Goal: Transaction & Acquisition: Book appointment/travel/reservation

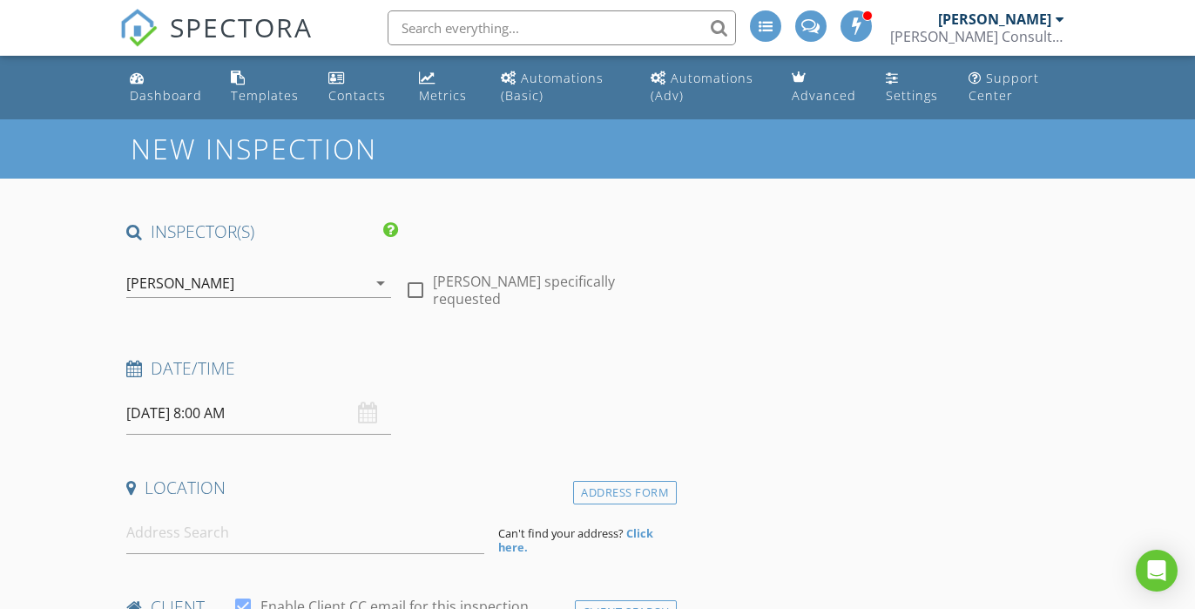
click at [364, 416] on div "[DATE] 8:00 AM" at bounding box center [258, 413] width 265 height 43
click at [361, 411] on div "08/28/2025 8:00 AM" at bounding box center [258, 413] width 265 height 43
click at [167, 414] on input "08/28/2025 8:00 AM" at bounding box center [258, 413] width 265 height 43
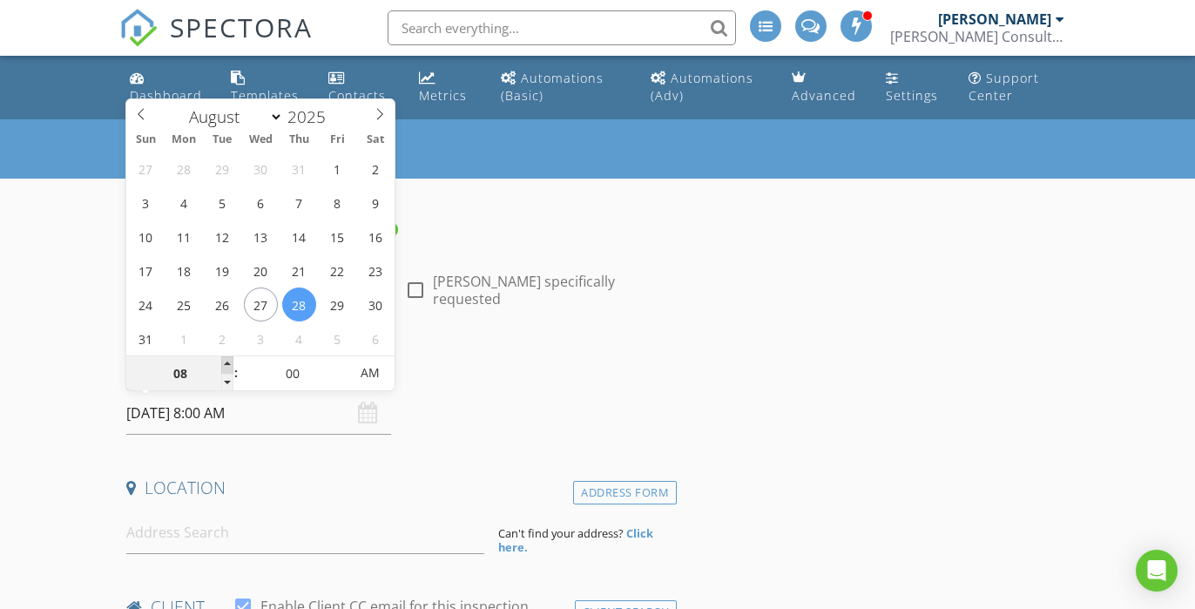
type input "09"
type input "[DATE] 9:00 AM"
click at [230, 362] on span at bounding box center [227, 364] width 12 height 17
click at [494, 417] on div "Date/Time 08/28/2025 9:00 AM" at bounding box center [397, 396] width 557 height 78
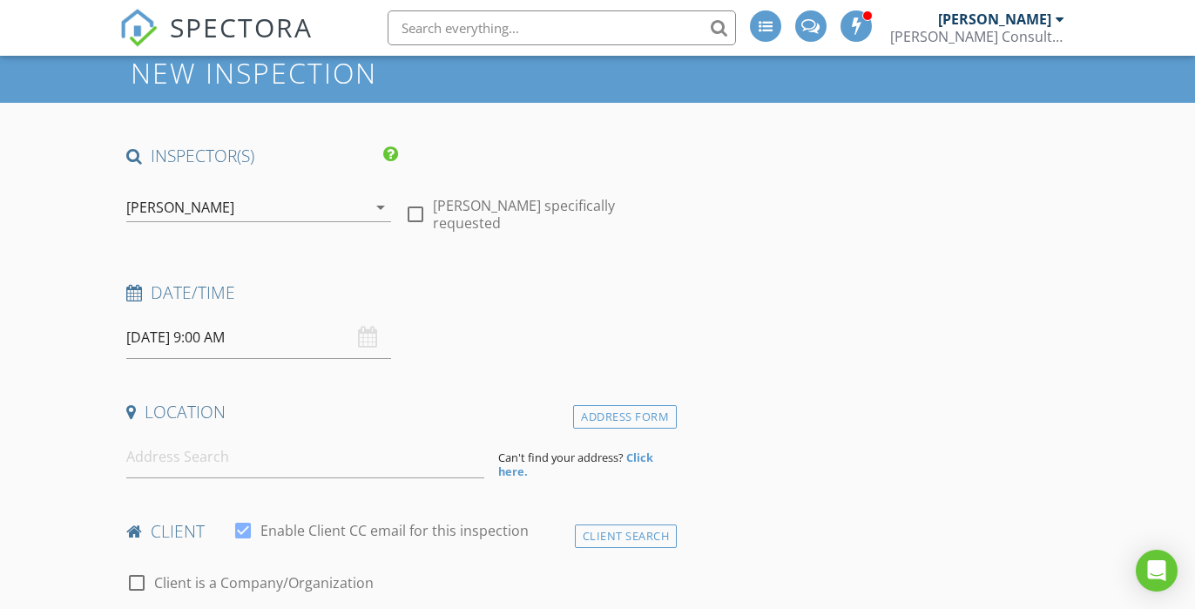
scroll to position [78, 0]
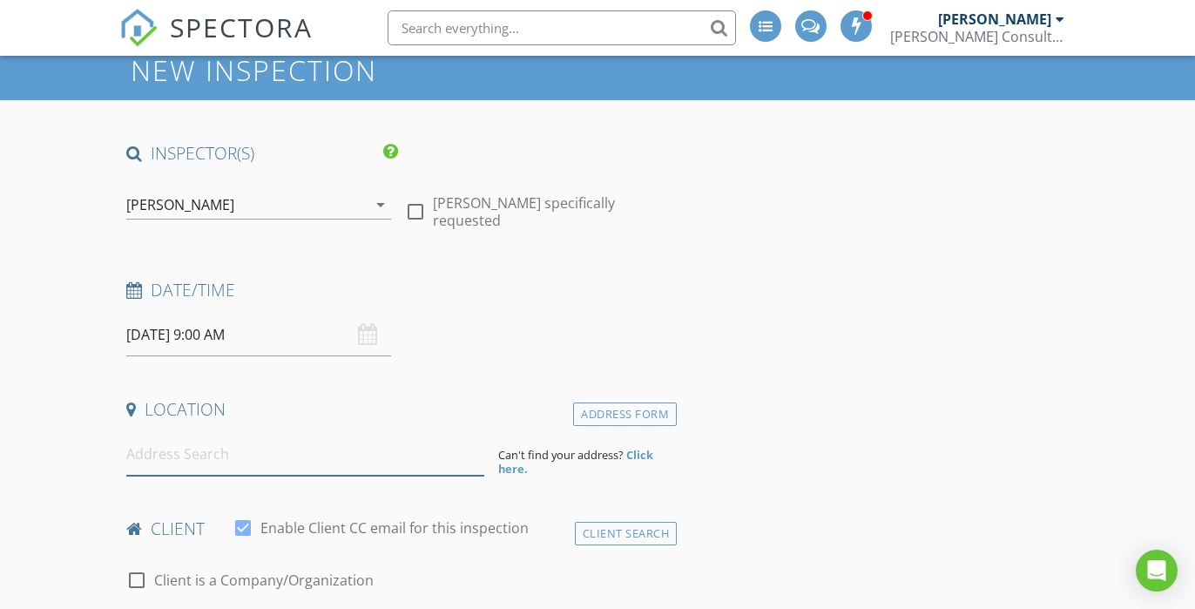
click at [270, 438] on input at bounding box center [305, 454] width 358 height 43
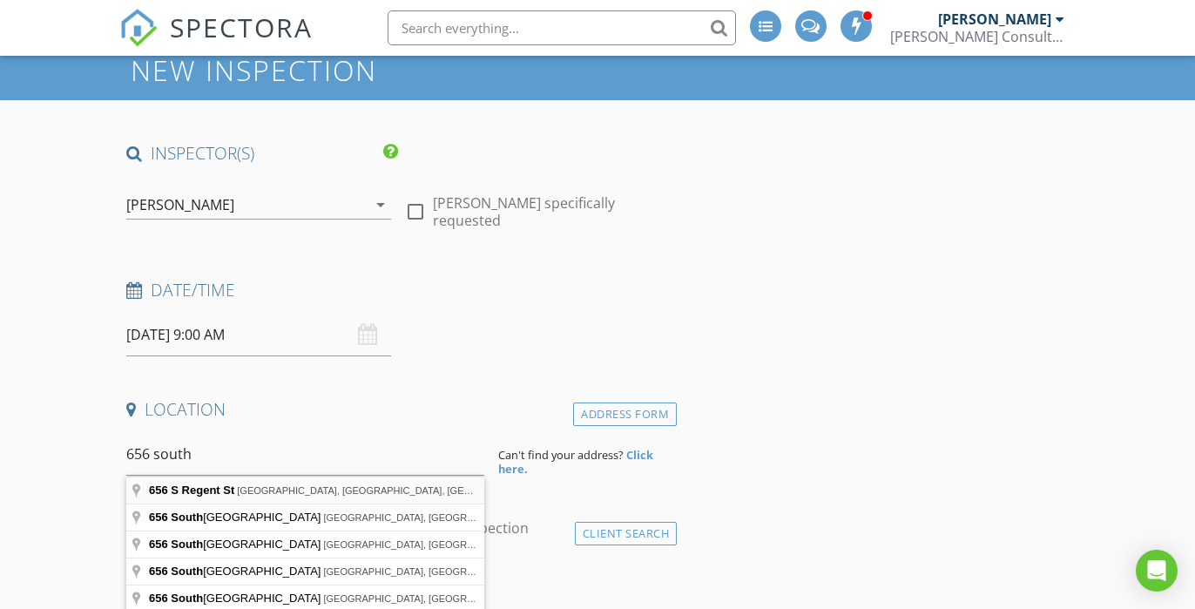
type input "656 S Regent St, Stockton, CA, USA"
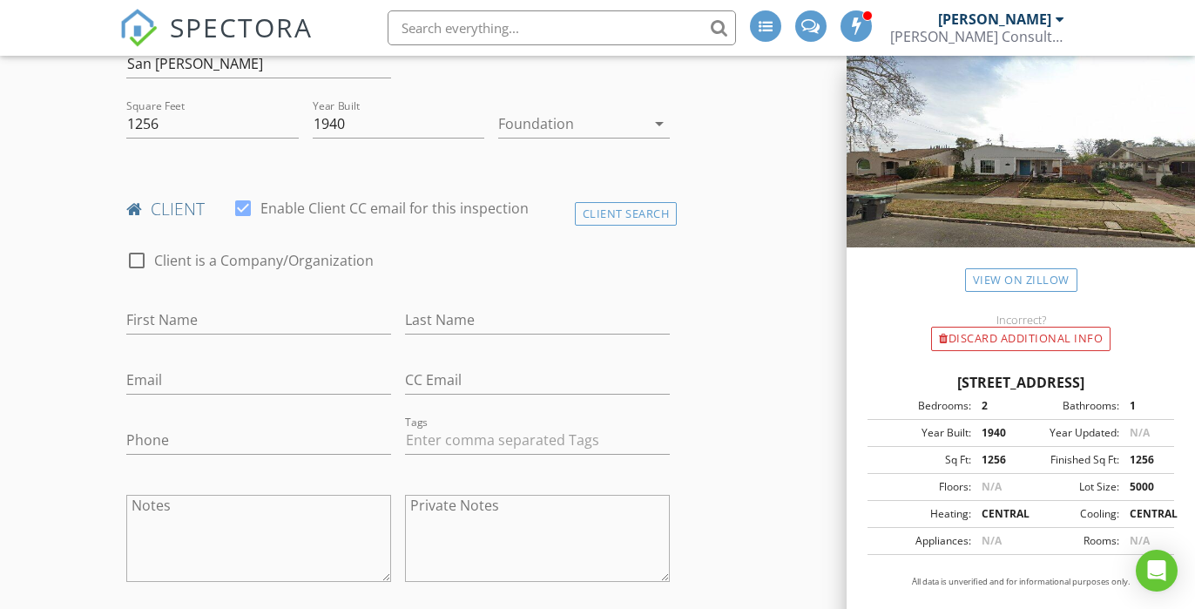
scroll to position [599, 0]
click at [161, 319] on input "First Name" at bounding box center [258, 316] width 265 height 29
type input "C"
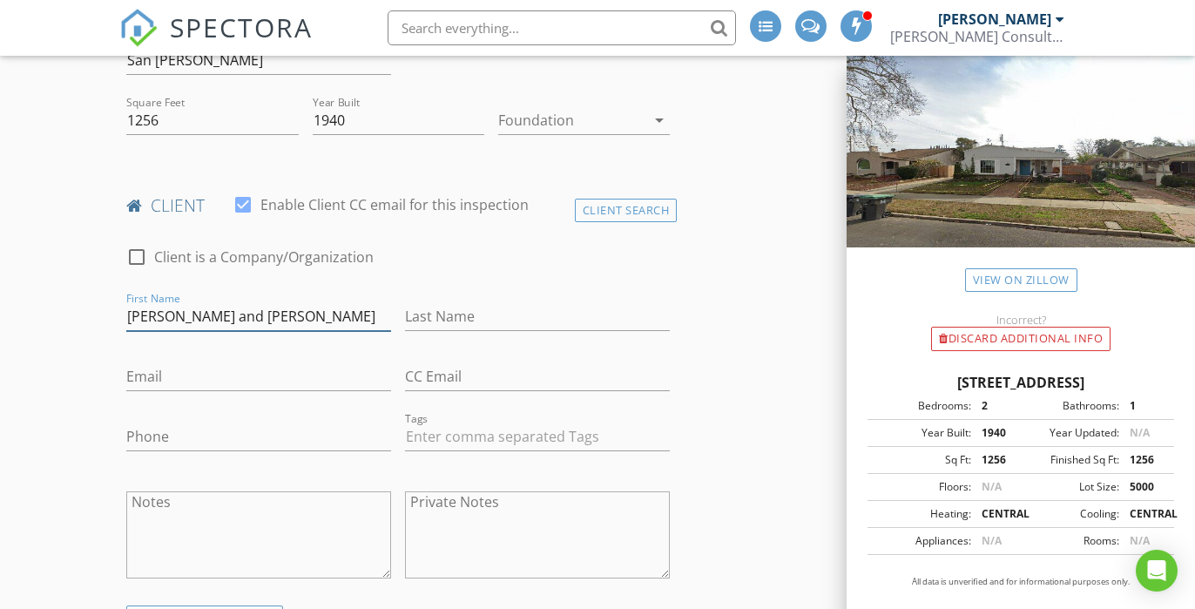
type input "[PERSON_NAME] and [PERSON_NAME]"
click at [445, 320] on input "Last Name" at bounding box center [537, 316] width 265 height 29
type input "Wells"
click at [275, 373] on input "Email" at bounding box center [258, 376] width 265 height 29
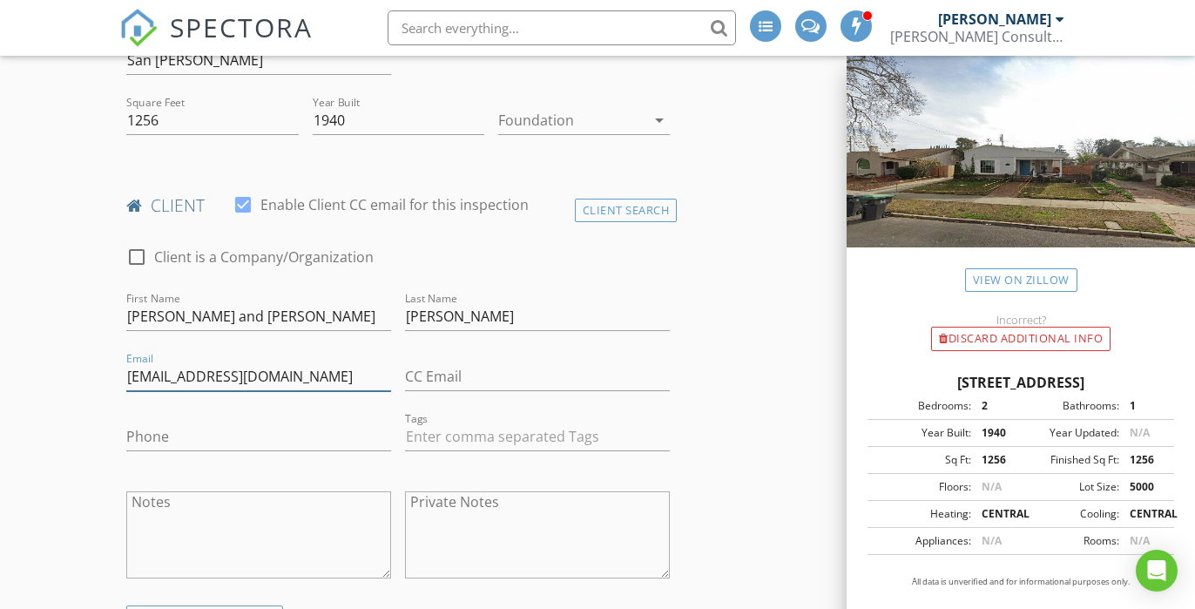
type input "heardcheyenne@gmail.com"
click at [435, 378] on input "CC Email" at bounding box center [537, 376] width 265 height 29
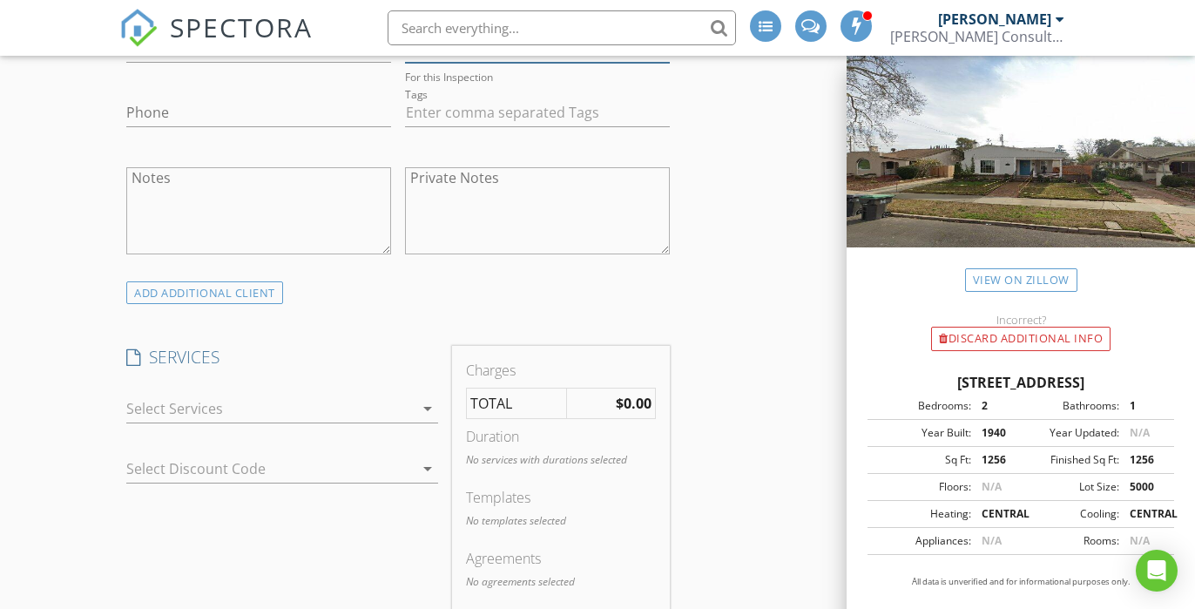
scroll to position [941, 0]
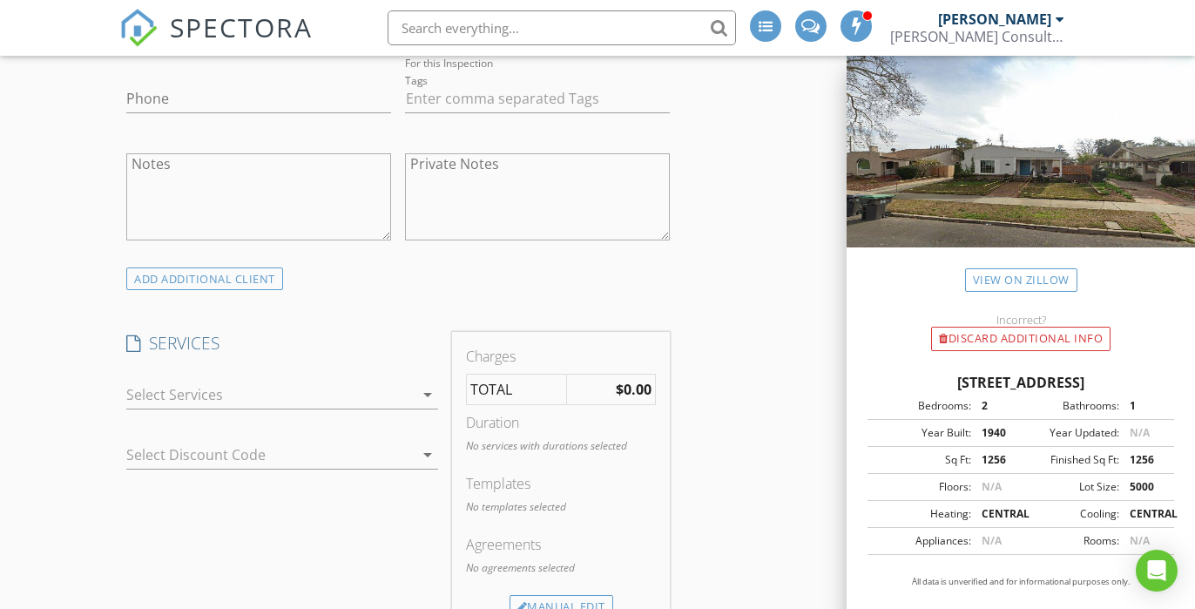
type input "deniswells59@gmail.com"
click at [431, 391] on icon "arrow_drop_down" at bounding box center [427, 394] width 21 height 21
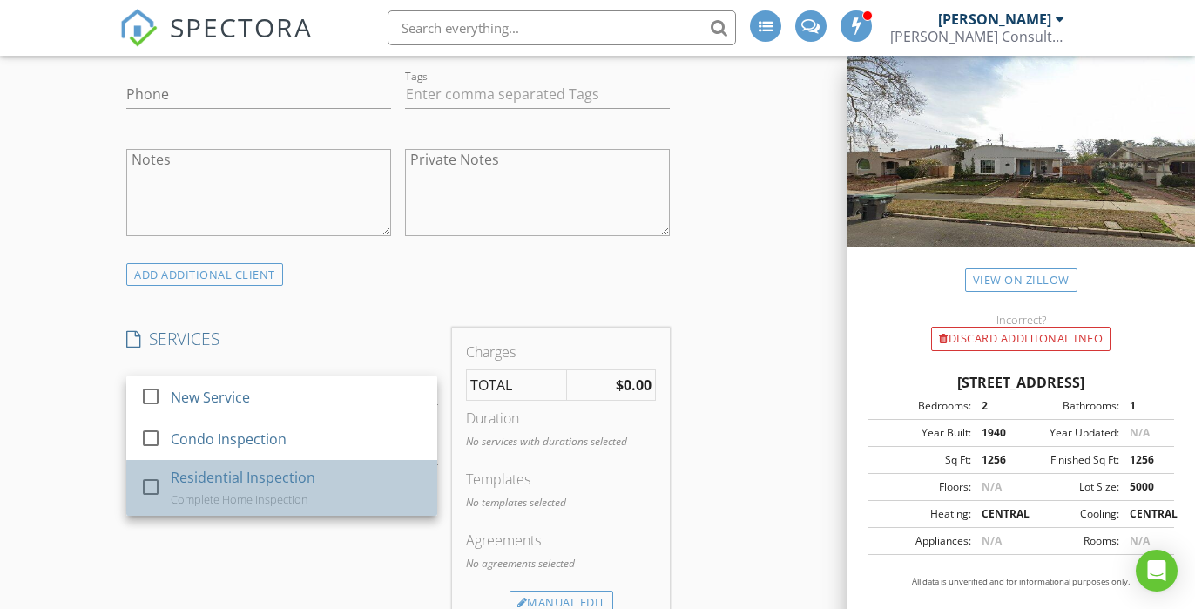
click at [309, 475] on div "Residential Inspection" at bounding box center [243, 477] width 145 height 21
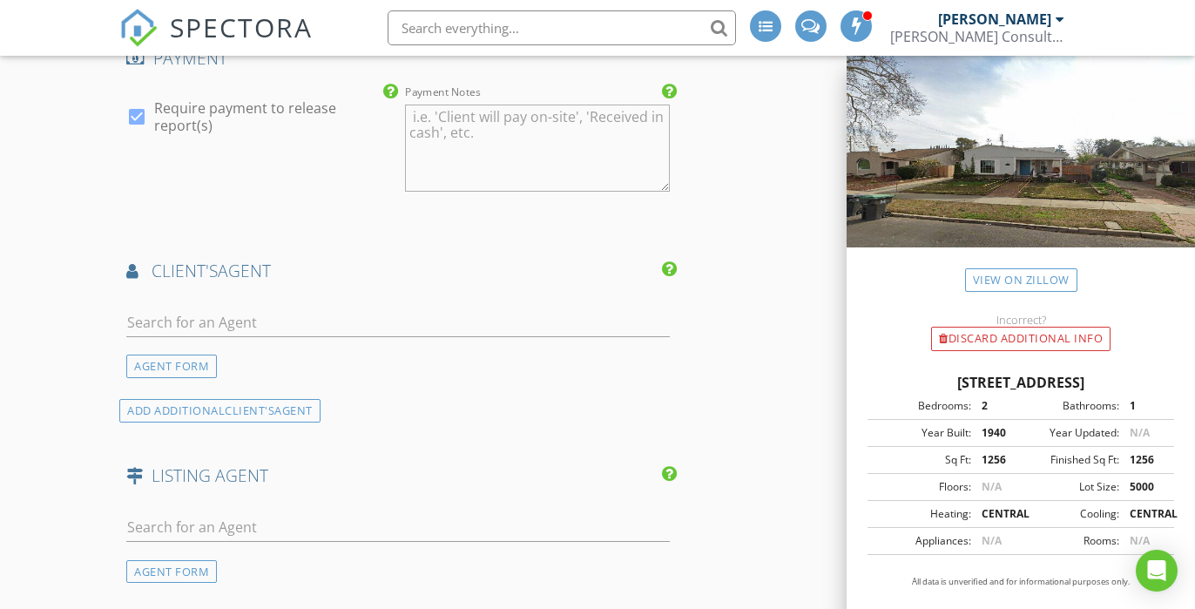
scroll to position [1748, 0]
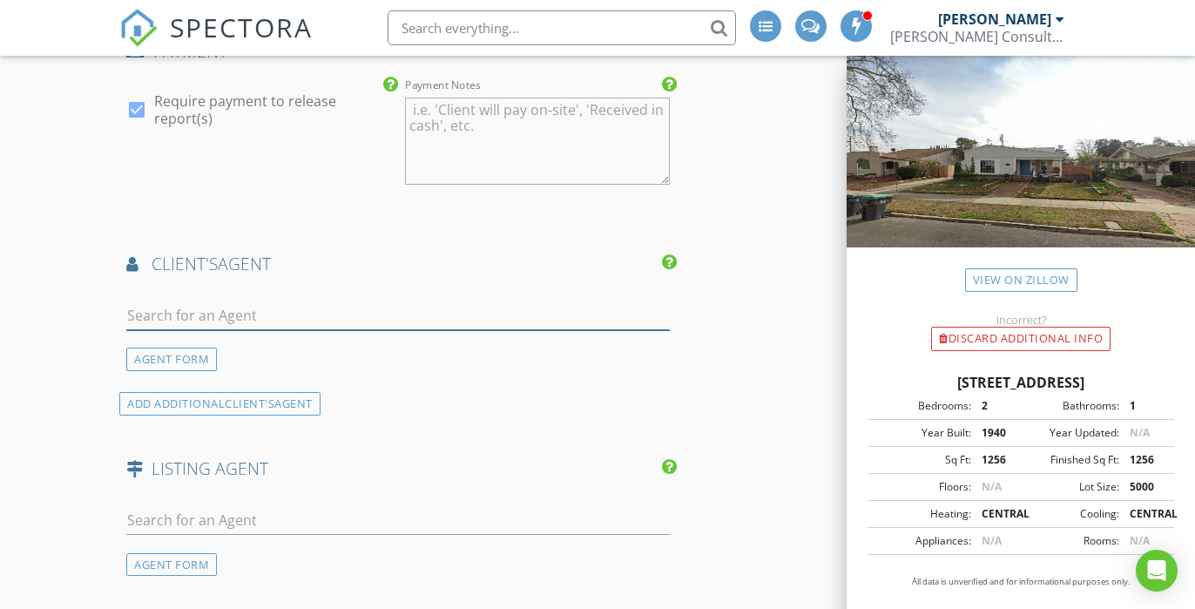
click at [206, 301] on input "text" at bounding box center [397, 315] width 543 height 29
type input "Alyssa Vaccarrezza"
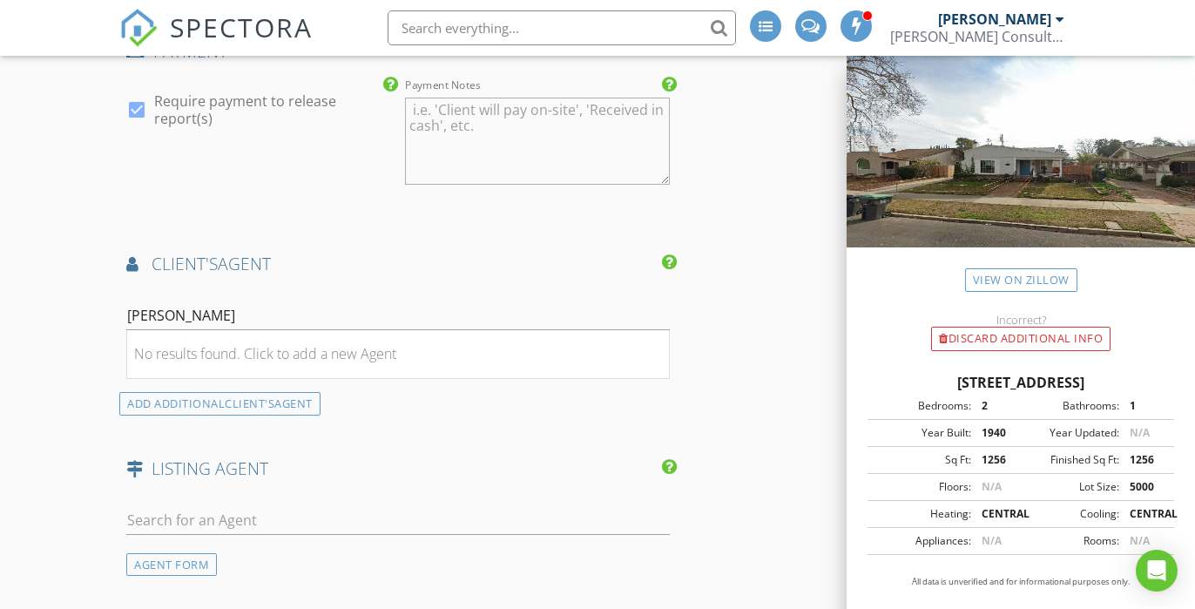
click at [426, 257] on div "client's AGENT" at bounding box center [397, 270] width 557 height 35
click at [281, 343] on div "No results found. Click to add a new Agent" at bounding box center [265, 353] width 262 height 21
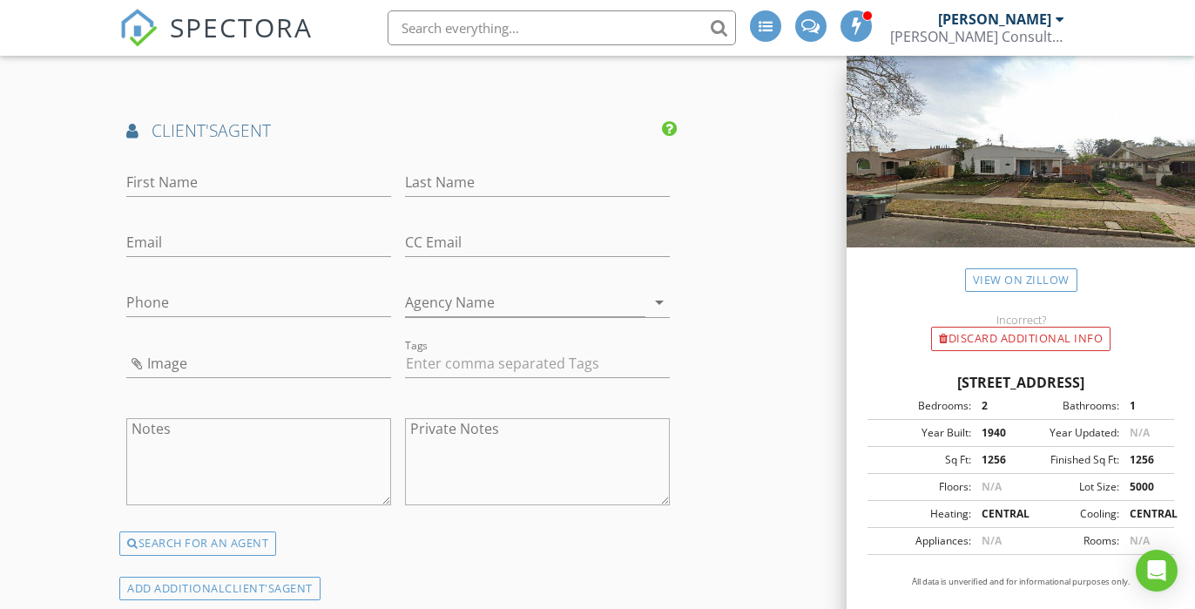
scroll to position [1880, 0]
click at [192, 169] on input "First Name" at bounding box center [258, 183] width 265 height 29
type input "Alyssa"
click at [423, 169] on input "Last Name" at bounding box center [537, 183] width 265 height 29
type input "[PERSON_NAME]"
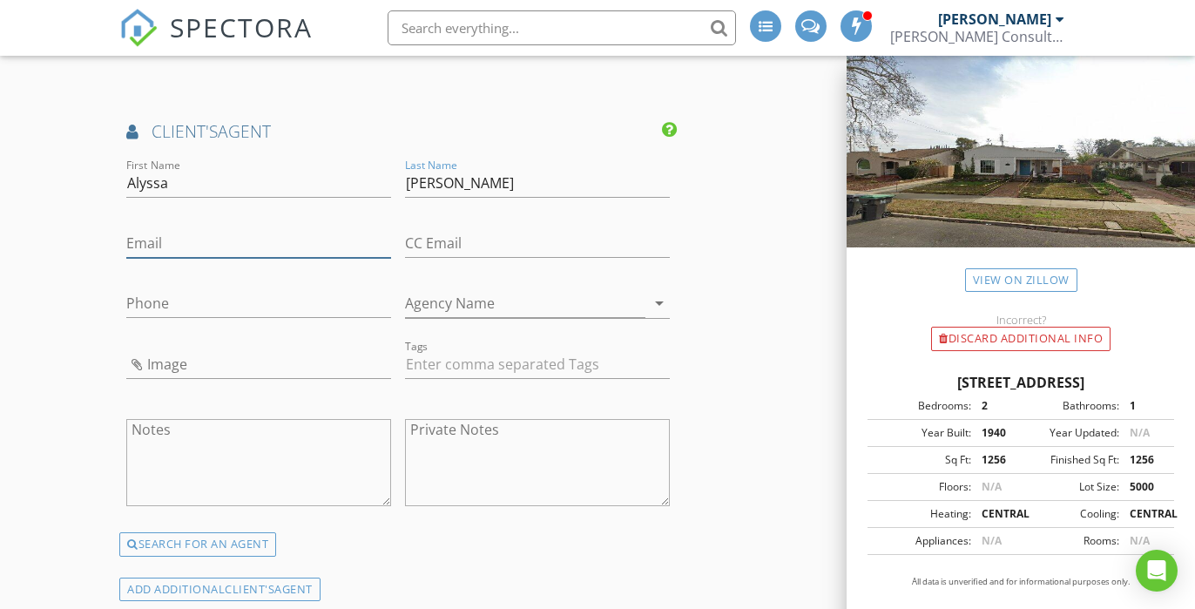
click at [271, 229] on input "Email" at bounding box center [258, 243] width 265 height 29
type input "alyssa@cornerstonecloses.com"
click at [495, 289] on input "Agency Name" at bounding box center [525, 303] width 240 height 29
click at [665, 293] on icon "arrow_drop_down" at bounding box center [659, 303] width 21 height 21
click at [659, 293] on icon "arrow_drop_down" at bounding box center [659, 303] width 21 height 21
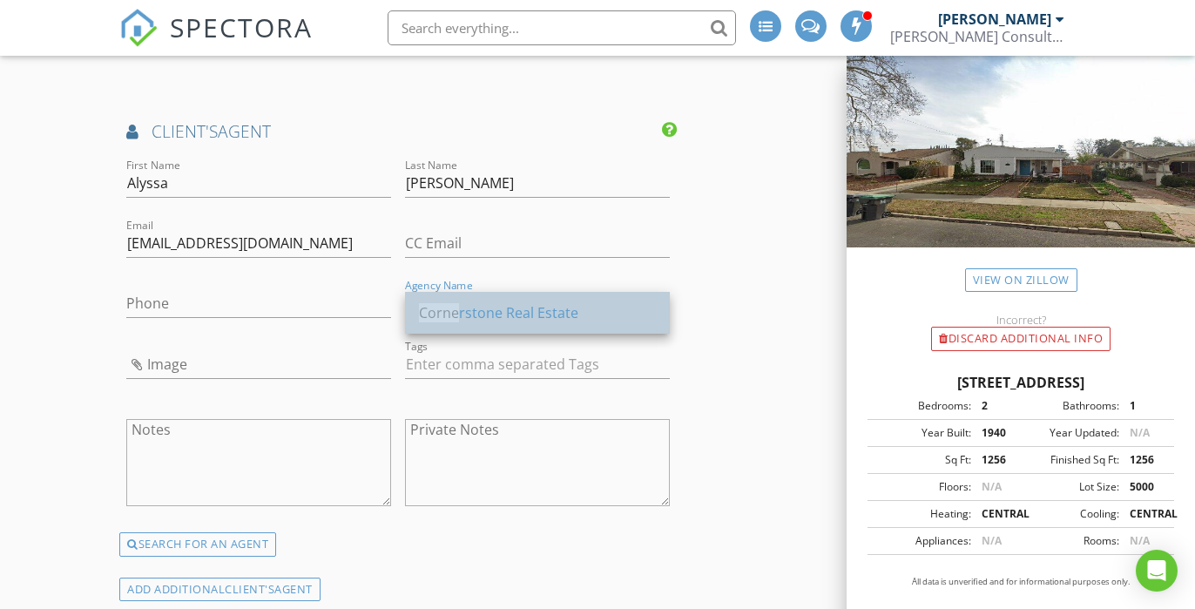
click at [514, 316] on div "Corne rstone Real Estate" at bounding box center [537, 312] width 237 height 21
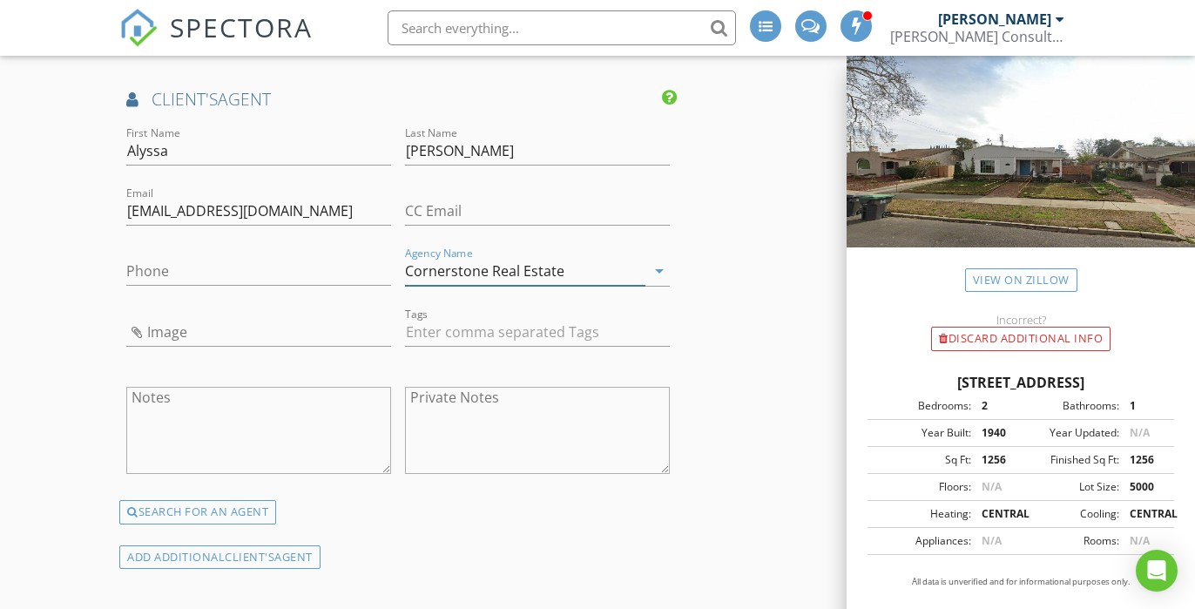
scroll to position [1915, 0]
type input "Cornerstone Real Estate"
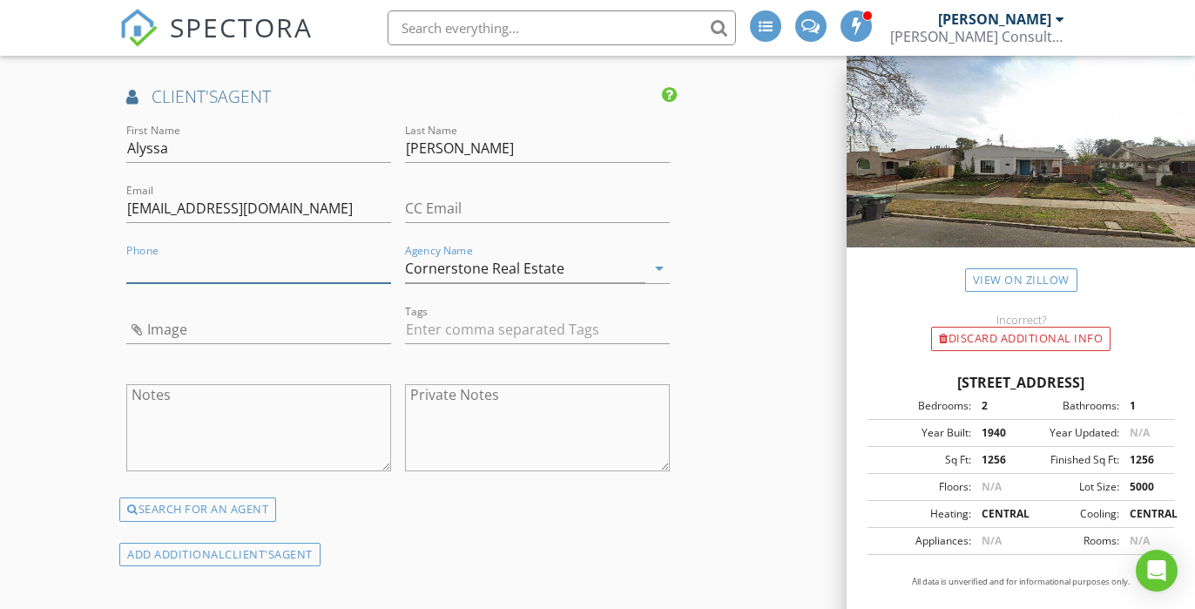
click at [156, 254] on input "Phone" at bounding box center [258, 268] width 265 height 29
type input "[PHONE_NUMBER]"
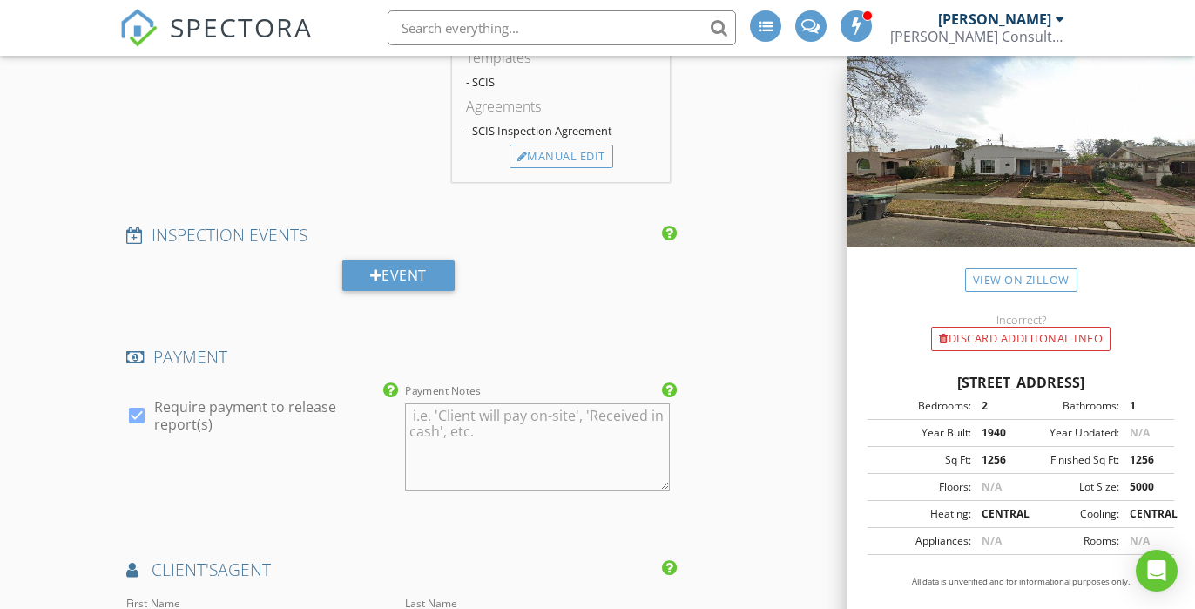
scroll to position [1439, 0]
click at [133, 403] on div at bounding box center [137, 418] width 30 height 30
checkbox input "false"
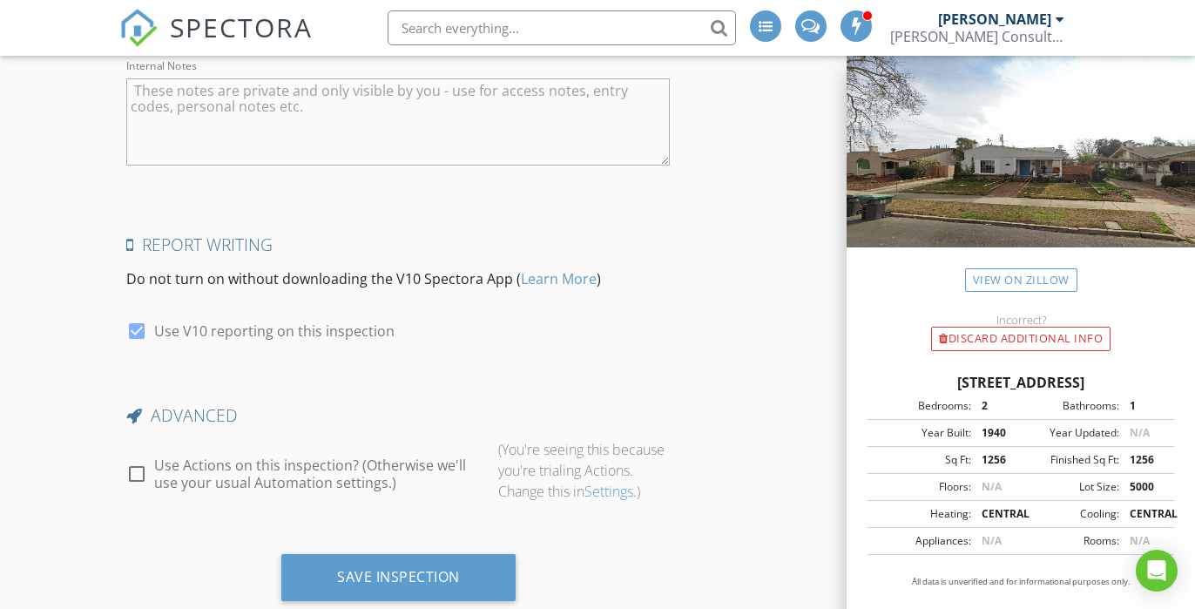
scroll to position [2922, 0]
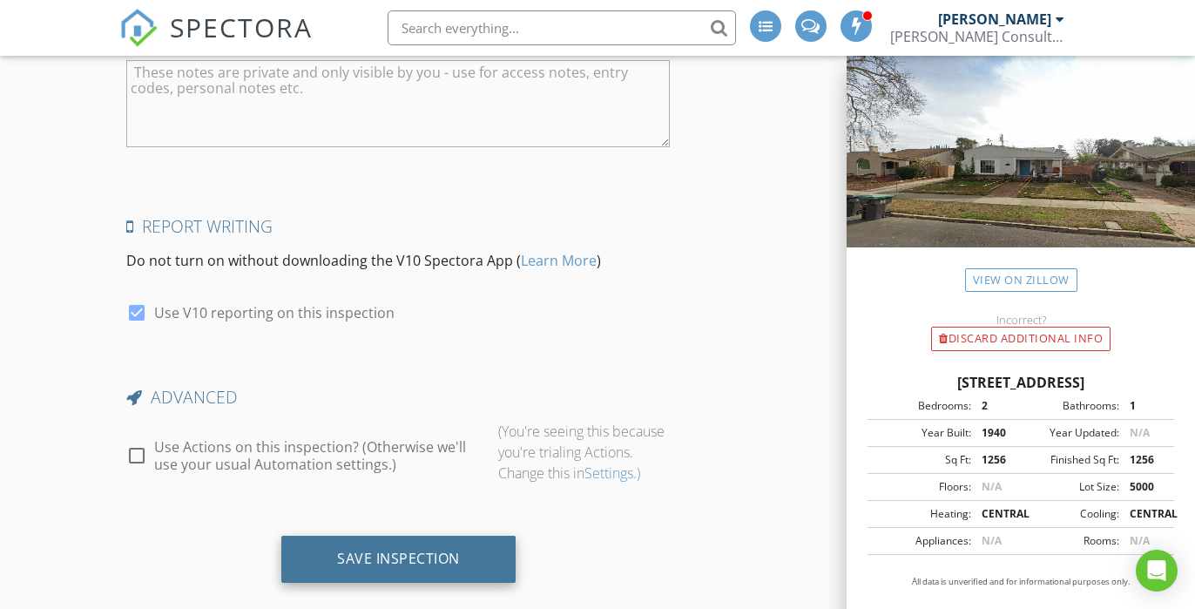
click at [390, 549] on div "Save Inspection" at bounding box center [398, 557] width 123 height 17
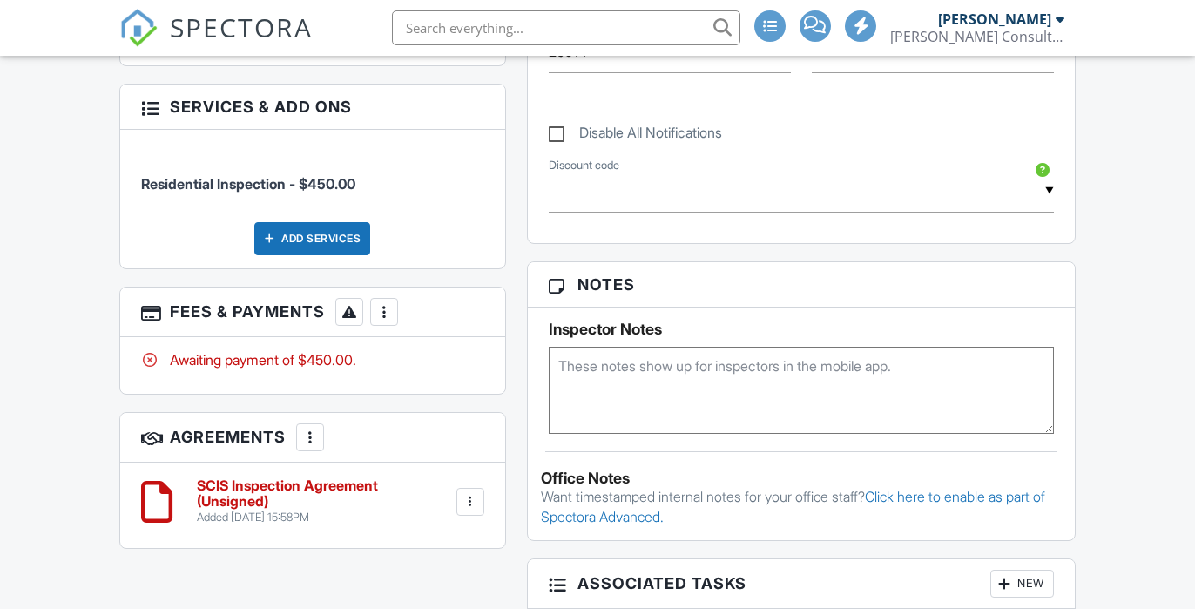
scroll to position [1046, 0]
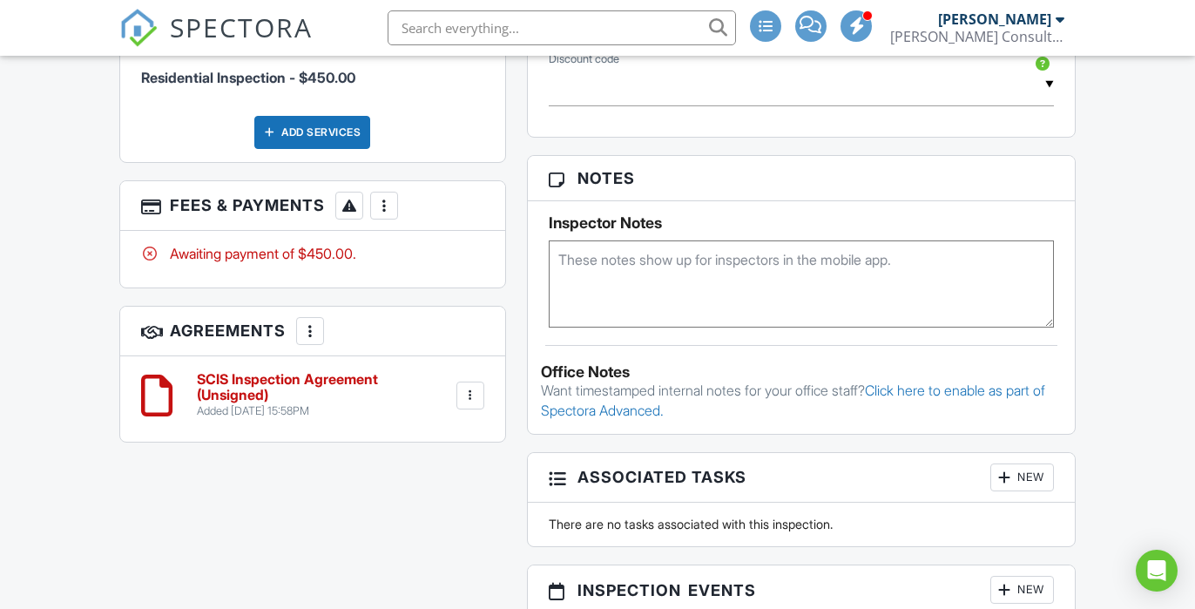
click at [321, 386] on h6 "SCIS Inspection Agreement (Unsigned)" at bounding box center [324, 387] width 255 height 30
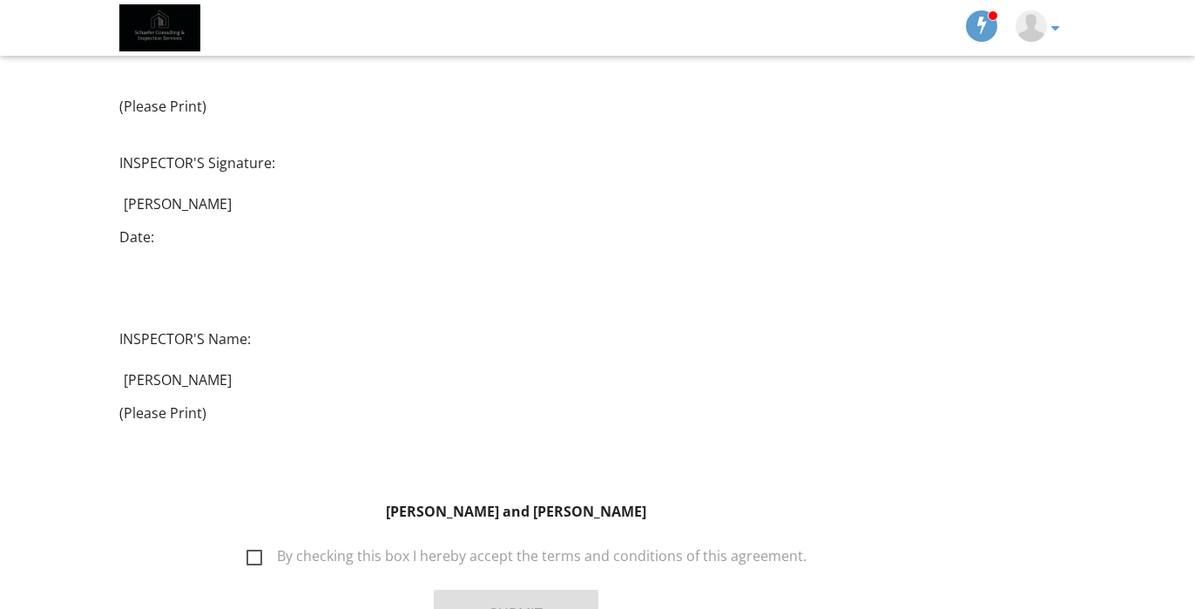
scroll to position [3963, 0]
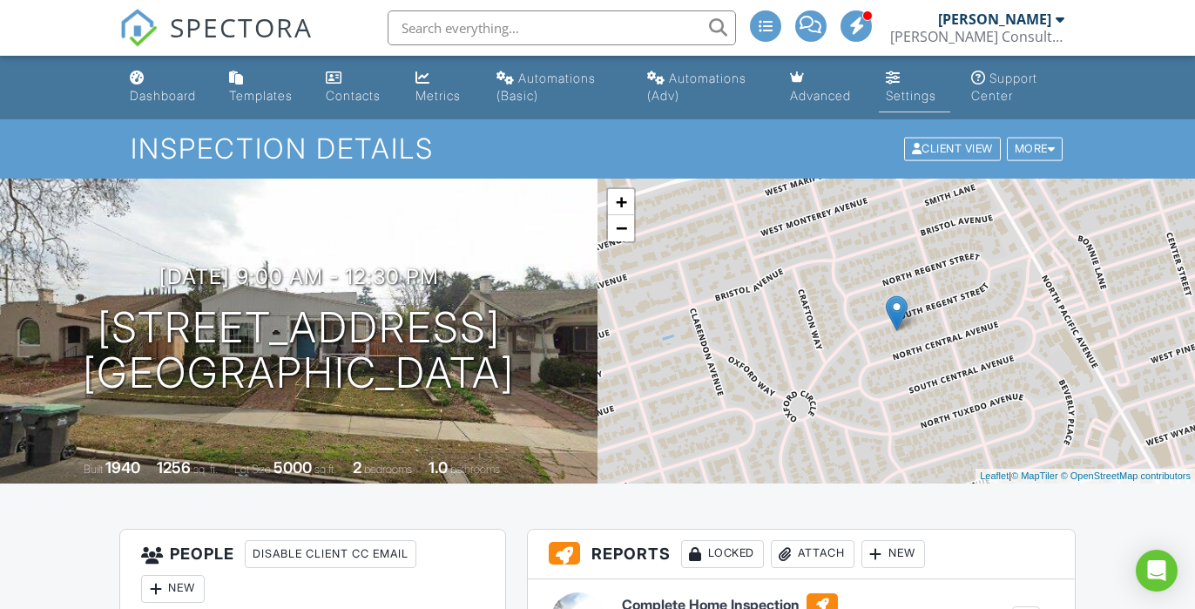
click at [894, 92] on div "Settings" at bounding box center [911, 95] width 51 height 15
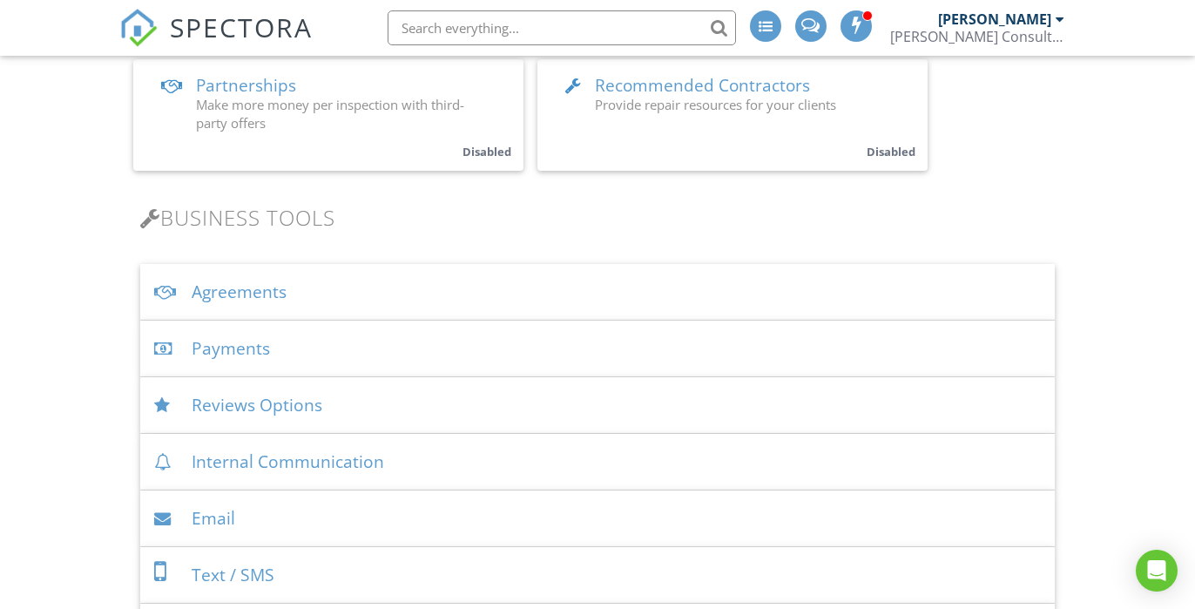
scroll to position [479, 0]
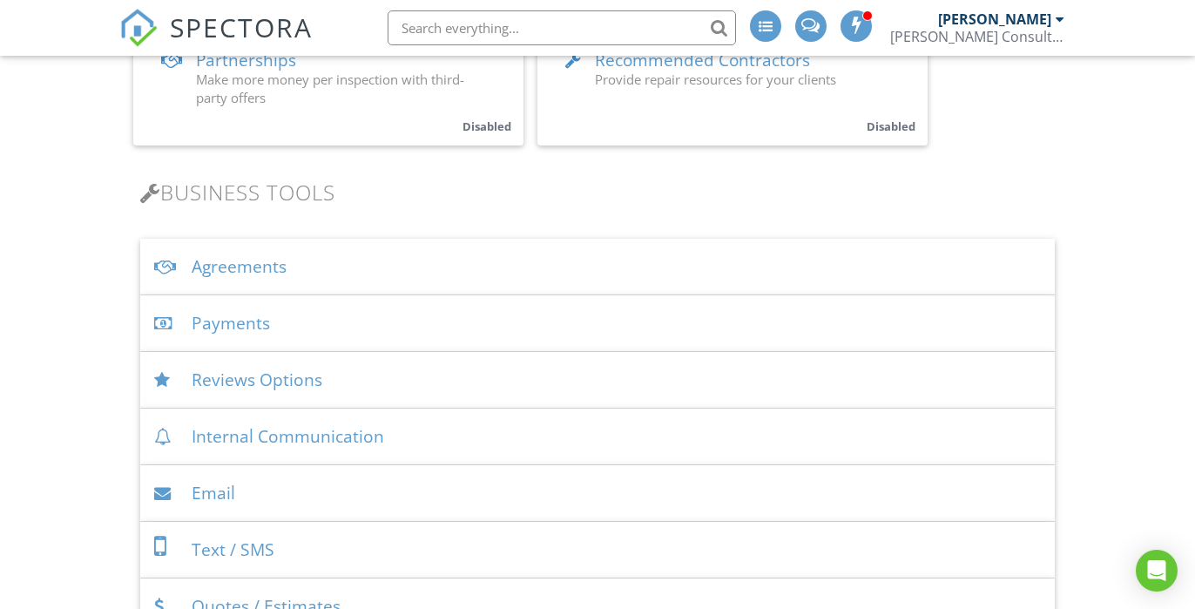
click at [240, 266] on div "Agreements" at bounding box center [597, 267] width 914 height 57
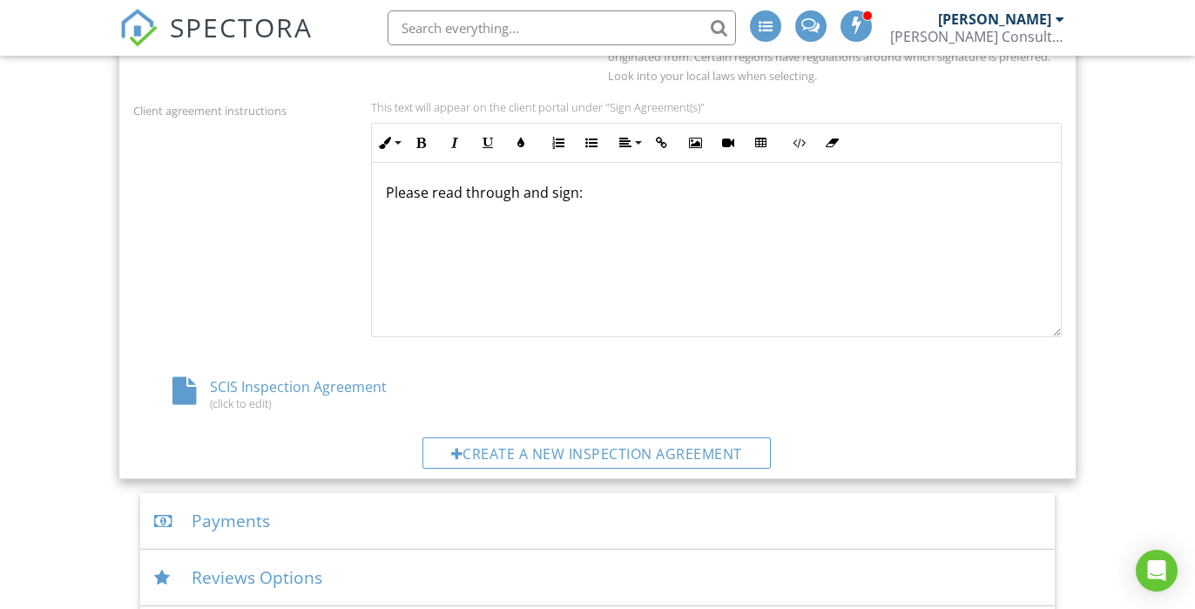
scroll to position [818, 0]
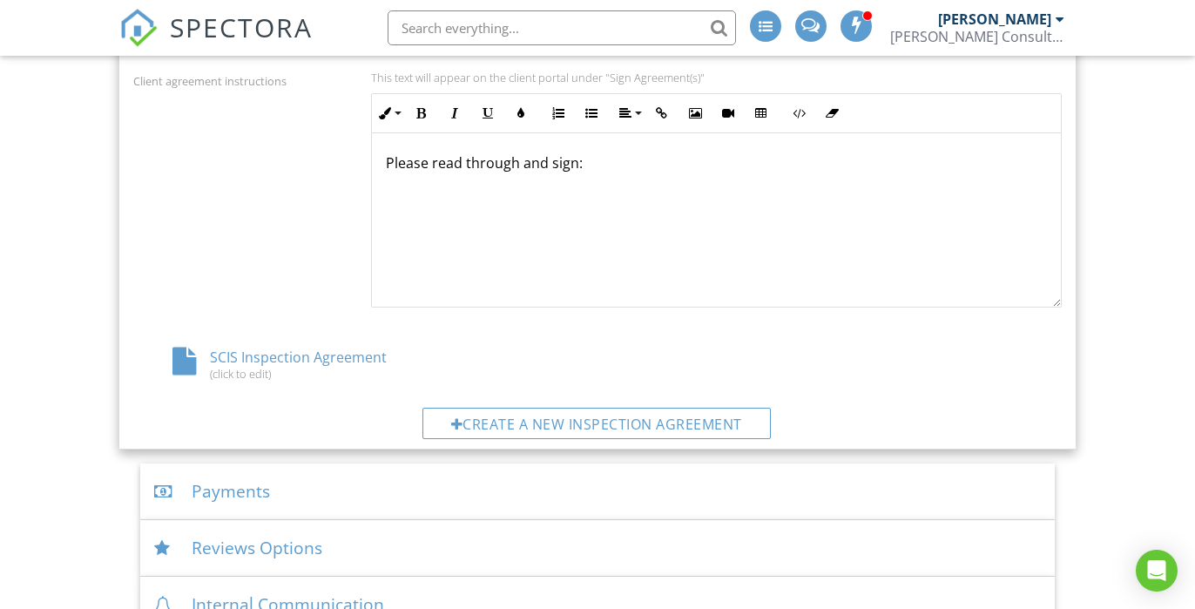
click at [266, 348] on div "SCIS Inspection Agreement (click to edit)" at bounding box center [287, 363] width 309 height 33
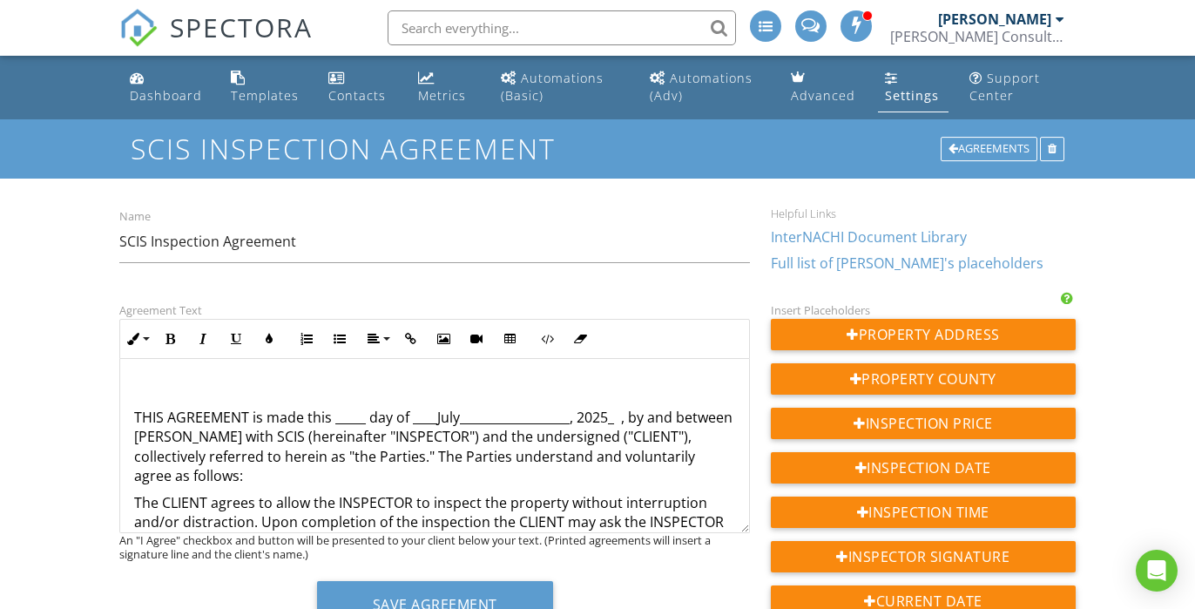
scroll to position [370, 0]
click at [357, 414] on p "THIS AGREEMENT is made this _____ day of ____July__________________, 2025_ , by…" at bounding box center [434, 445] width 601 height 78
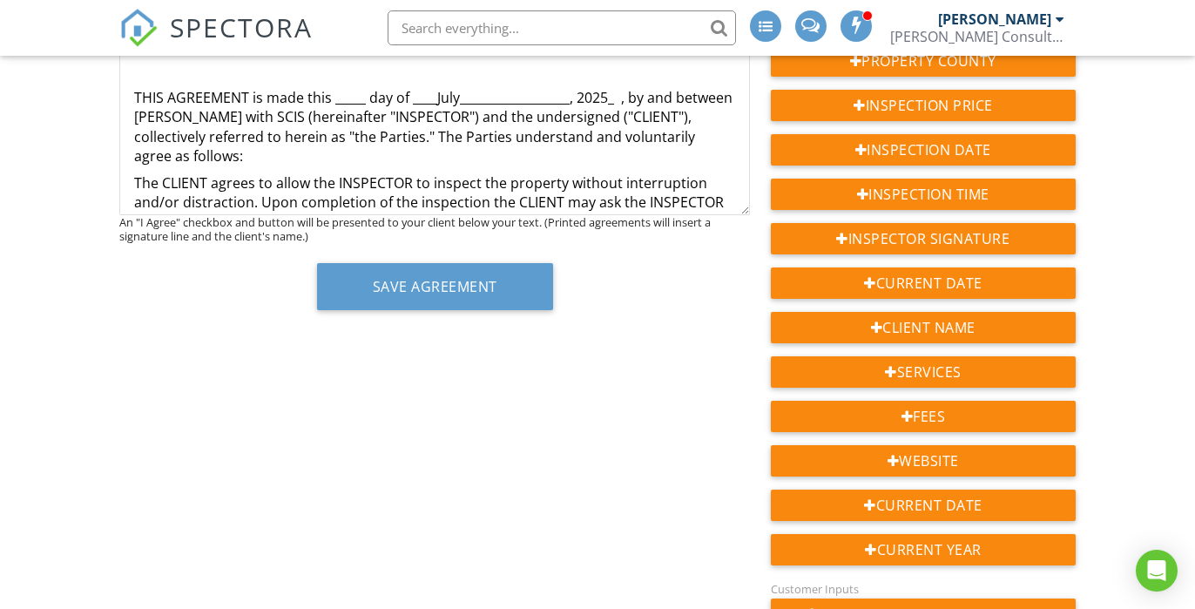
scroll to position [323, 0]
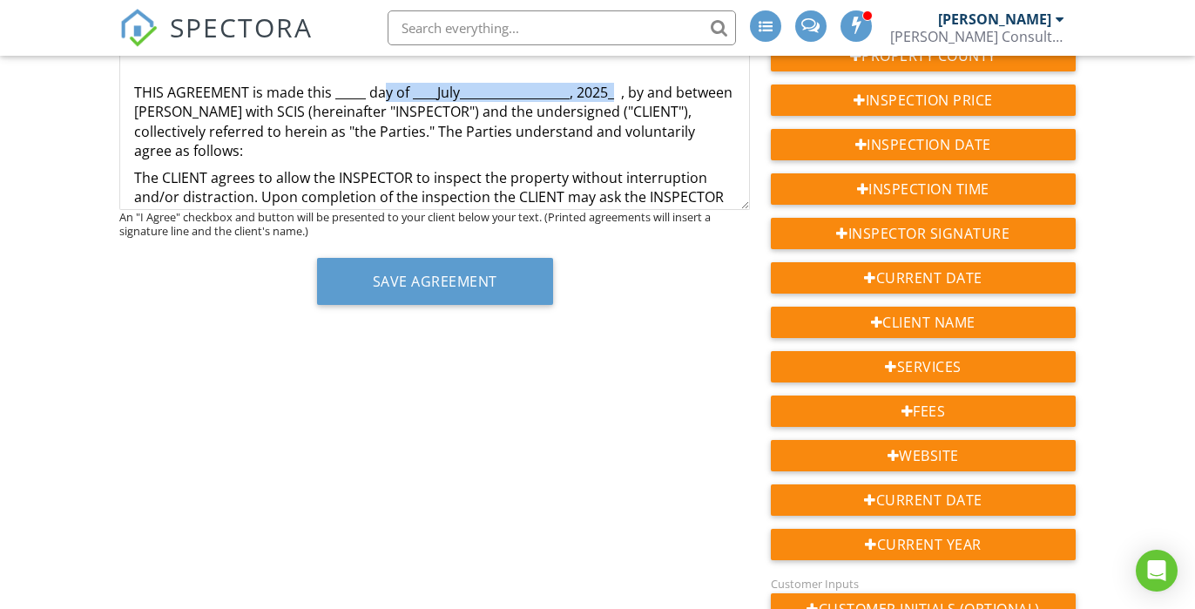
drag, startPoint x: 616, startPoint y: 98, endPoint x: 384, endPoint y: 87, distance: 231.9
click at [384, 87] on p "THIS AGREEMENT is made this _____ day of ____July__________________, 2025_ , by…" at bounding box center [434, 122] width 601 height 78
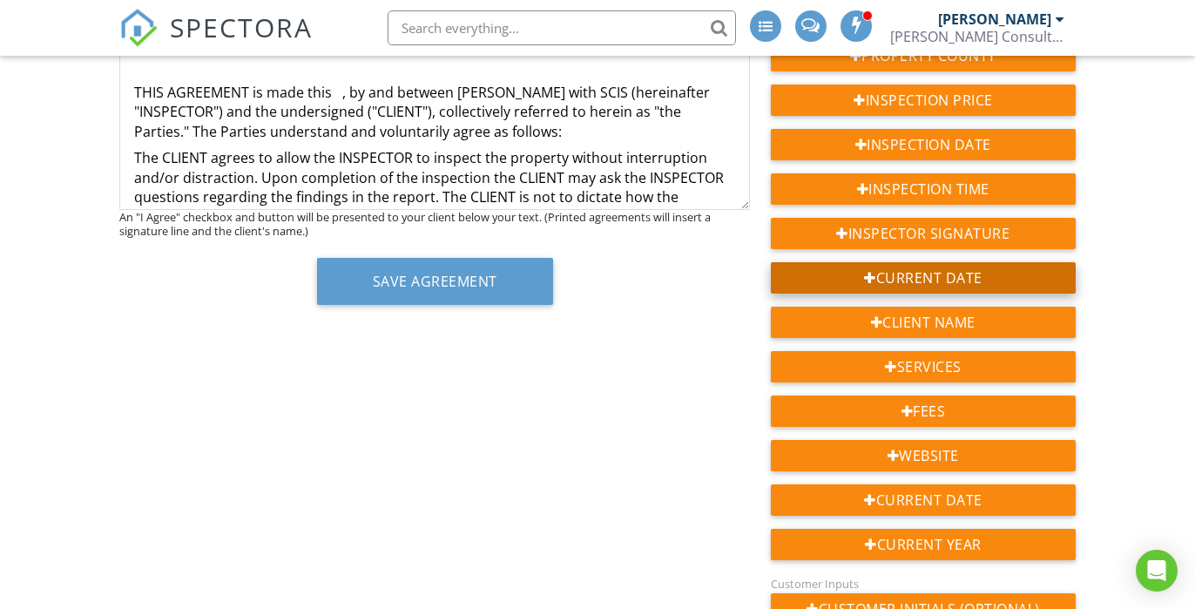
click at [958, 280] on div "Current Date" at bounding box center [923, 277] width 305 height 31
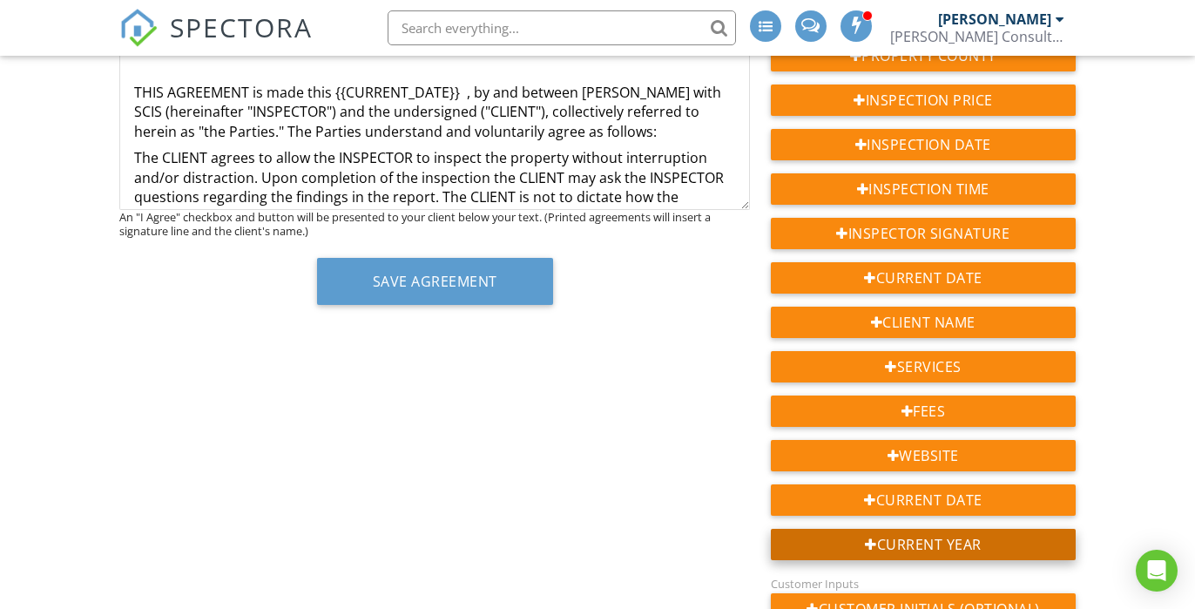
click at [948, 536] on div "Current Year" at bounding box center [923, 544] width 305 height 31
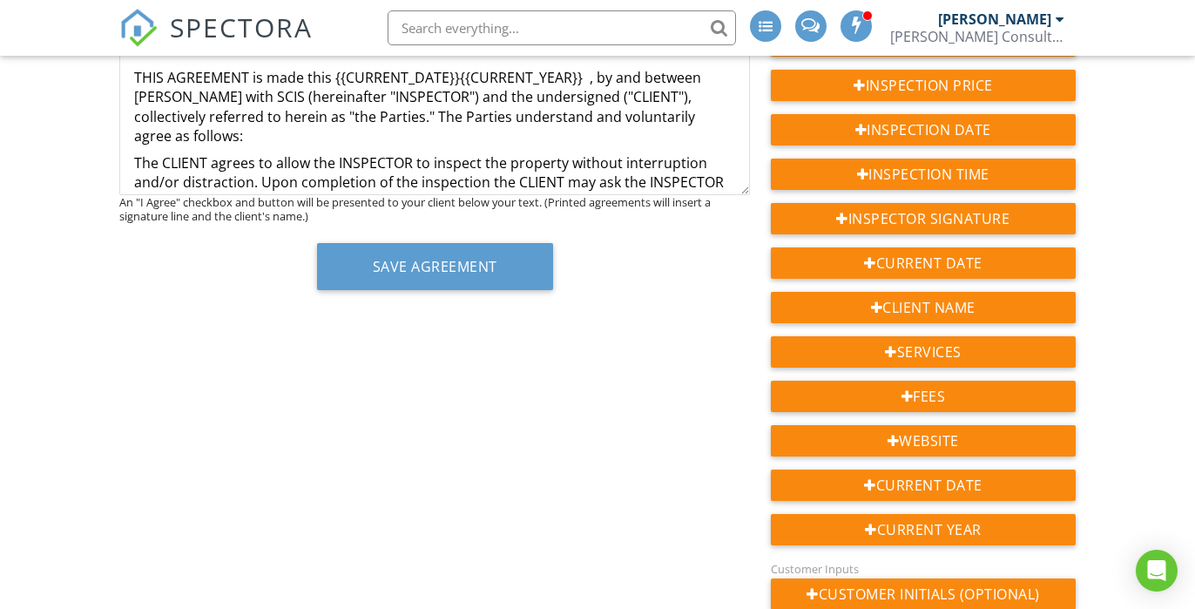
scroll to position [341, 0]
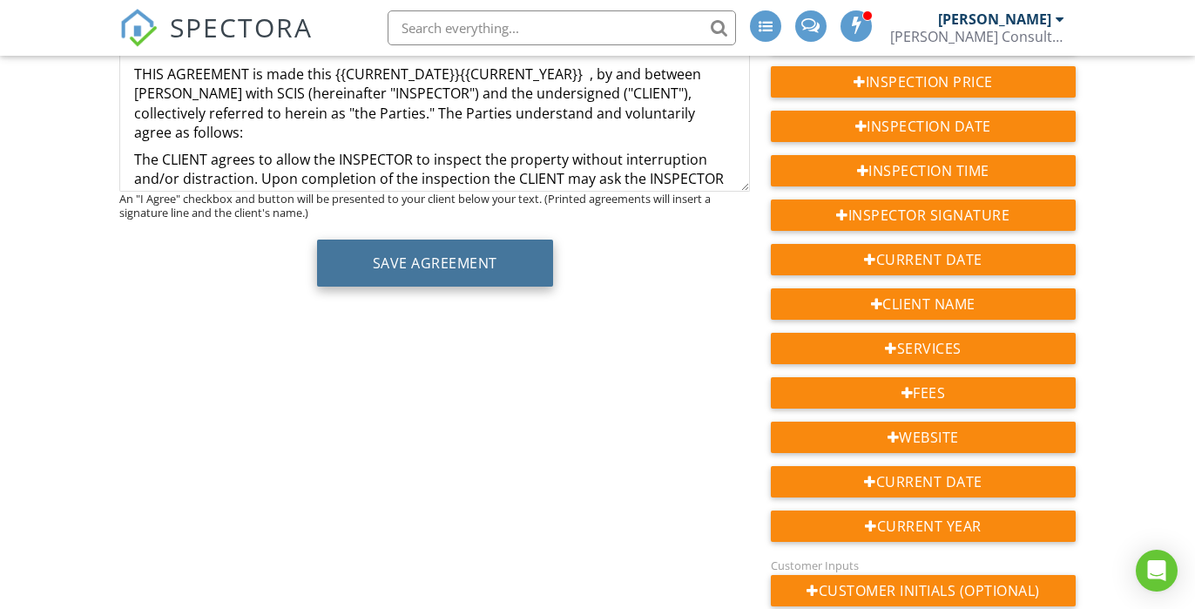
click at [403, 254] on button "Save Agreement" at bounding box center [435, 262] width 236 height 47
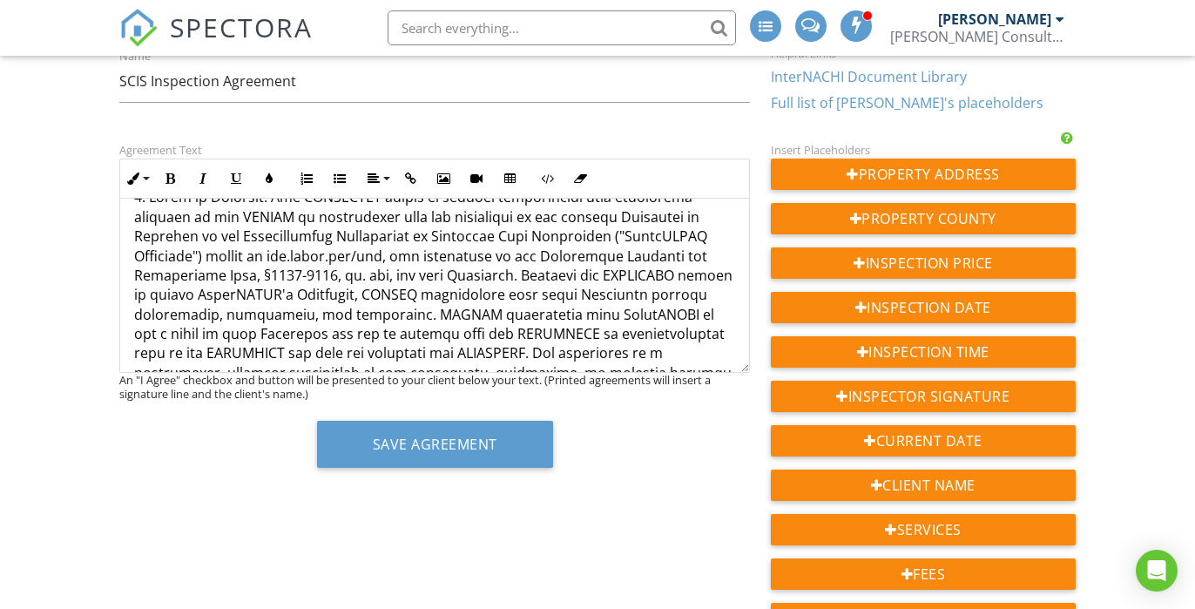
scroll to position [1015, 0]
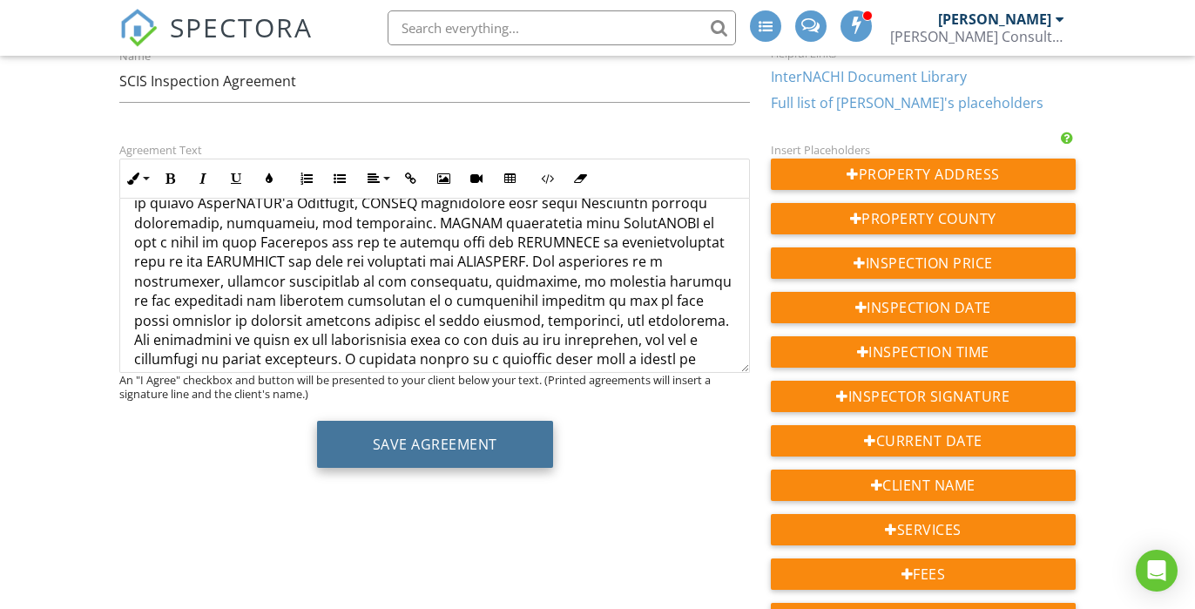
click at [448, 460] on button "Save Agreement" at bounding box center [435, 444] width 236 height 47
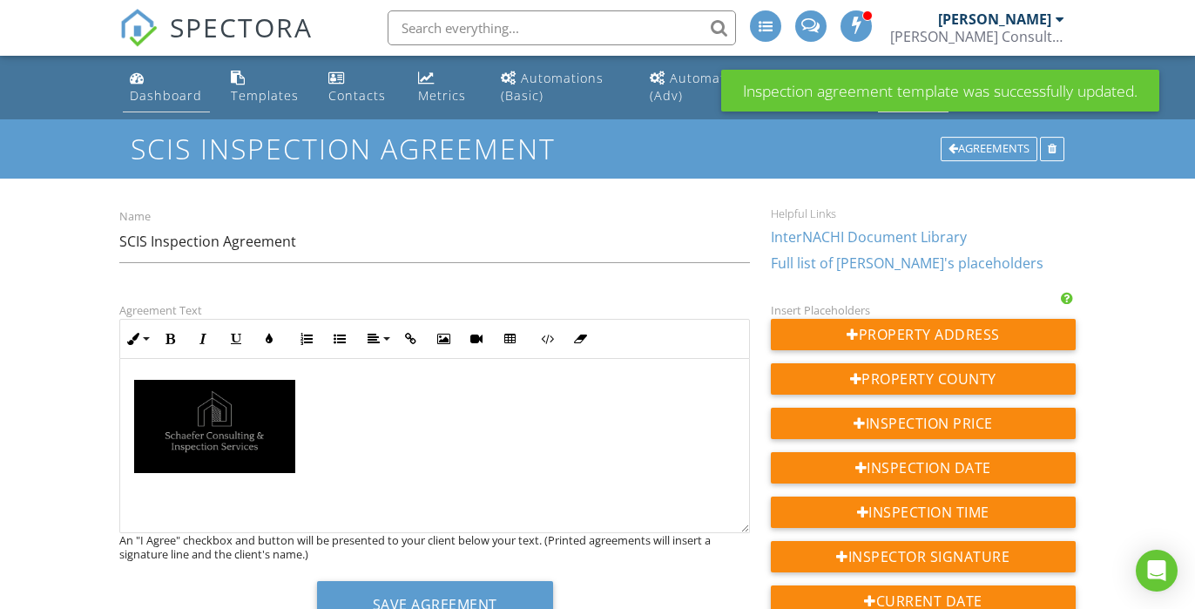
click at [157, 92] on div "Dashboard" at bounding box center [166, 95] width 72 height 17
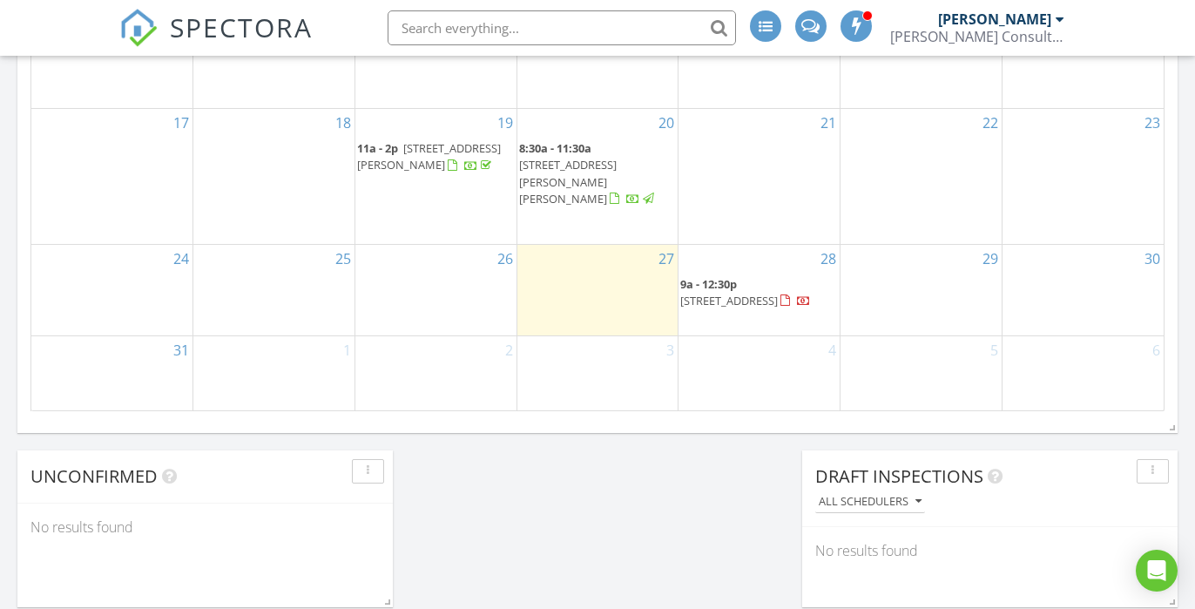
scroll to position [1247, 0]
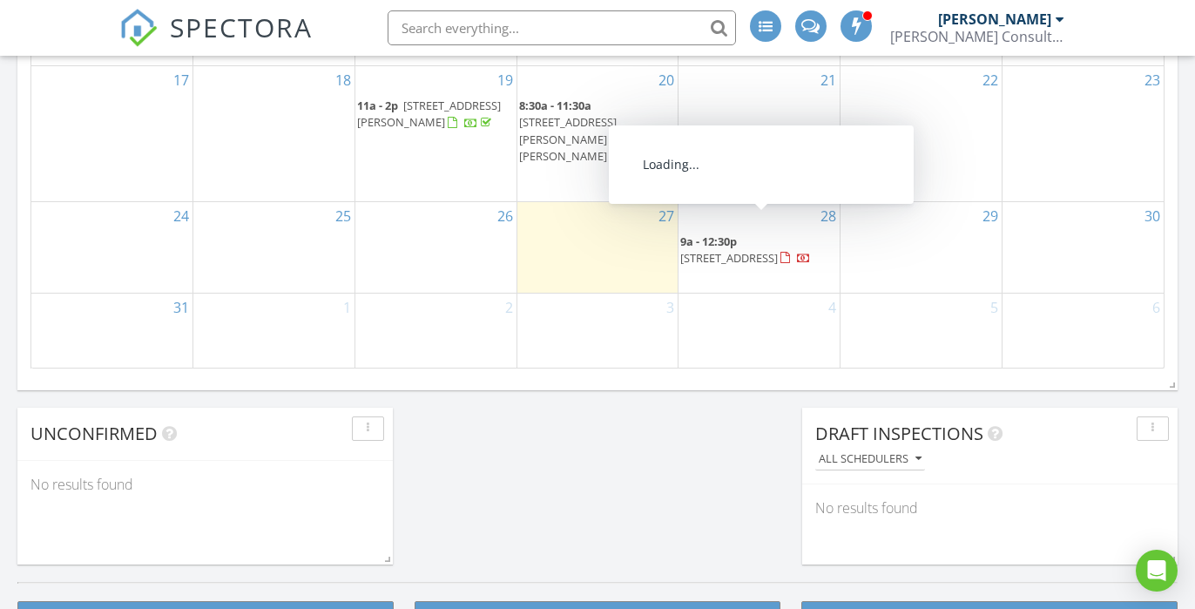
click at [770, 250] on span "656 S Regent St, Stockton 95204" at bounding box center [729, 258] width 98 height 16
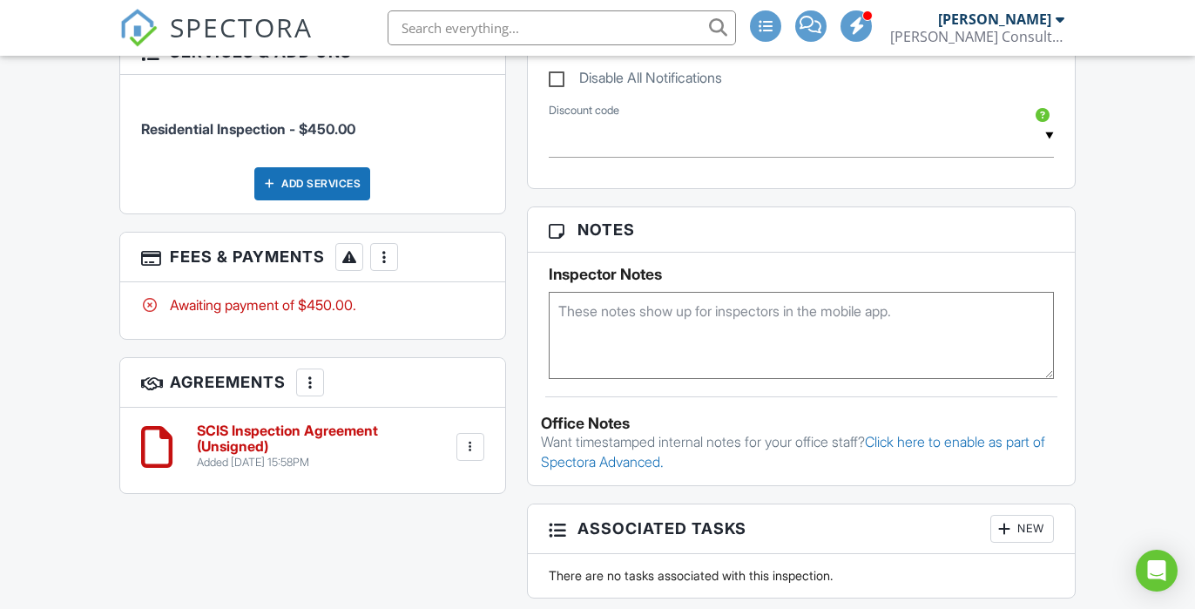
scroll to position [1001, 0]
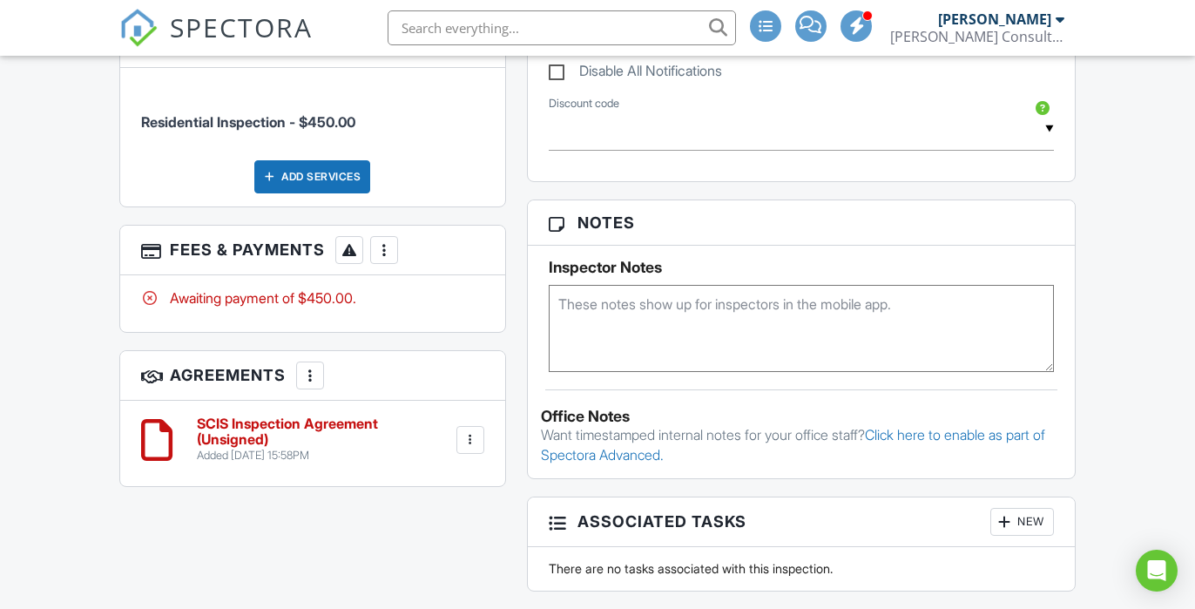
click at [474, 445] on div at bounding box center [470, 439] width 17 height 17
click at [422, 482] on li "Edit" at bounding box center [423, 488] width 99 height 44
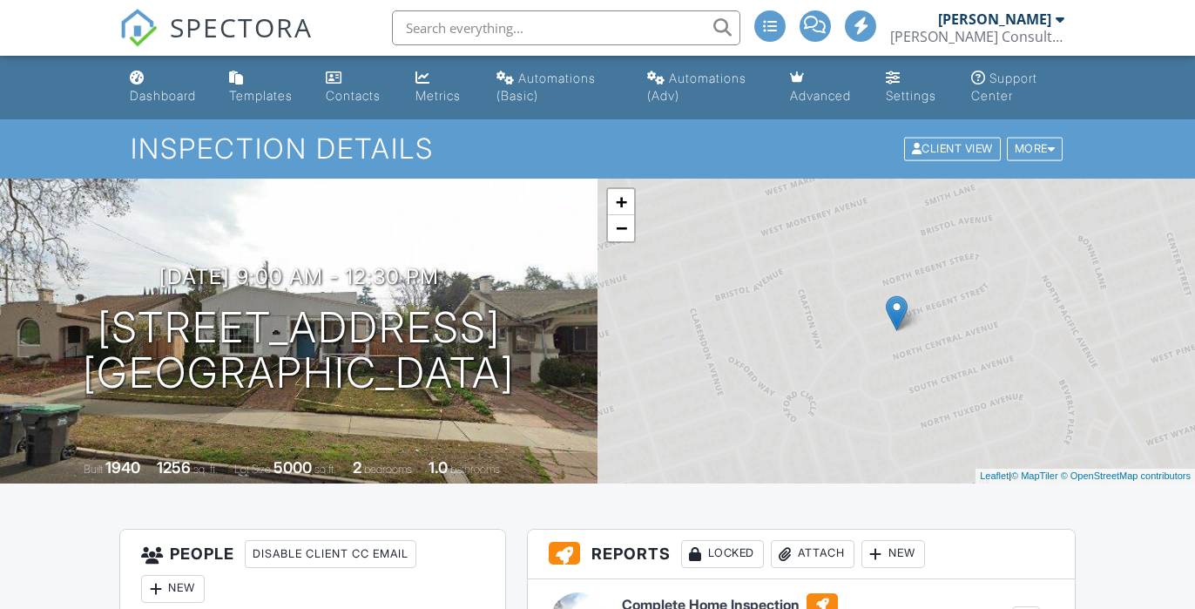
scroll to position [1001, 0]
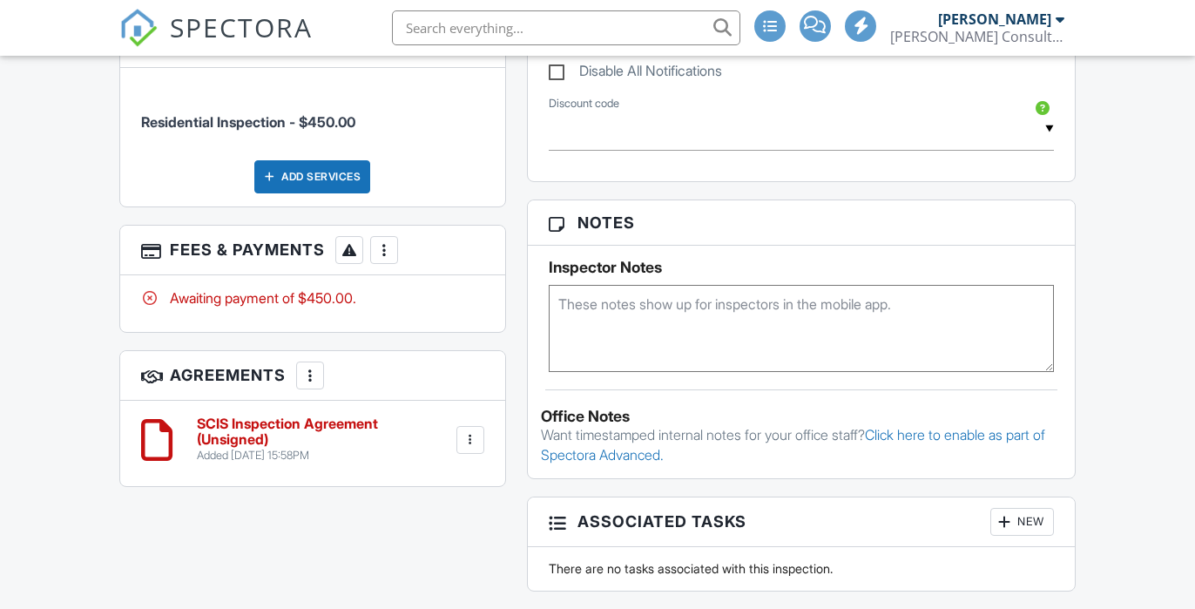
click at [319, 370] on div at bounding box center [309, 375] width 17 height 17
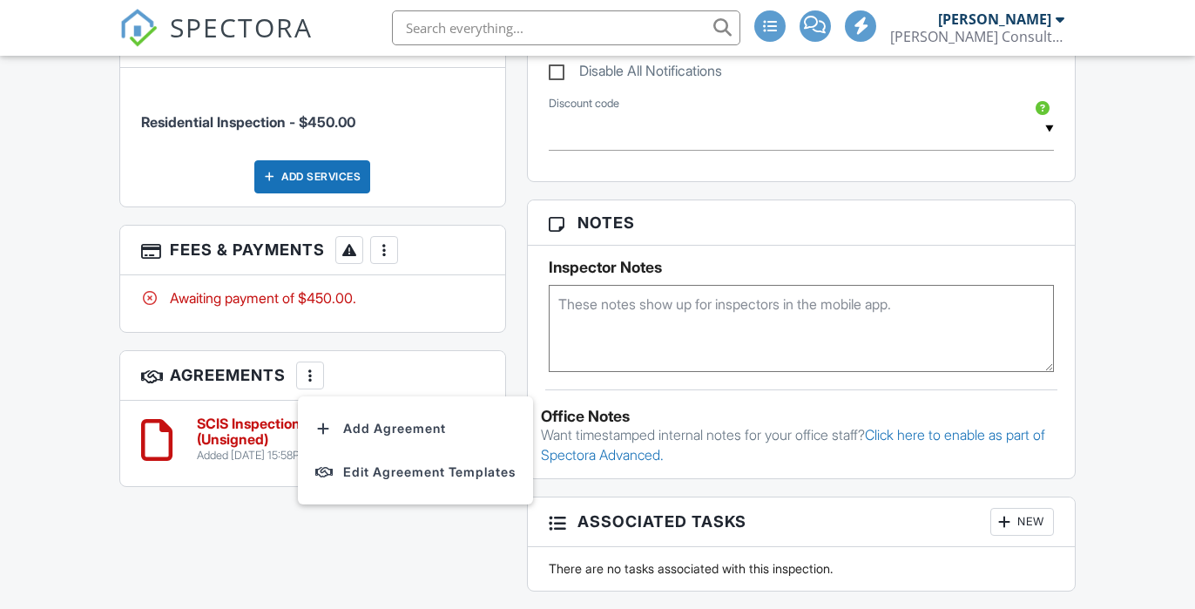
scroll to position [0, 0]
click at [368, 356] on h3 "Agreements More Add Agreement Edit Agreement Templates" at bounding box center [312, 376] width 384 height 50
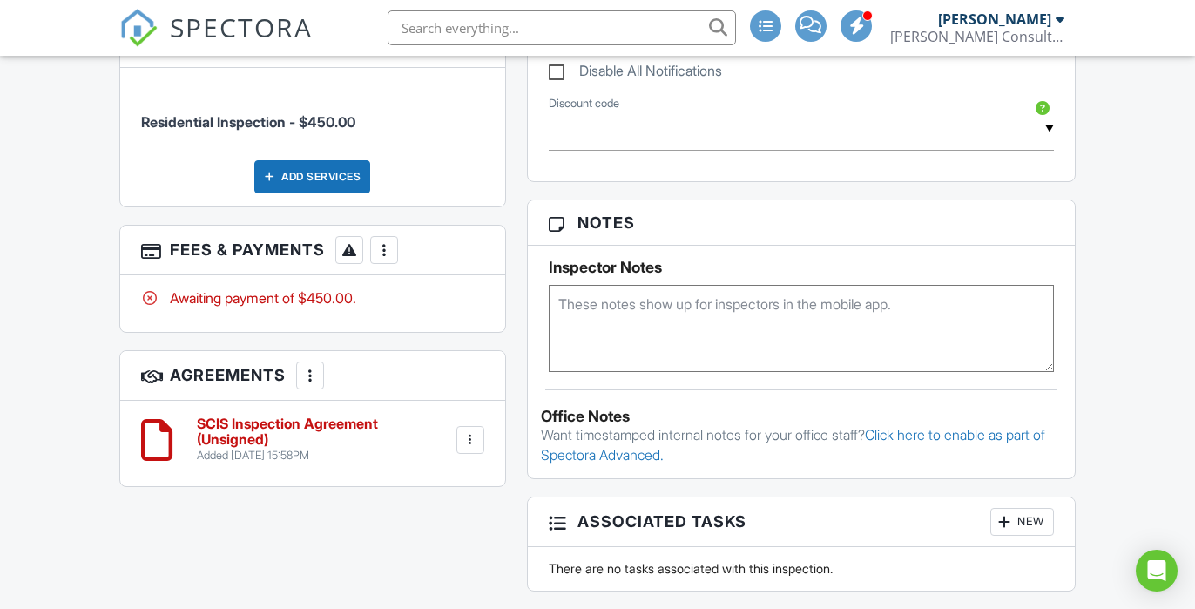
click at [473, 443] on div at bounding box center [470, 439] width 17 height 17
click at [432, 571] on li "Delete" at bounding box center [423, 575] width 99 height 44
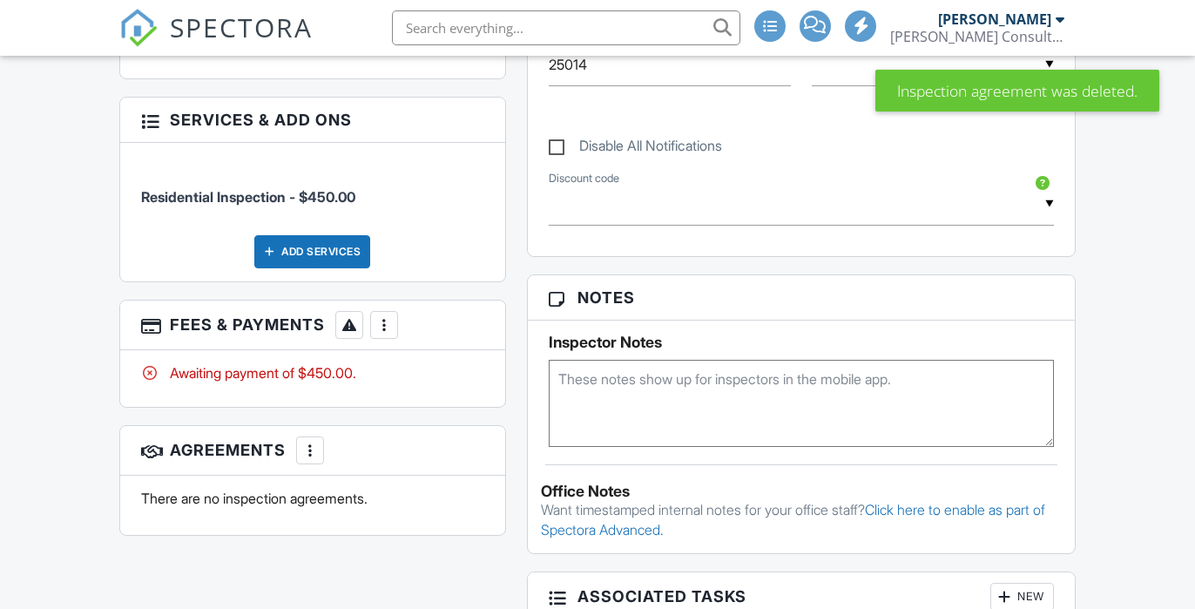
scroll to position [961, 0]
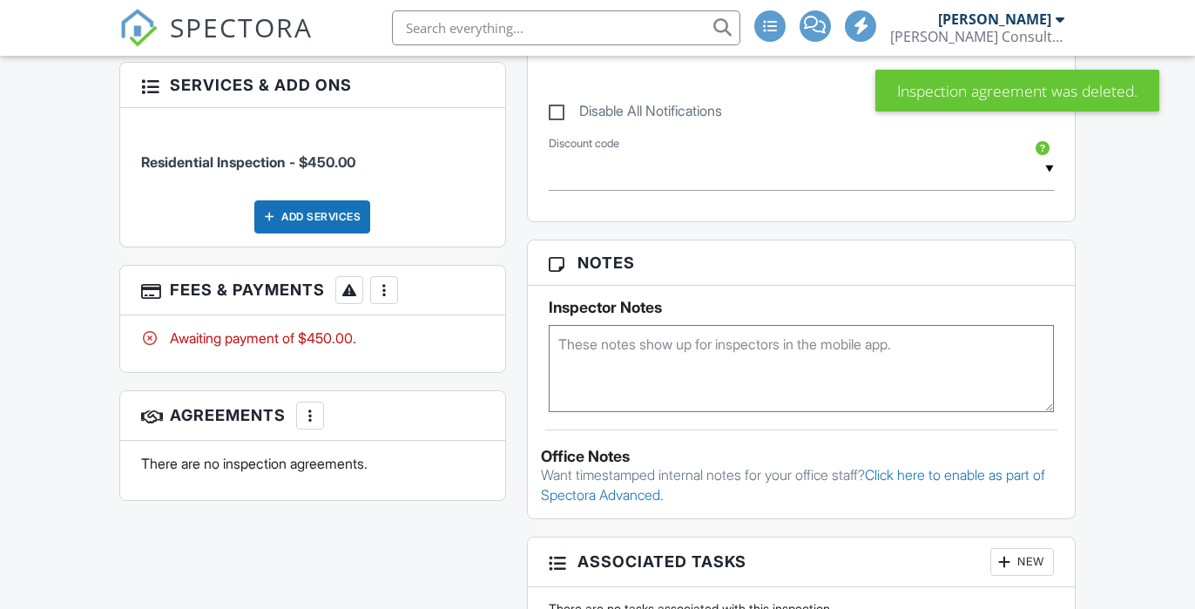
click at [311, 417] on div at bounding box center [309, 415] width 17 height 17
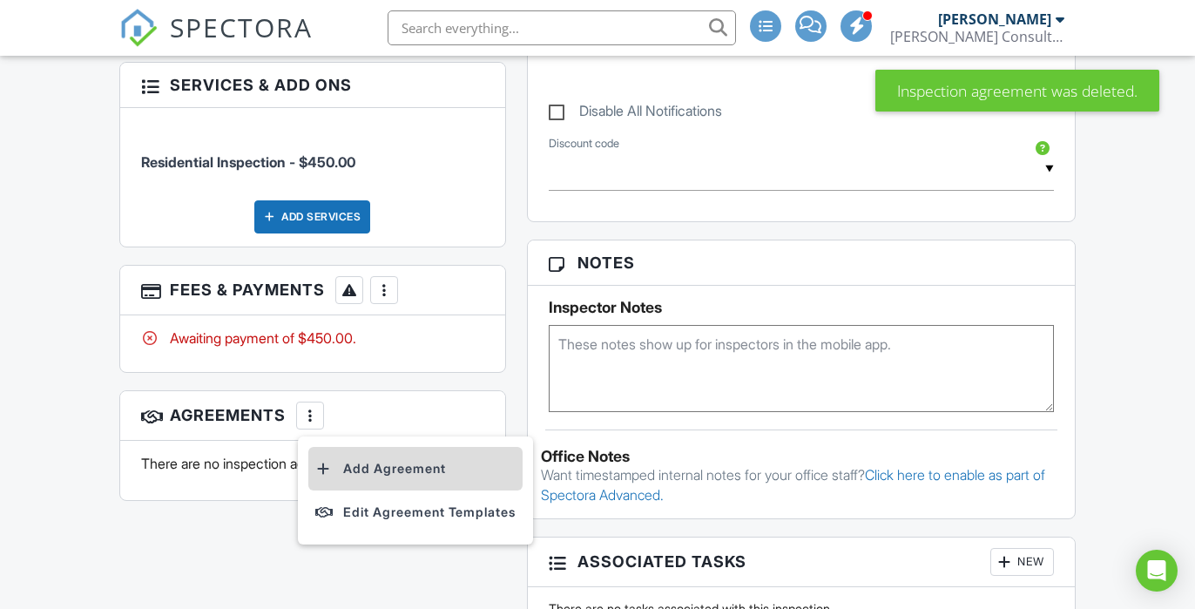
click at [369, 468] on li "Add Agreement" at bounding box center [415, 469] width 214 height 44
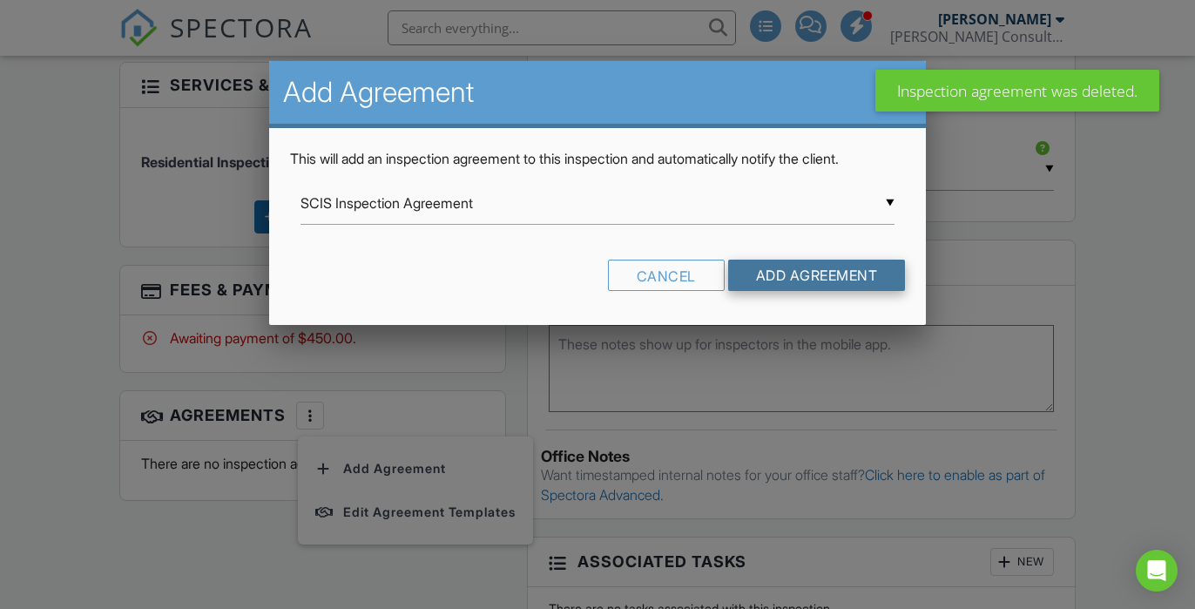
click at [812, 269] on input "Add Agreement" at bounding box center [817, 274] width 178 height 31
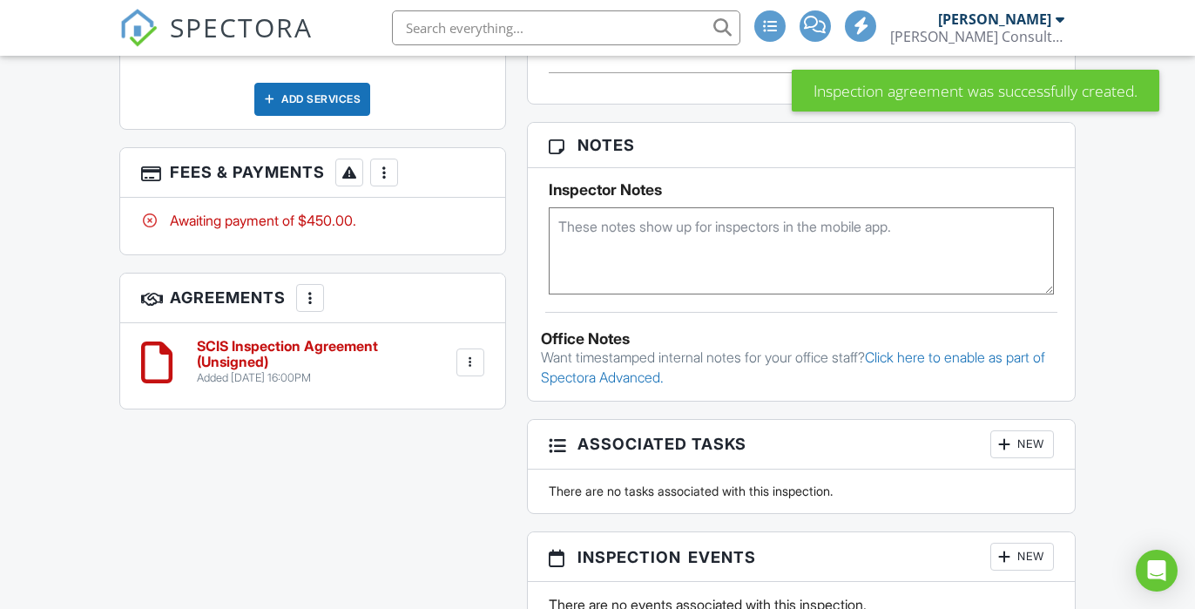
click at [313, 346] on h6 "SCIS Inspection Agreement (Unsigned)" at bounding box center [324, 354] width 255 height 30
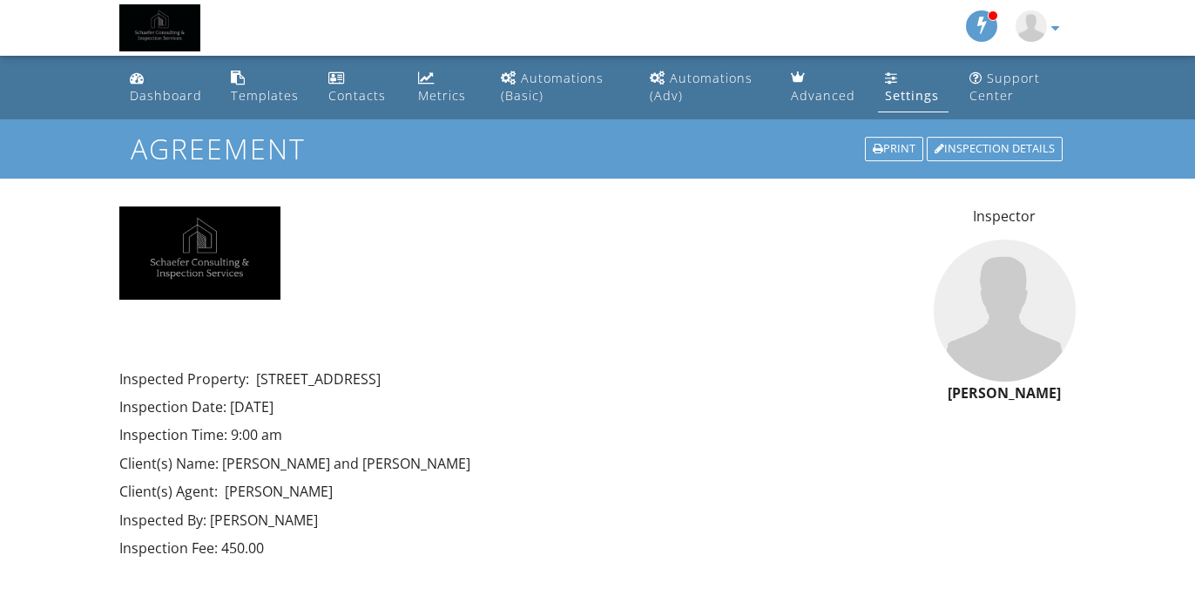
click at [913, 94] on div "Settings" at bounding box center [912, 95] width 54 height 17
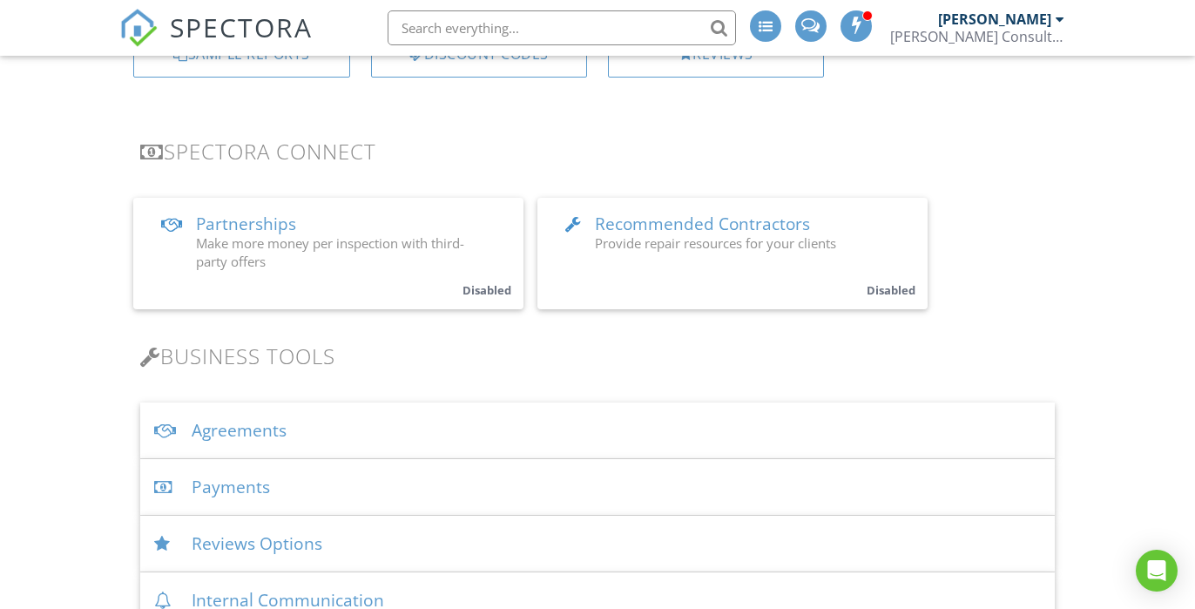
scroll to position [331, 0]
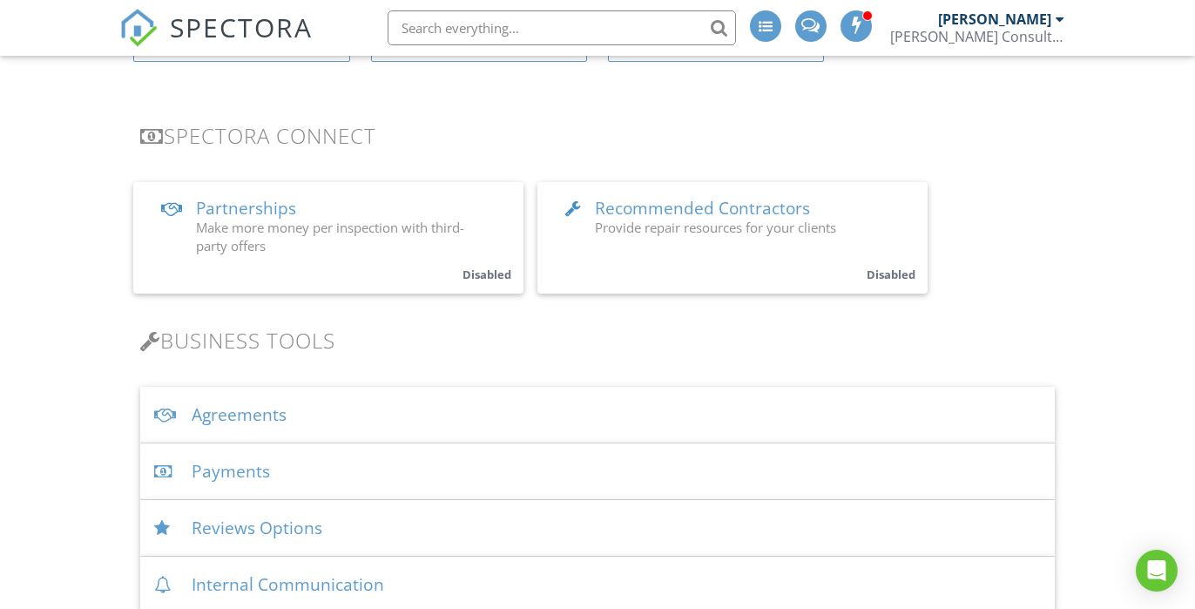
click at [260, 420] on div "Agreements" at bounding box center [597, 415] width 914 height 57
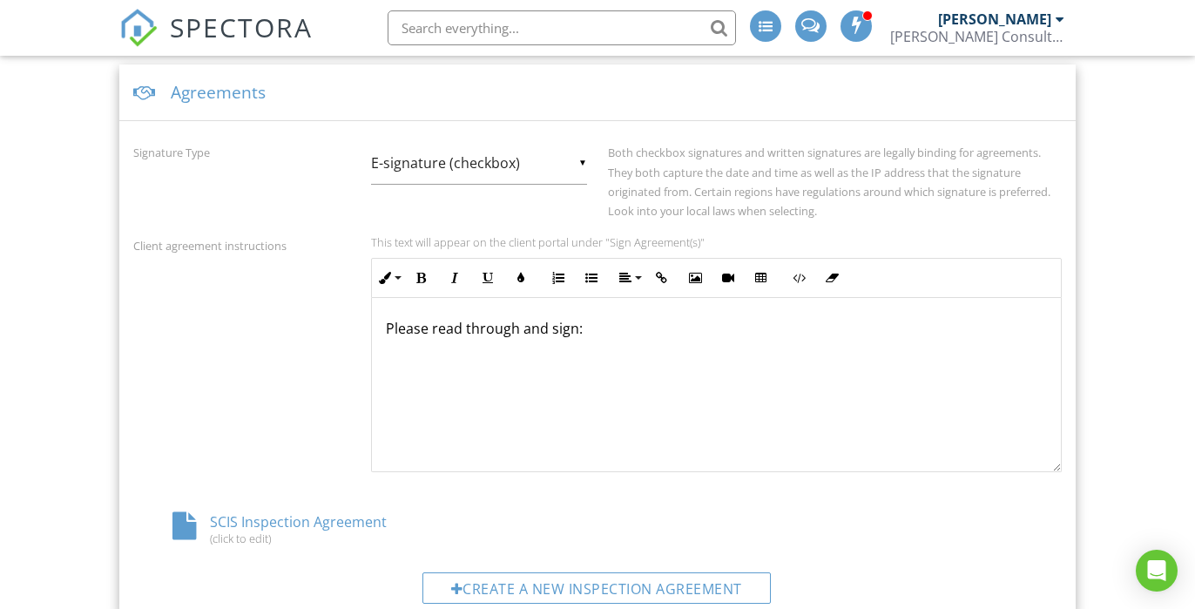
scroll to position [657, 0]
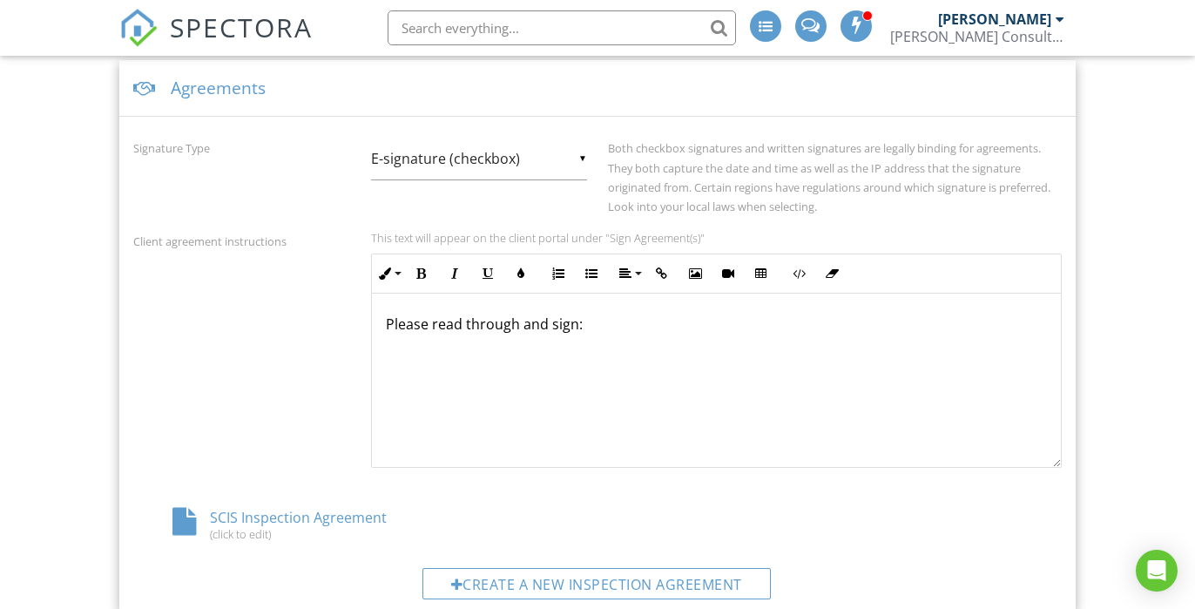
click at [312, 517] on div "SCIS Inspection Agreement (click to edit)" at bounding box center [287, 524] width 309 height 33
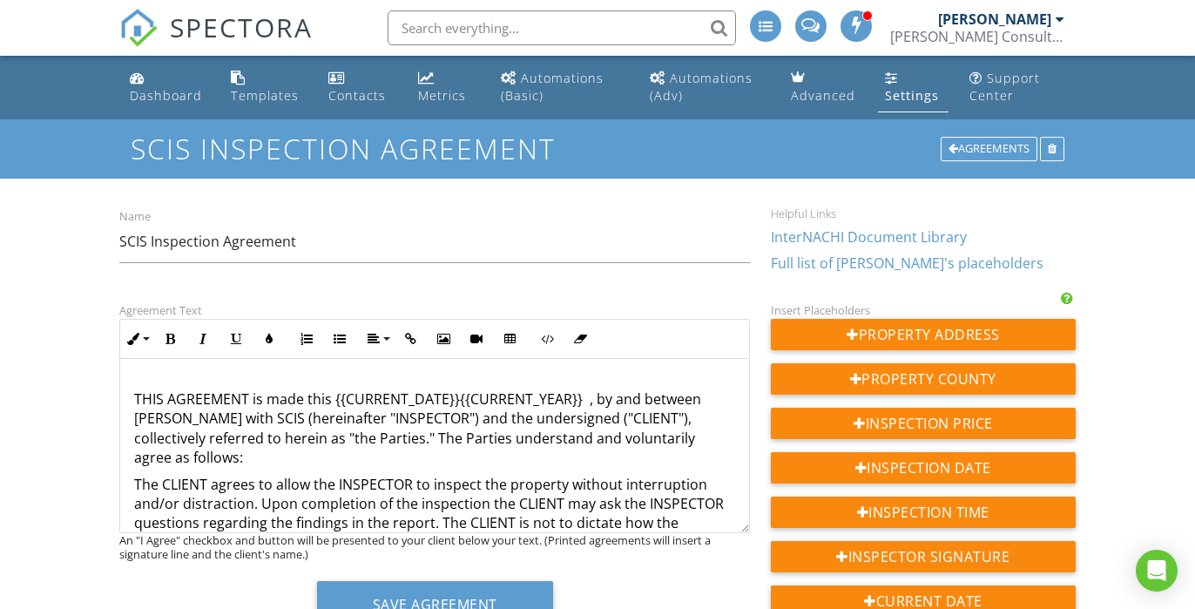
scroll to position [372, 0]
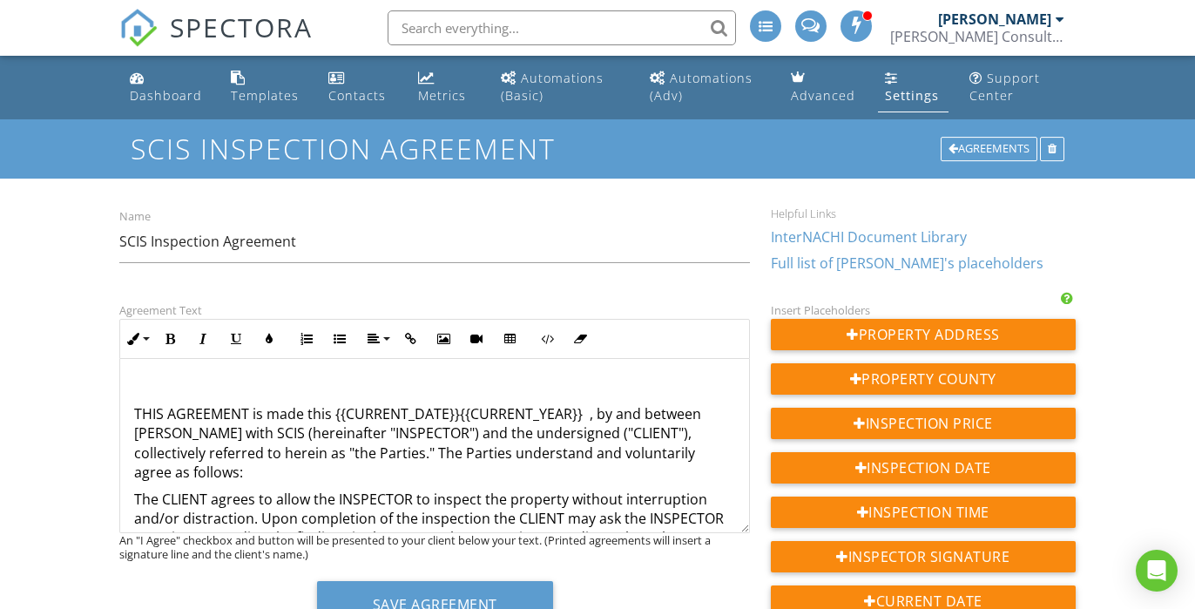
click at [581, 412] on p "THIS AGREEMENT is made this {{CURRENT_DATE}}{{CURRENT_YEAR}} , by and between […" at bounding box center [434, 443] width 601 height 78
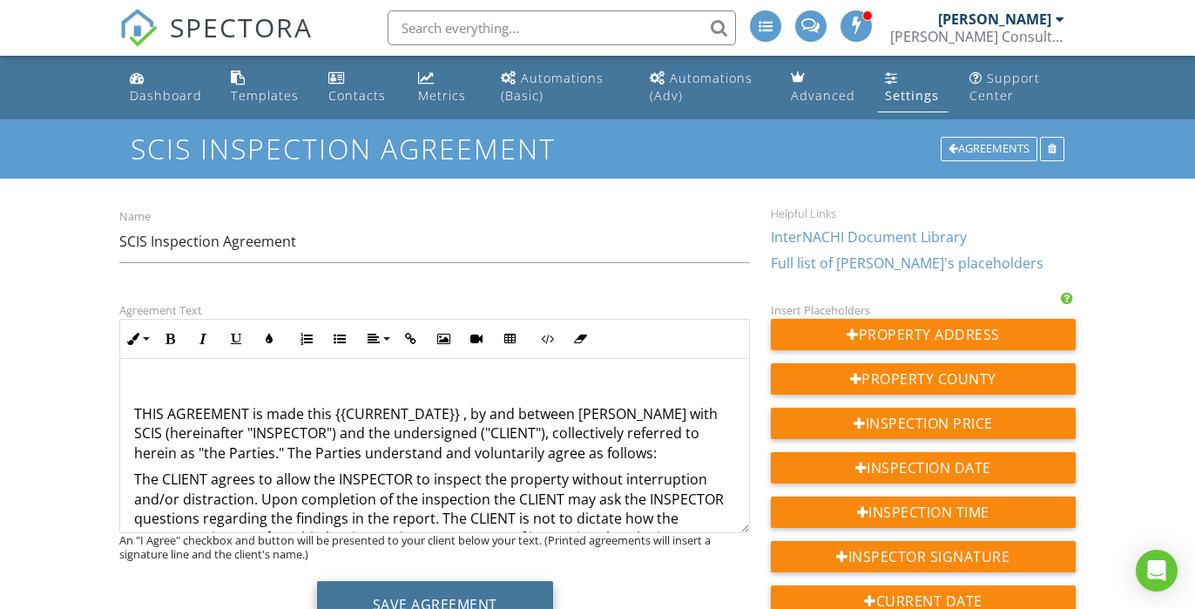
click at [499, 586] on button "Save Agreement" at bounding box center [435, 604] width 236 height 47
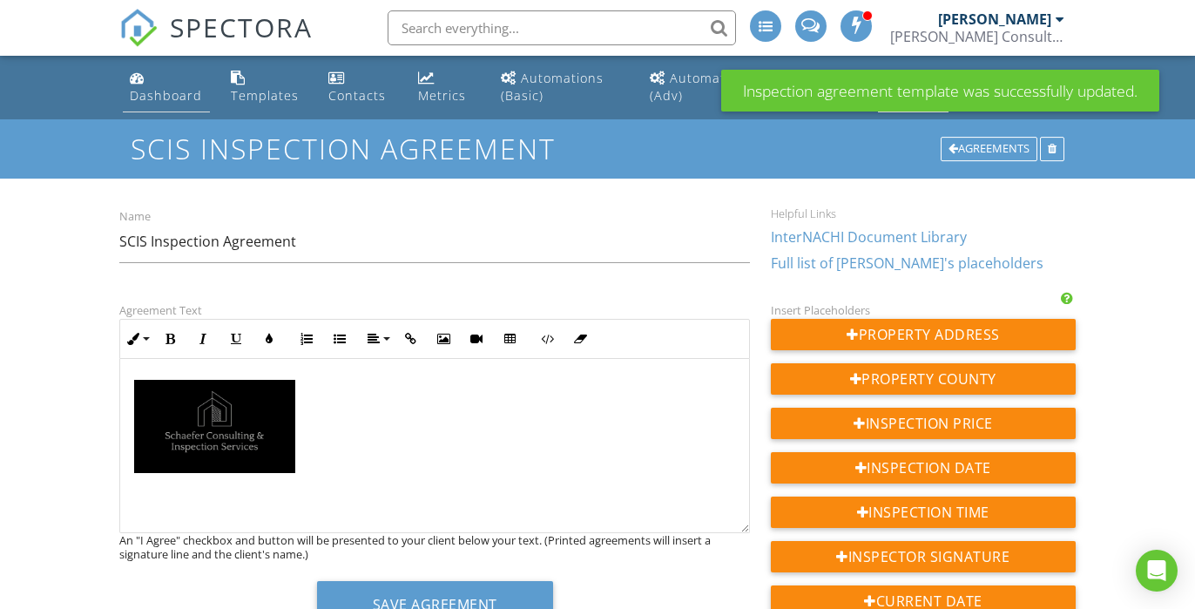
click at [145, 88] on div "Dashboard" at bounding box center [166, 95] width 72 height 17
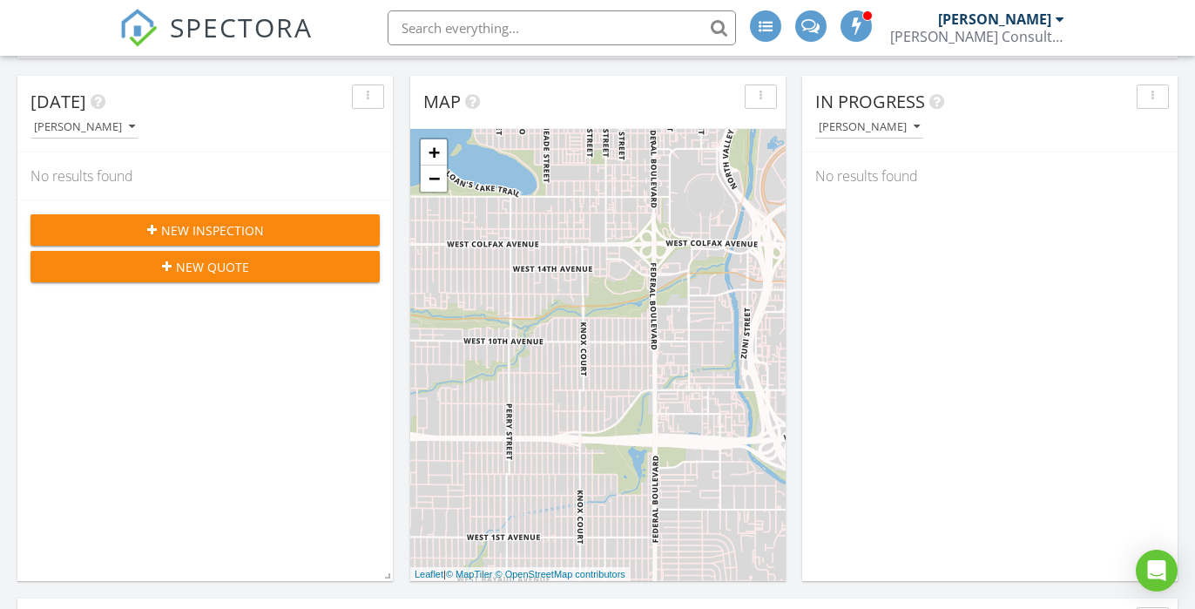
scroll to position [189, 0]
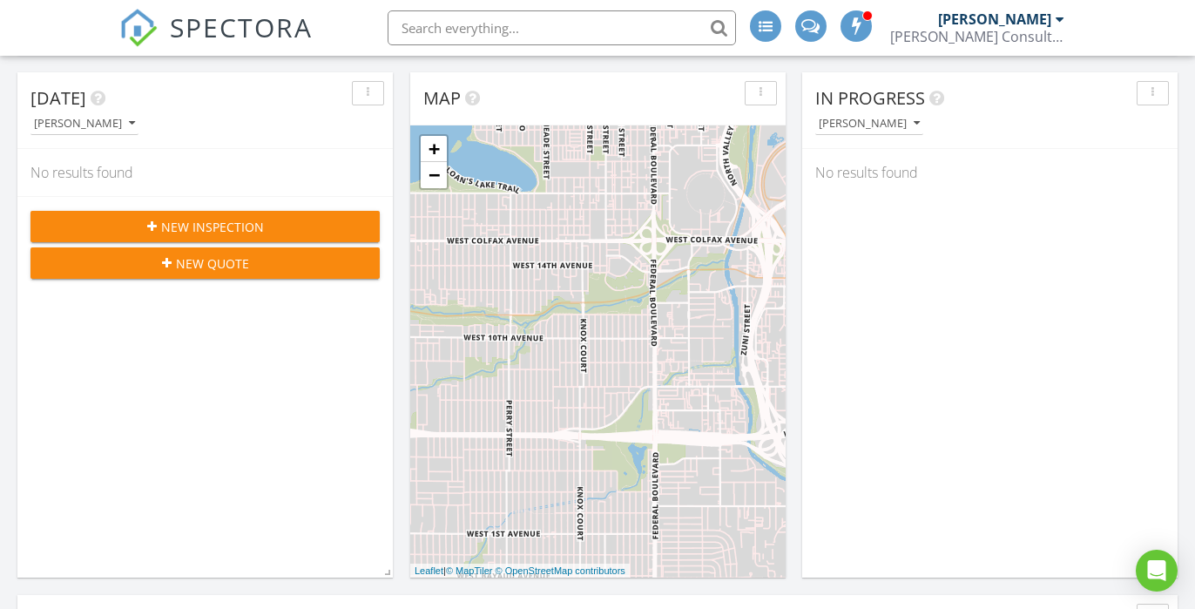
click at [205, 223] on span "New Inspection" at bounding box center [212, 227] width 103 height 18
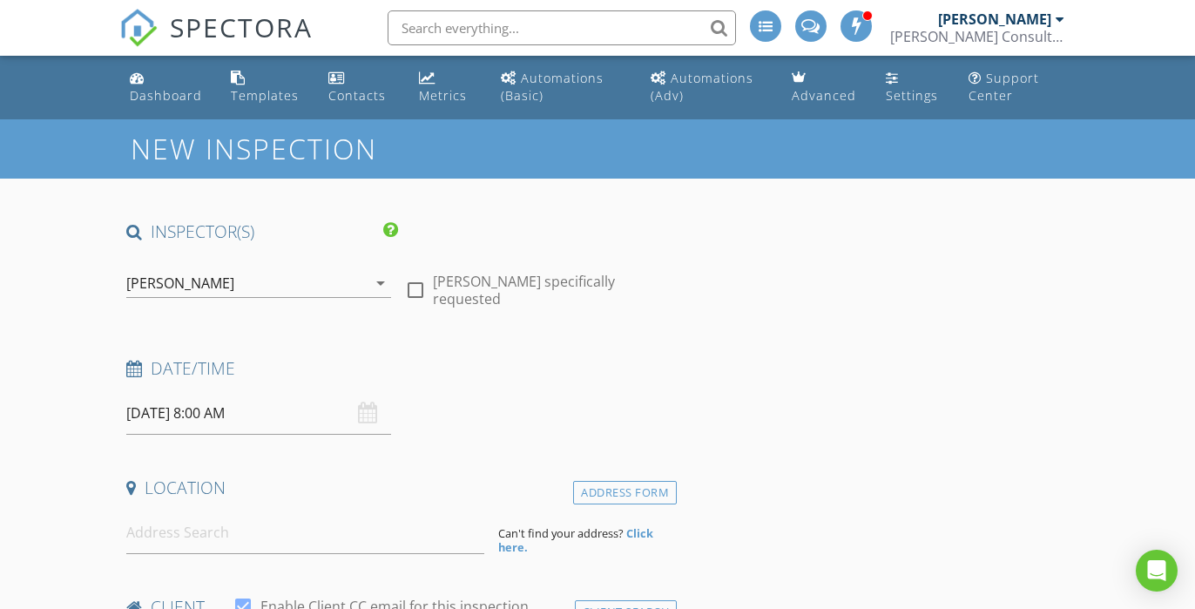
click at [158, 411] on input "[DATE] 8:00 AM" at bounding box center [258, 413] width 265 height 43
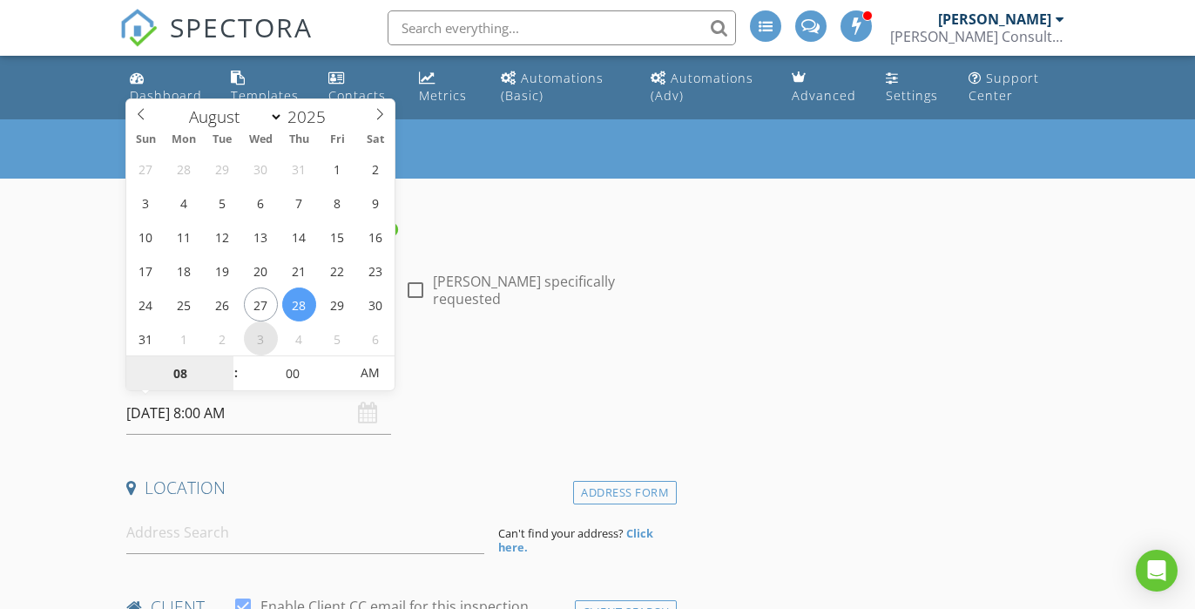
select select "8"
type input "[DATE] 8:00 AM"
type input "09"
type input "09/03/2025 9:00 AM"
click at [228, 364] on span at bounding box center [227, 364] width 12 height 17
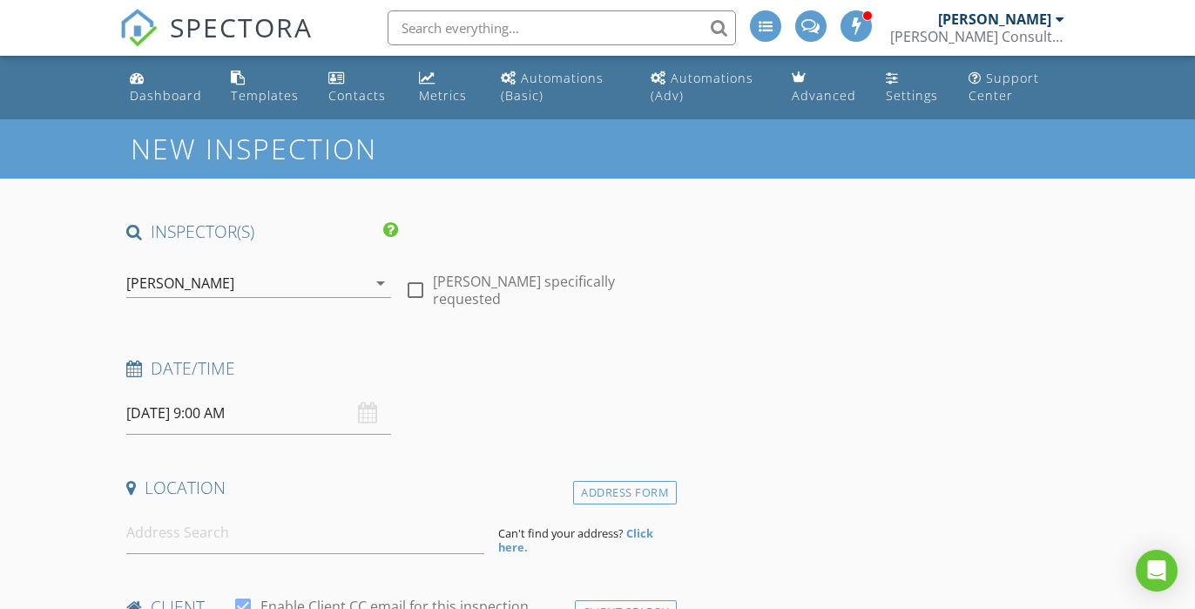
click at [455, 383] on div "Date/Time" at bounding box center [397, 374] width 557 height 35
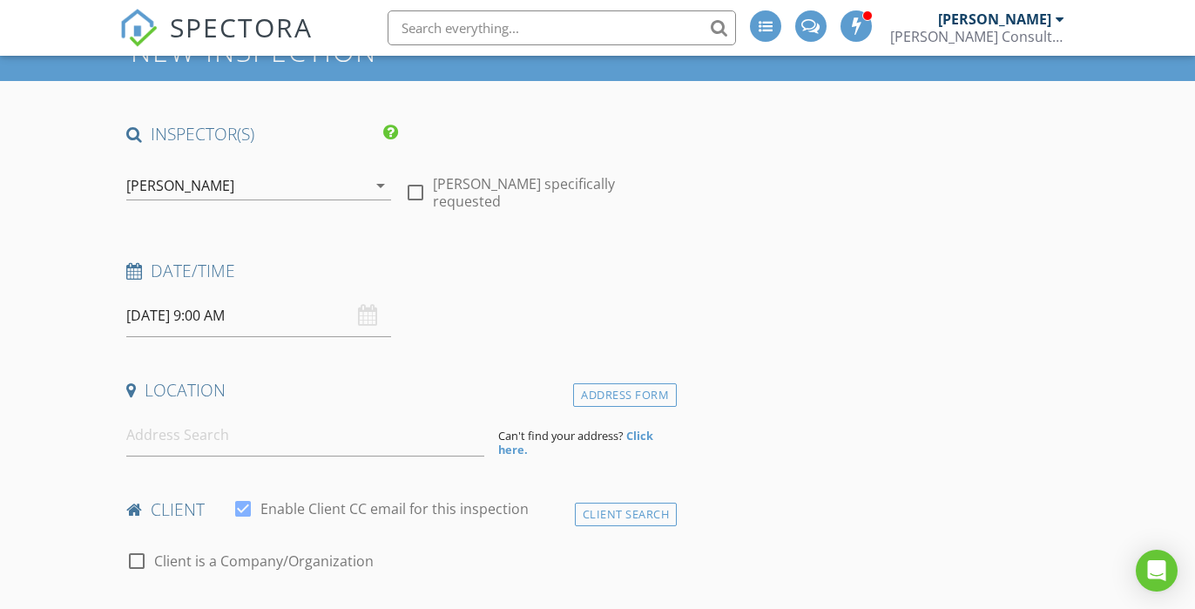
scroll to position [105, 0]
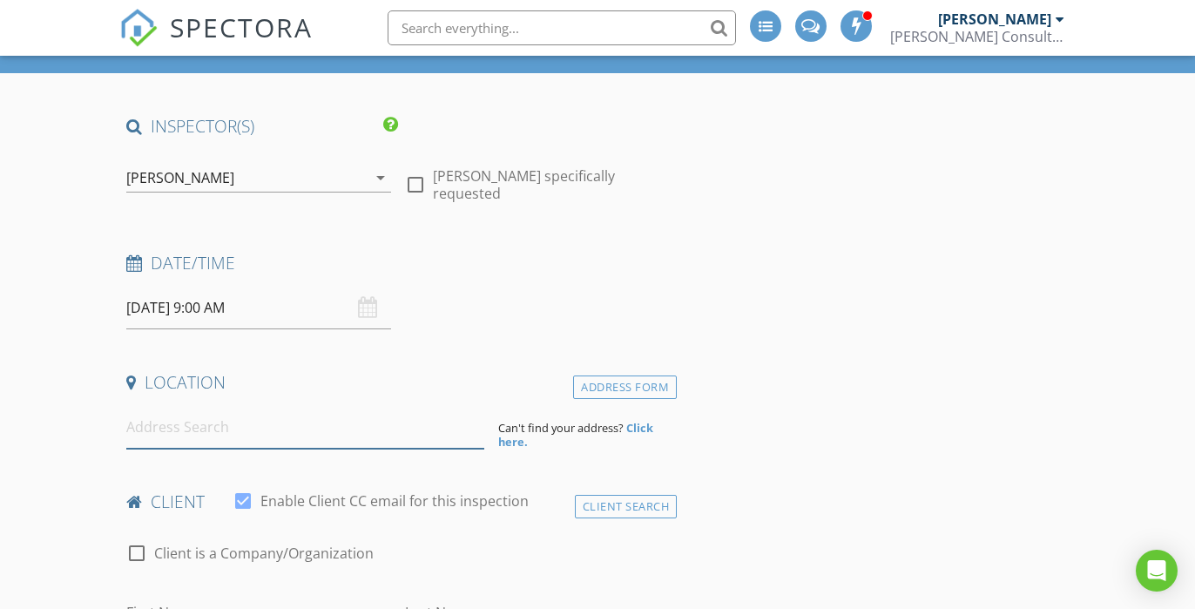
click at [266, 435] on input at bounding box center [305, 427] width 358 height 43
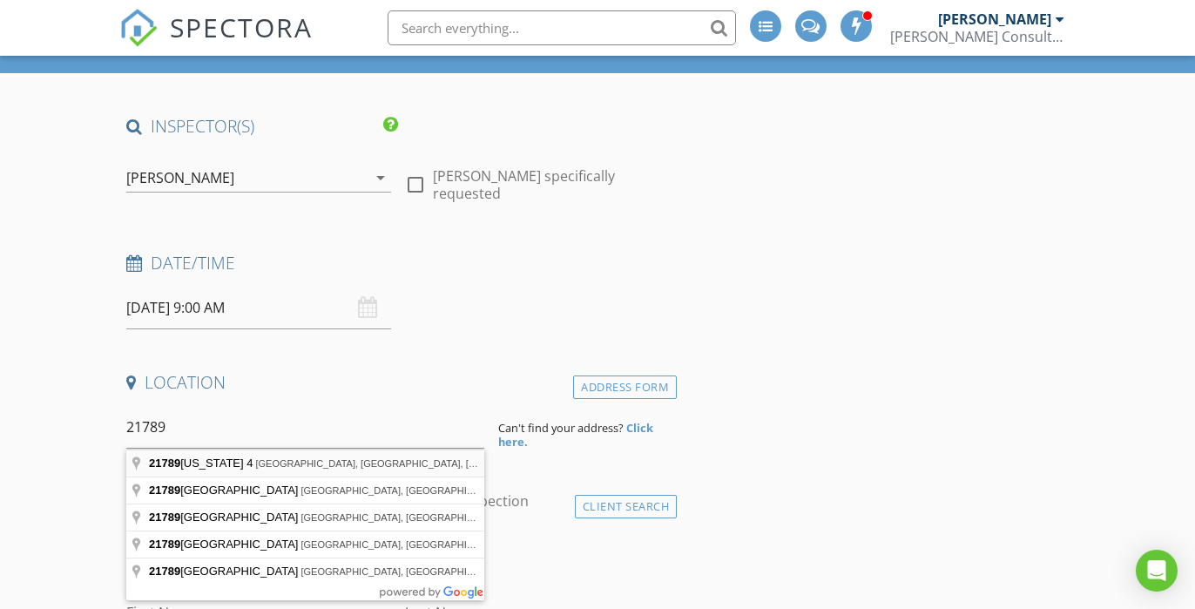
type input "21789 California 4, Stockton, CA, USA"
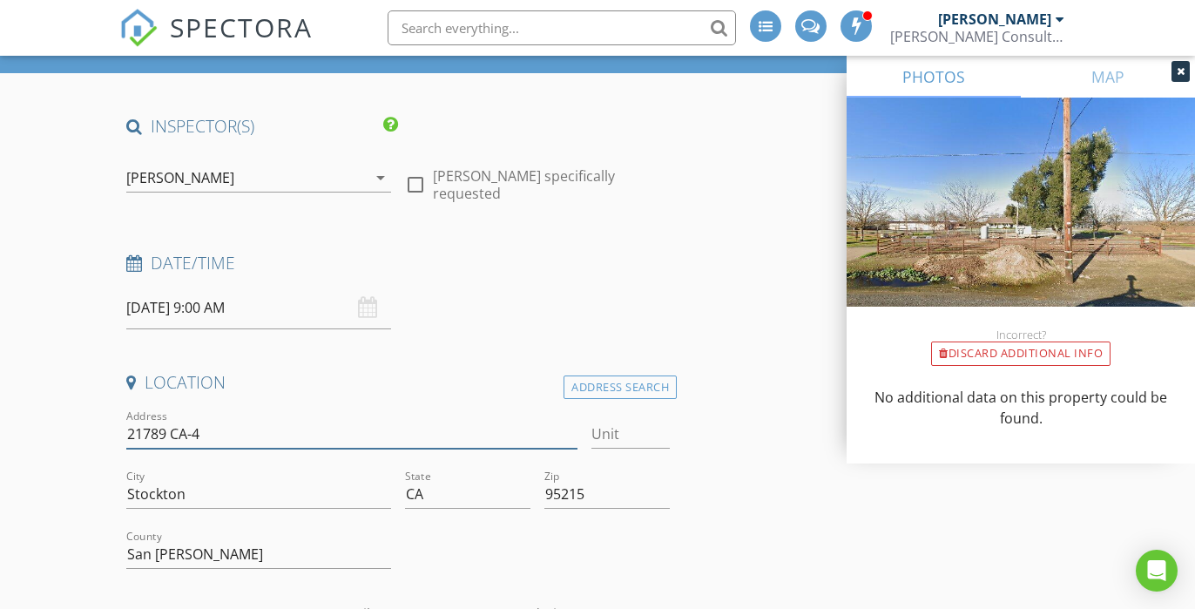
click at [212, 440] on input "21789 CA-4" at bounding box center [351, 434] width 451 height 29
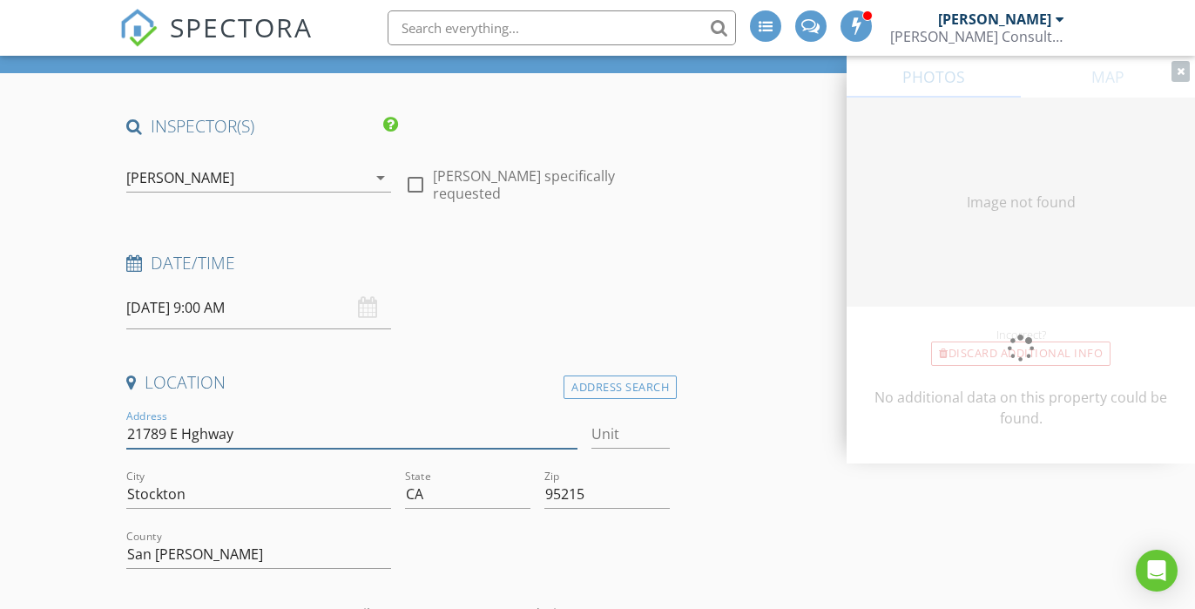
type input "21789 E Hghway 4"
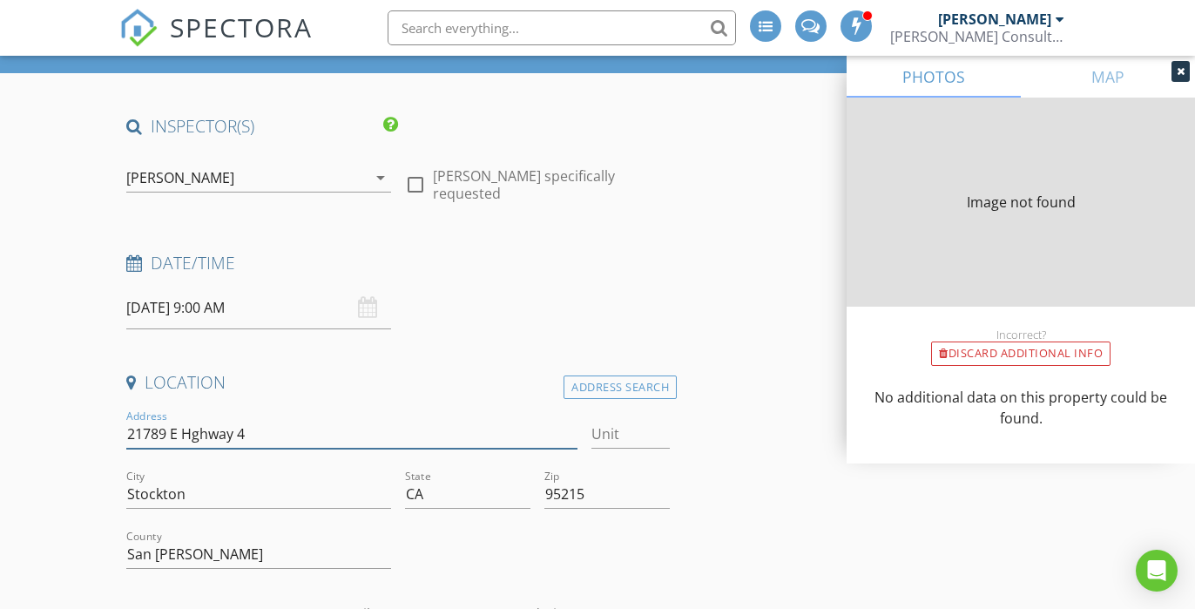
type input "1994"
type input "2003"
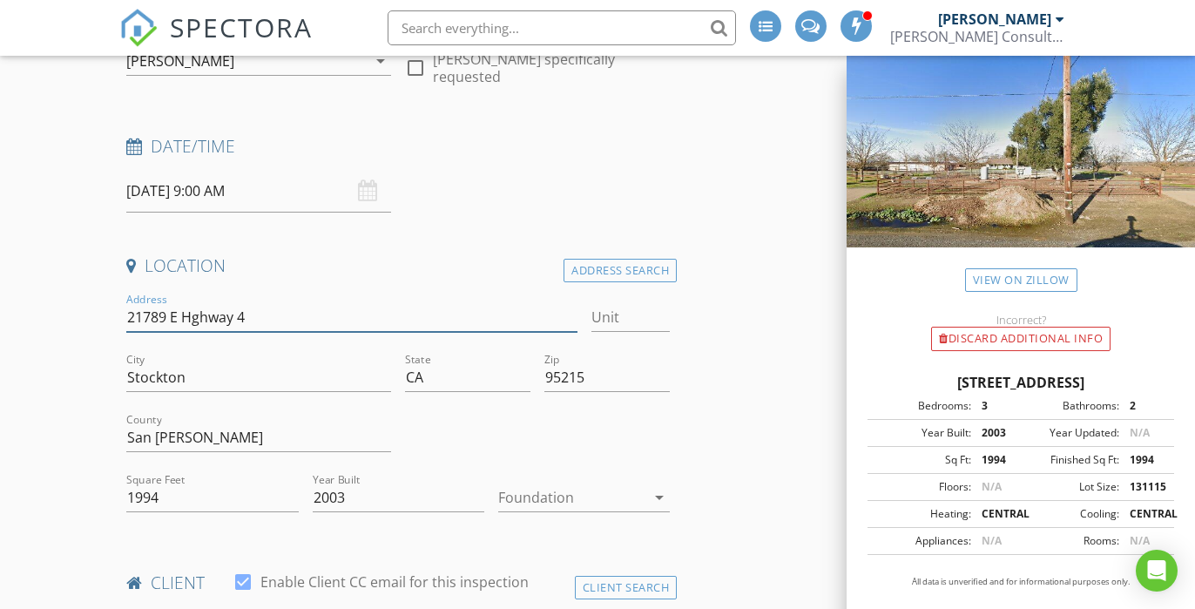
scroll to position [226, 0]
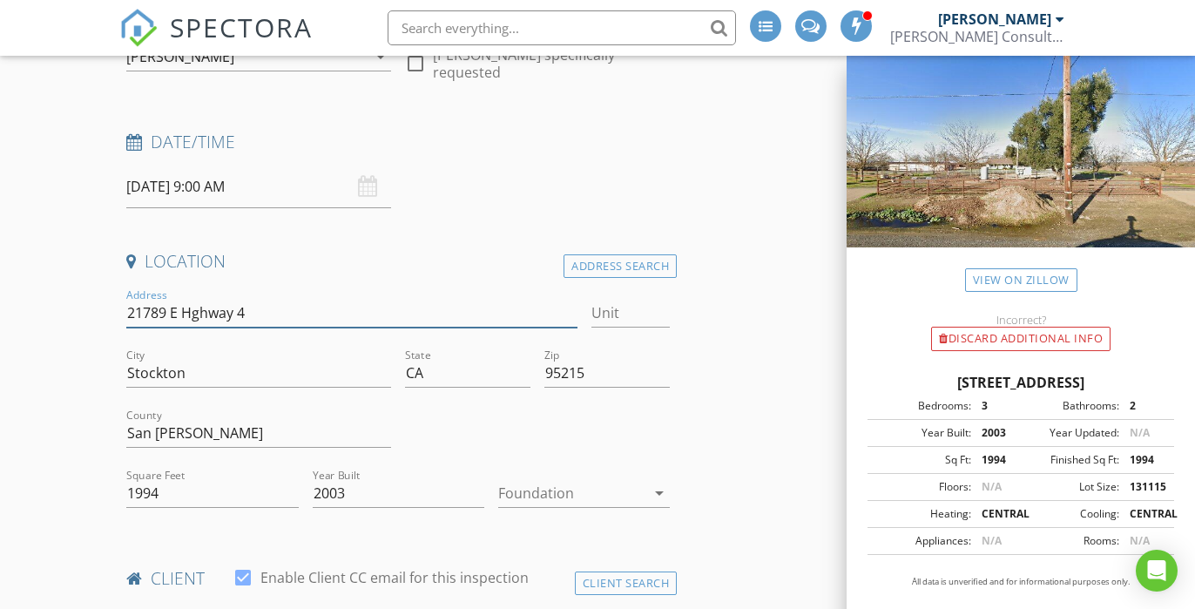
type input "21789 E Hghway 4"
click at [661, 494] on icon "arrow_drop_down" at bounding box center [659, 492] width 21 height 21
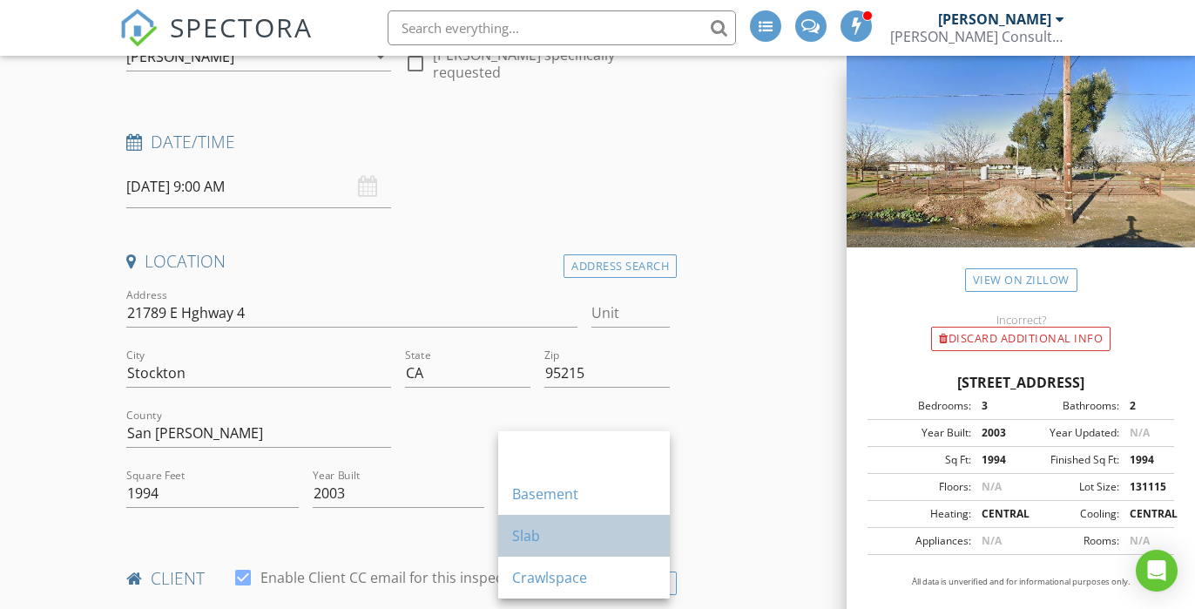
click at [590, 529] on div "Slab" at bounding box center [584, 535] width 144 height 21
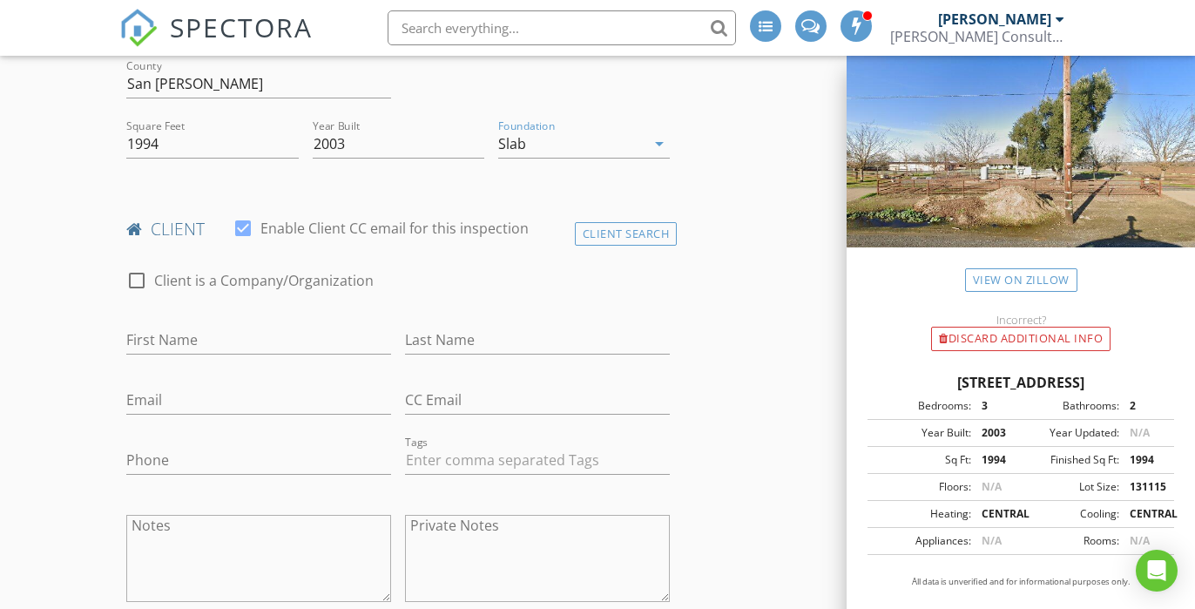
scroll to position [577, 0]
click at [229, 338] on input "First Name" at bounding box center [258, 338] width 265 height 29
type input "[PERSON_NAME]"
click at [178, 393] on input "Email" at bounding box center [258, 398] width 265 height 29
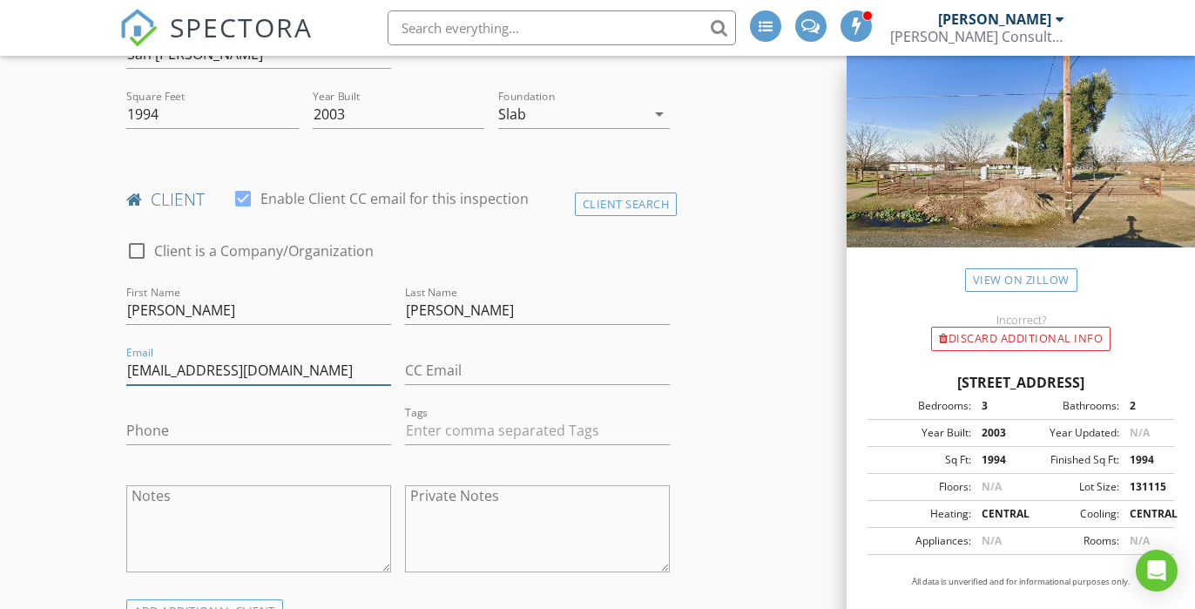
scroll to position [606, 0]
type input "[EMAIL_ADDRESS][DOMAIN_NAME]"
click at [301, 421] on input "Phone" at bounding box center [258, 429] width 265 height 29
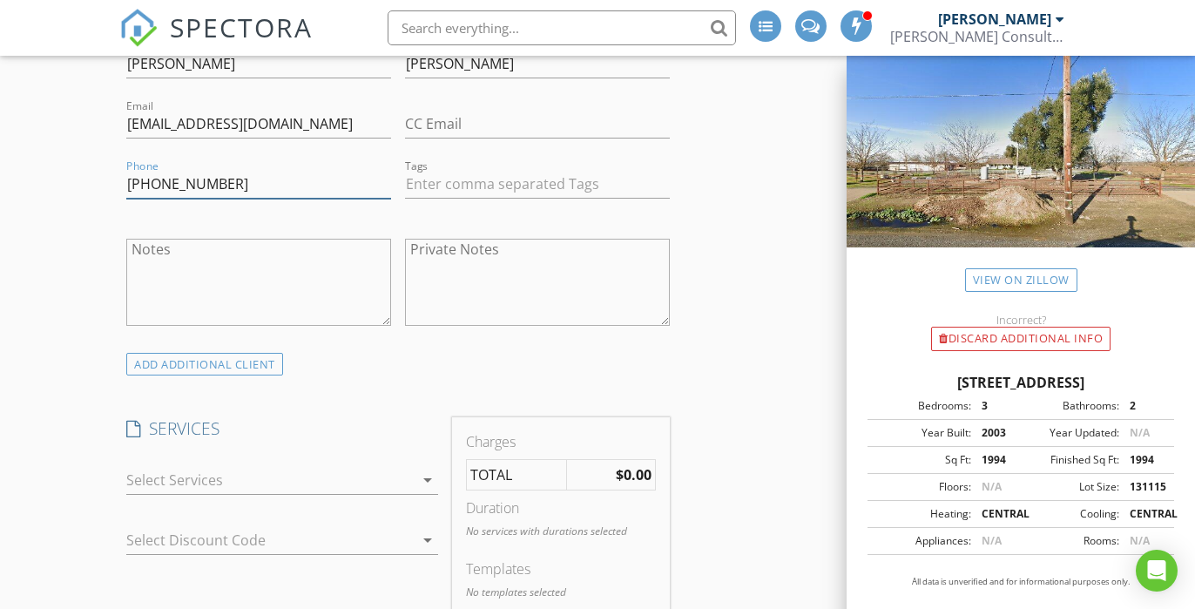
scroll to position [928, 0]
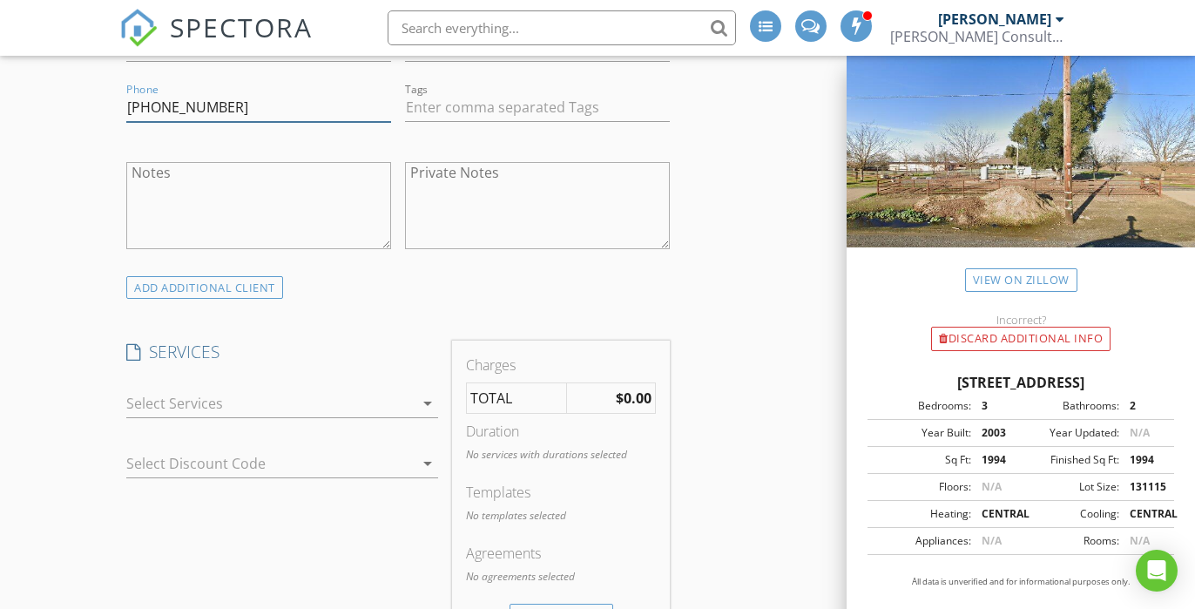
type input "[PHONE_NUMBER]"
click at [427, 403] on icon "arrow_drop_down" at bounding box center [427, 403] width 21 height 21
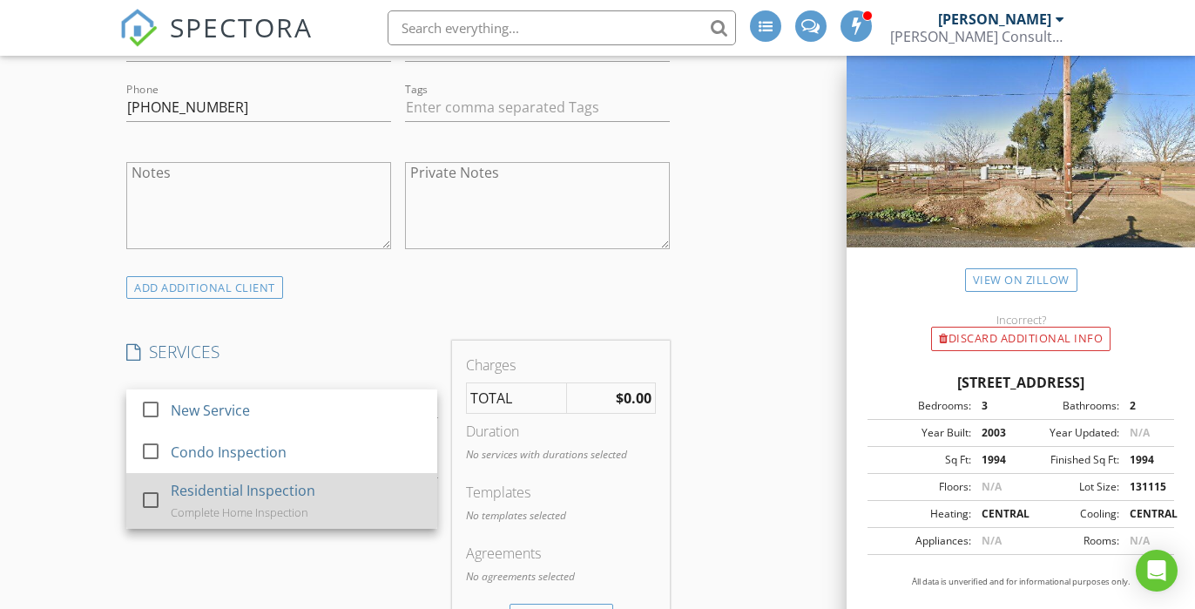
click at [326, 490] on div "Residential Inspection Complete Home Inspection" at bounding box center [297, 501] width 253 height 56
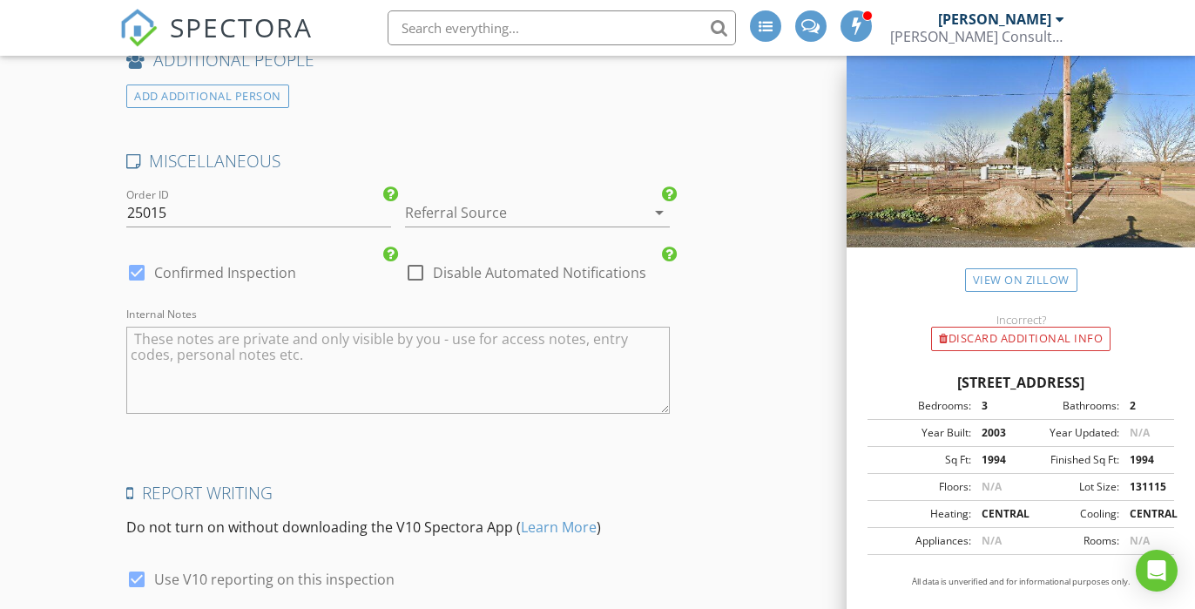
scroll to position [2591, 0]
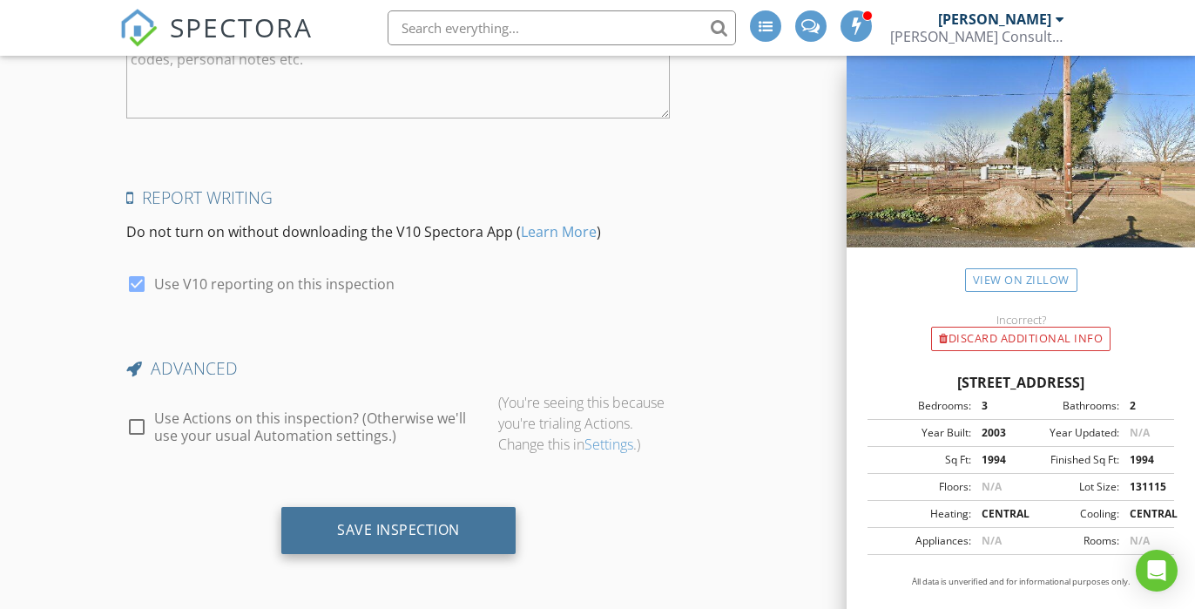
click at [401, 532] on div "Save Inspection" at bounding box center [398, 529] width 123 height 17
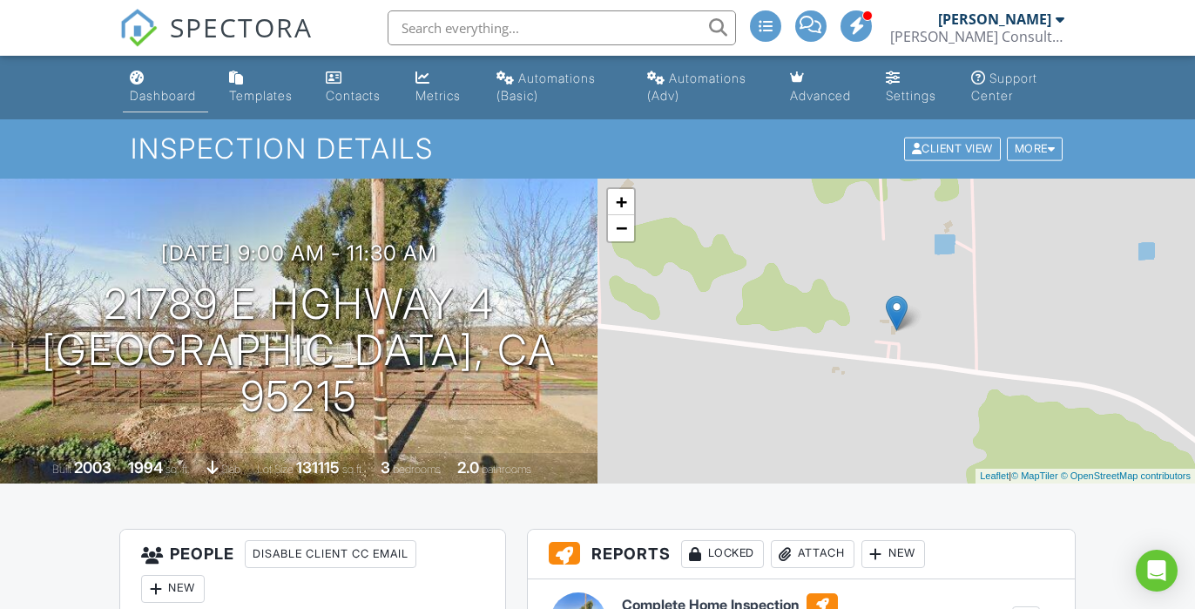
click at [158, 93] on div "Dashboard" at bounding box center [163, 95] width 66 height 15
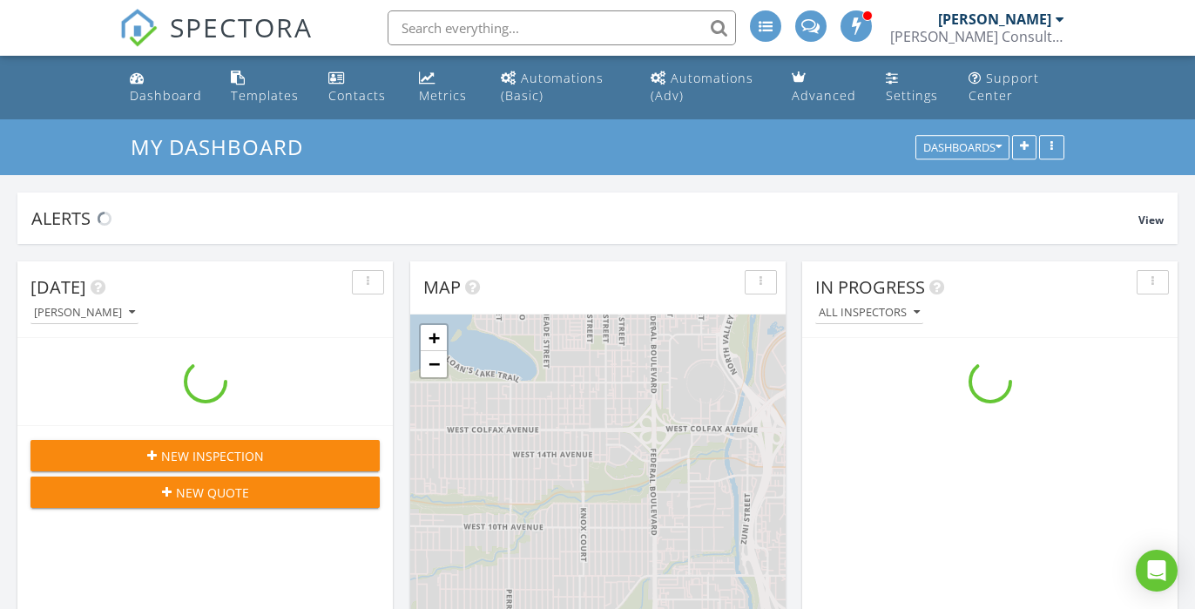
scroll to position [1586, 1196]
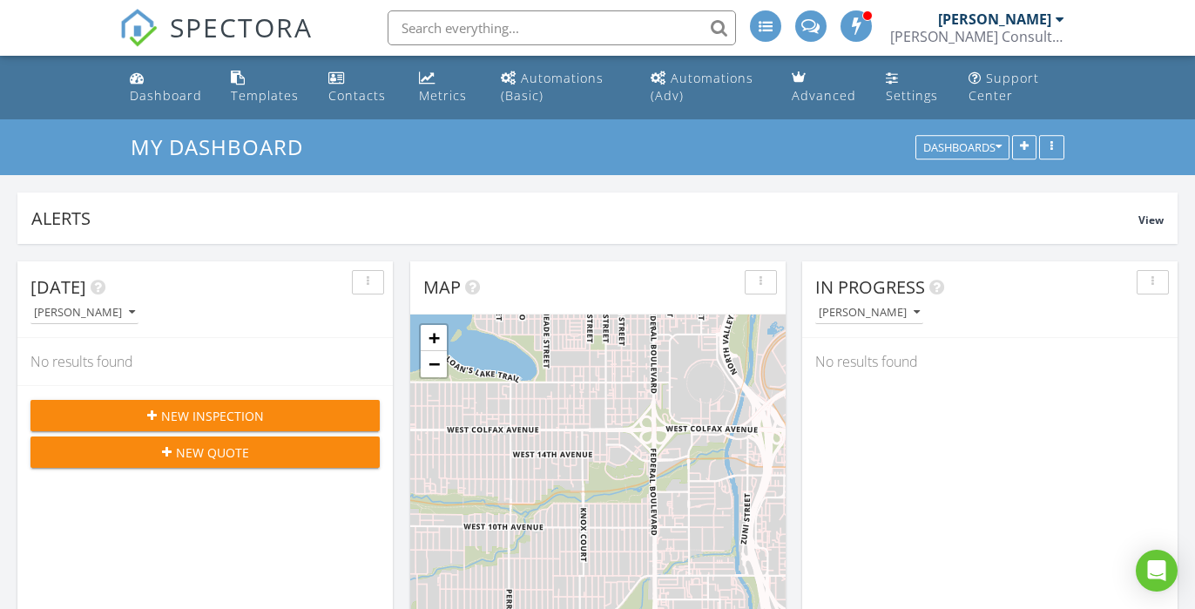
click at [167, 421] on span "New Inspection" at bounding box center [212, 416] width 103 height 18
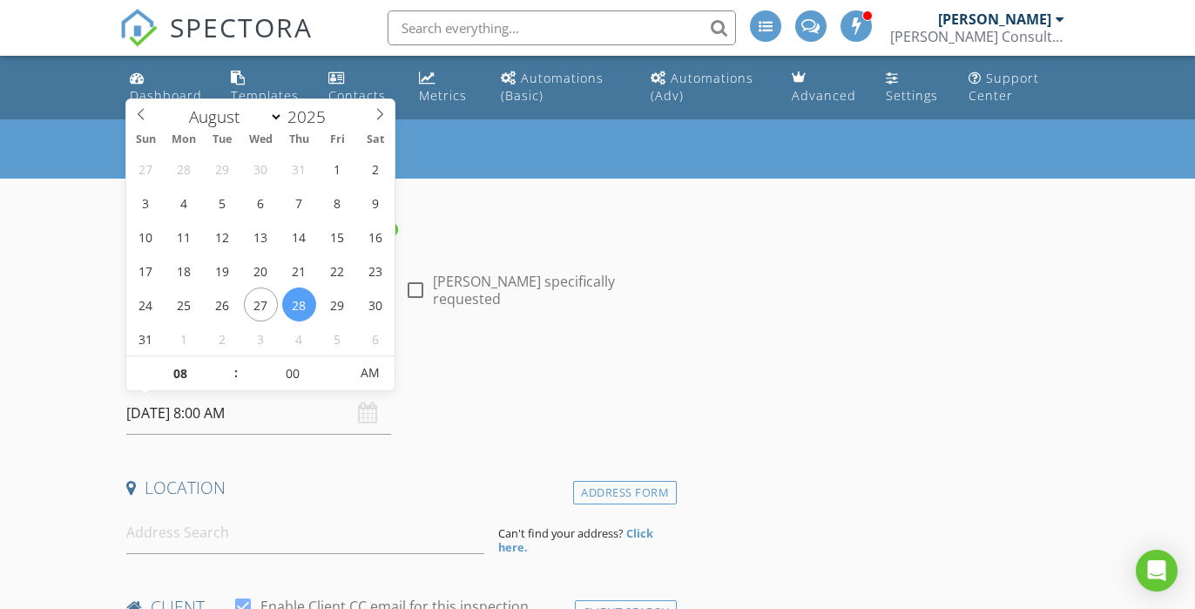
click at [159, 415] on input "[DATE] 8:00 AM" at bounding box center [258, 413] width 265 height 43
select select "8"
type input "[DATE] 8:00 AM"
click at [211, 417] on input "[DATE] 8:00 AM" at bounding box center [258, 413] width 265 height 43
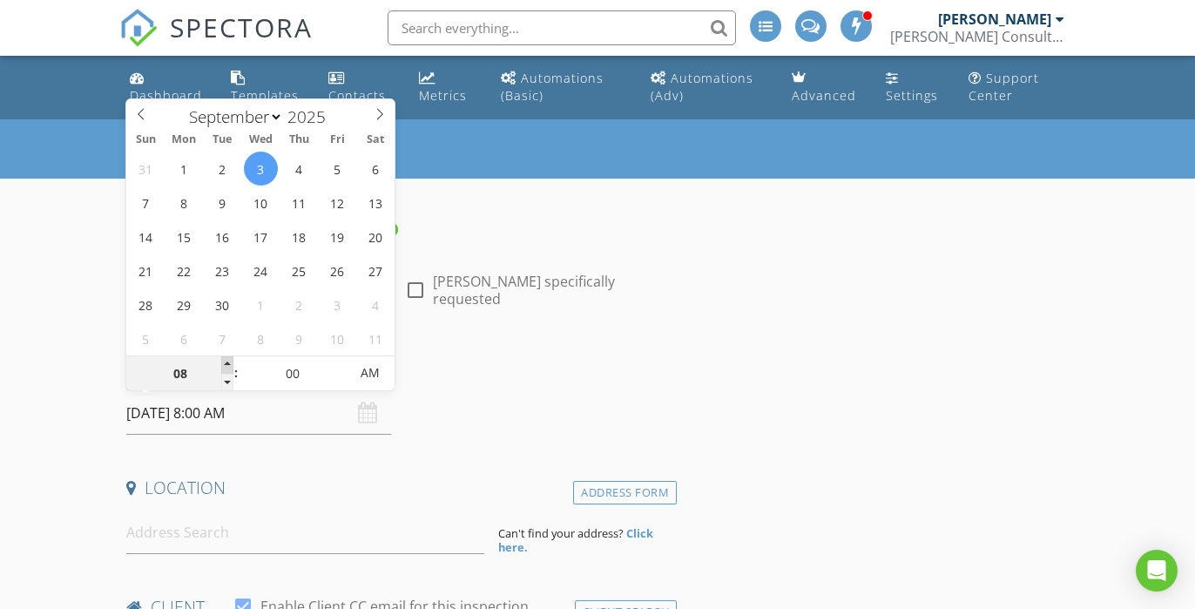
type input "09"
type input "09/03/2025 9:00 AM"
click at [226, 367] on span at bounding box center [227, 364] width 12 height 17
type input "10"
type input "09/03/2025 10:00 AM"
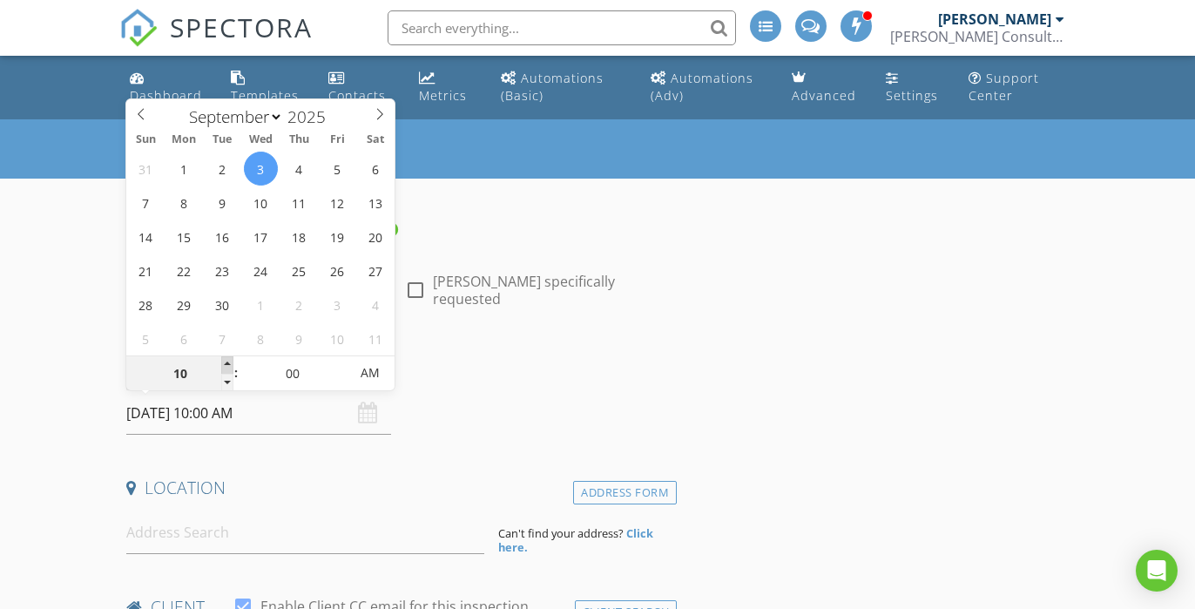
click at [226, 367] on span at bounding box center [227, 364] width 12 height 17
type input "11"
type input "09/03/2025 11:00 AM"
click at [226, 367] on span at bounding box center [227, 364] width 12 height 17
type input "05"
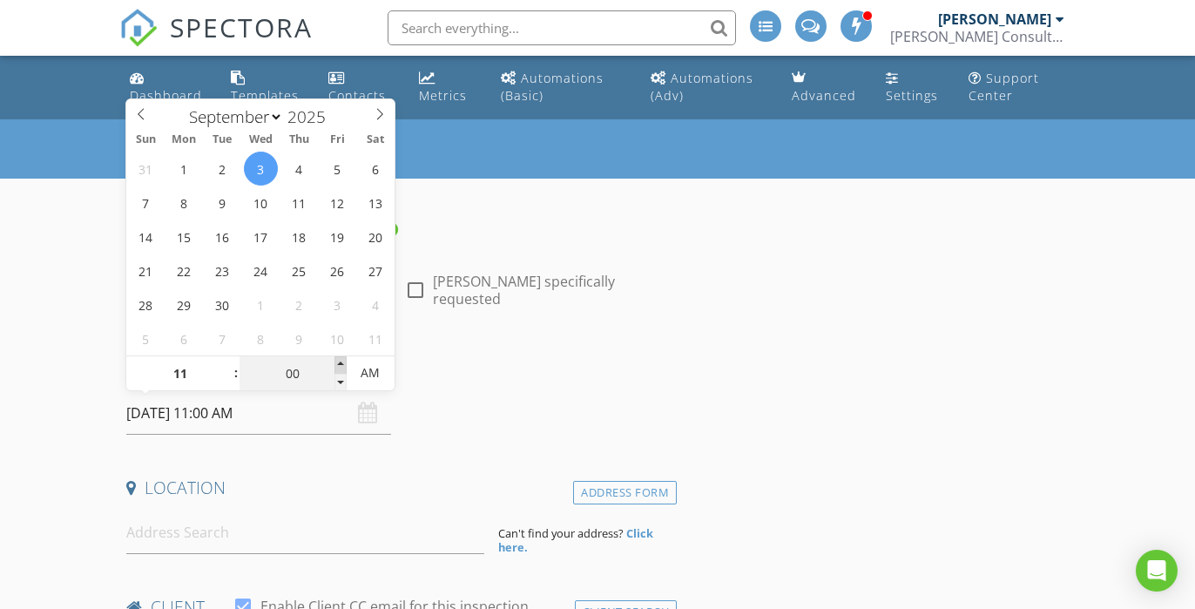
type input "09/03/2025 11:05 AM"
click at [339, 359] on span at bounding box center [340, 364] width 12 height 17
type input "10"
type input "09/03/2025 11:10 AM"
click at [339, 359] on span at bounding box center [340, 364] width 12 height 17
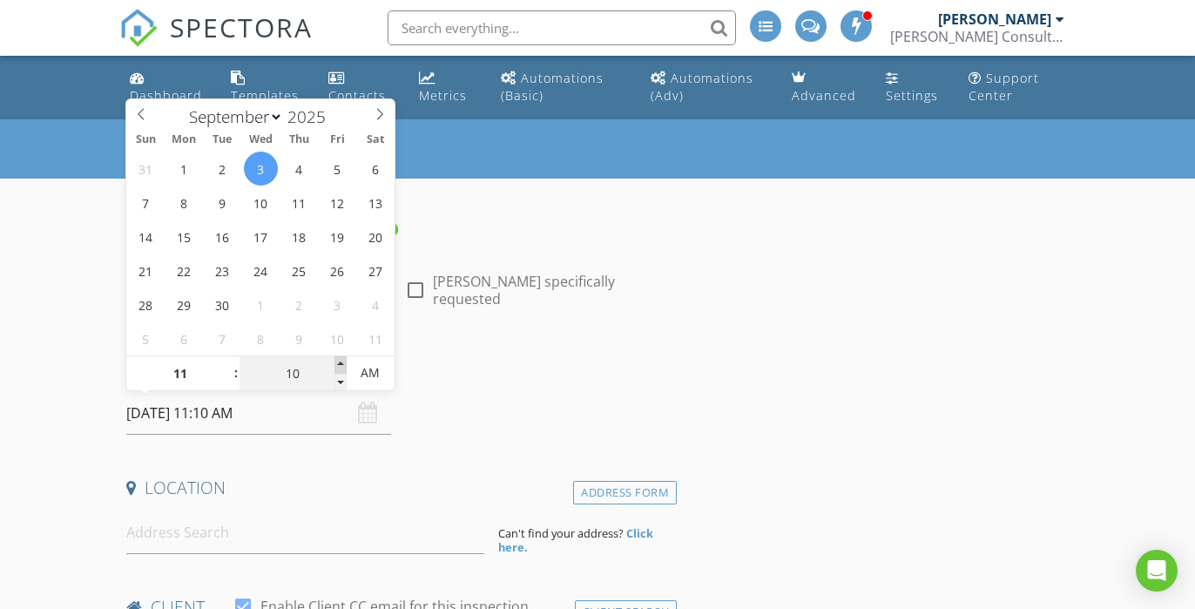
type input "15"
type input "09/03/2025 11:15 AM"
click at [339, 359] on span at bounding box center [340, 364] width 12 height 17
type input "20"
type input "09/03/2025 11:20 AM"
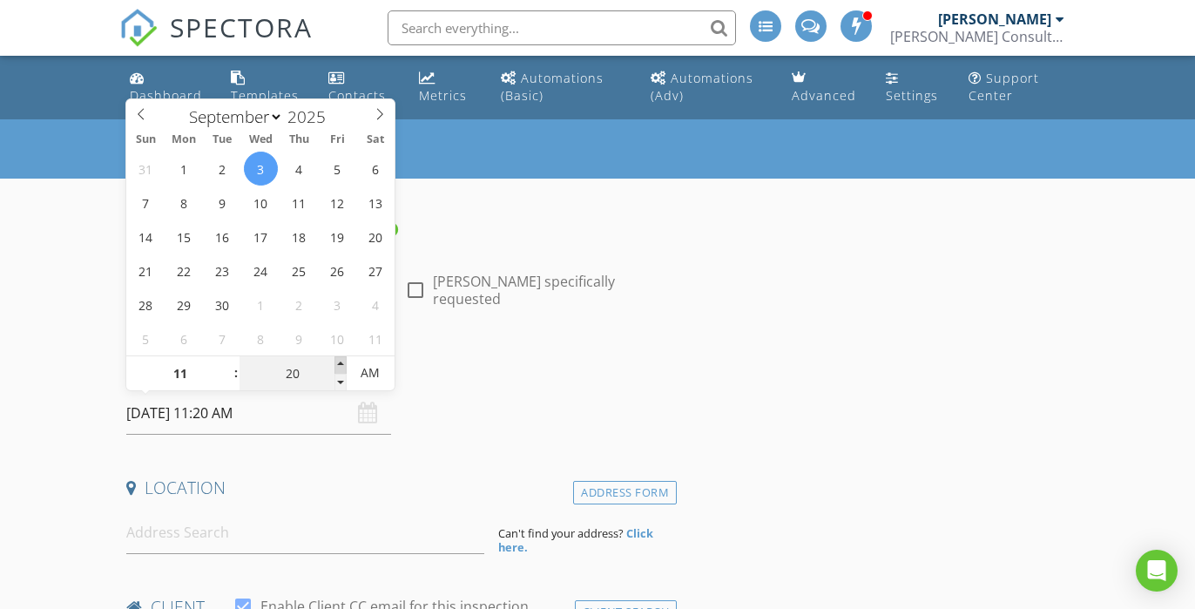
click at [339, 359] on span at bounding box center [340, 364] width 12 height 17
type input "25"
type input "09/03/2025 11:25 AM"
click at [339, 359] on span at bounding box center [340, 364] width 12 height 17
type input "30"
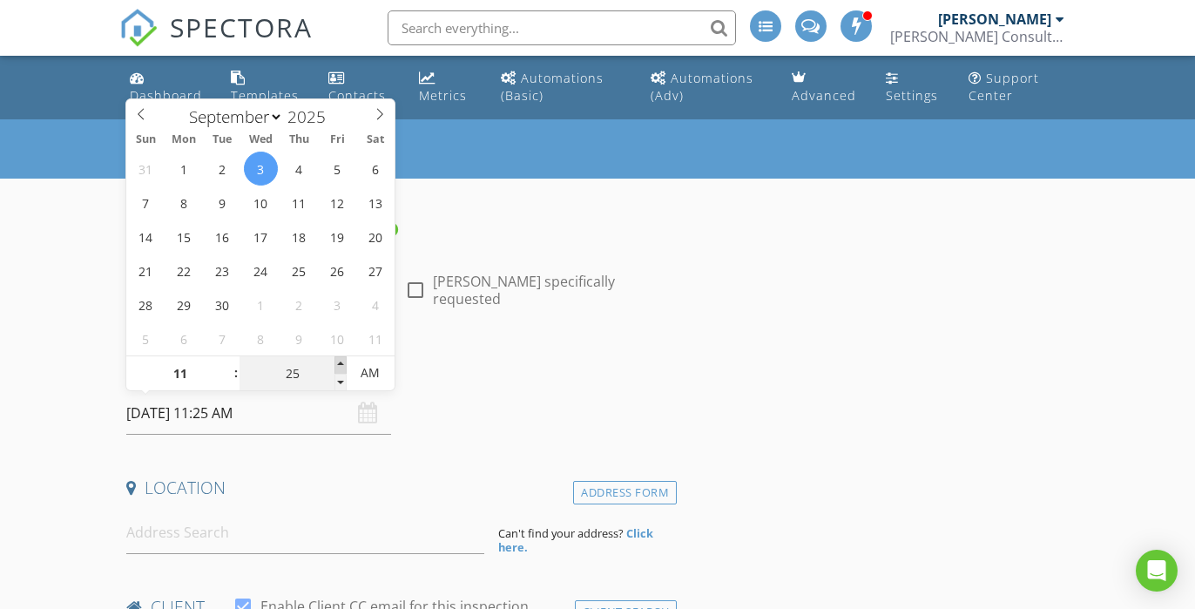
type input "[DATE] 11:30 AM"
click at [339, 359] on span at bounding box center [340, 364] width 12 height 17
click at [472, 389] on div "Date/Time" at bounding box center [397, 374] width 557 height 35
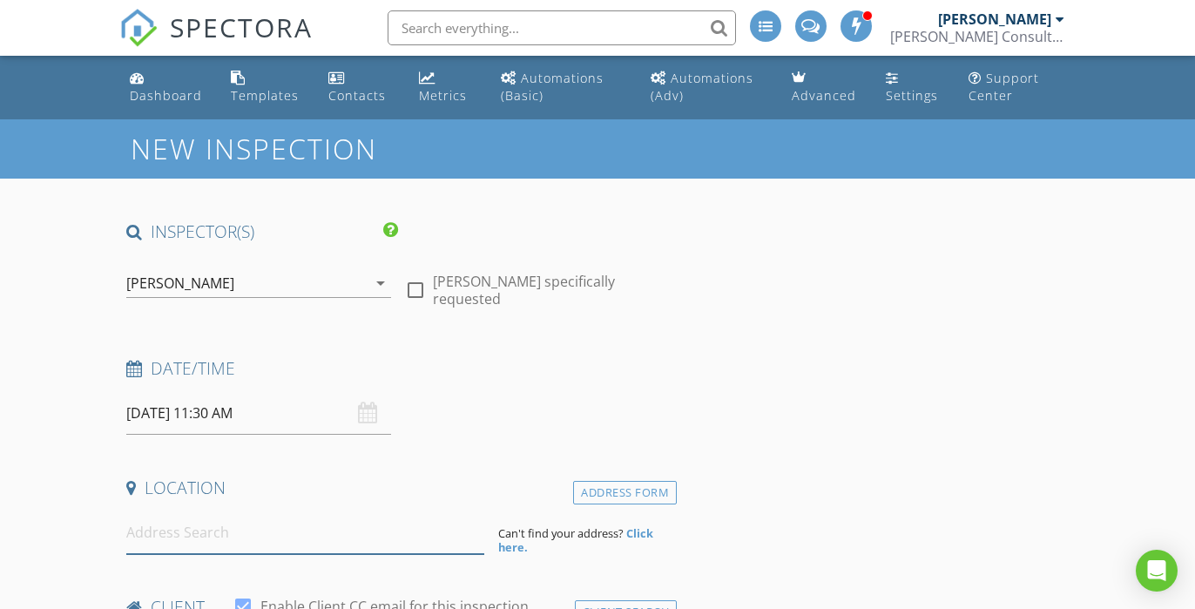
click at [232, 540] on input at bounding box center [305, 532] width 358 height 43
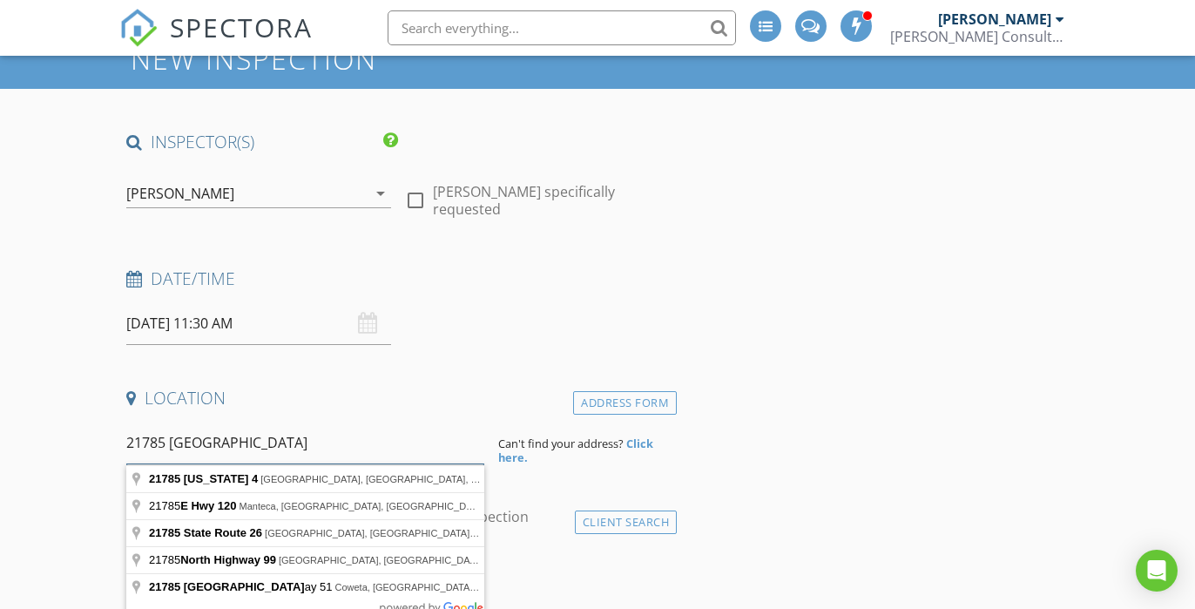
scroll to position [96, 0]
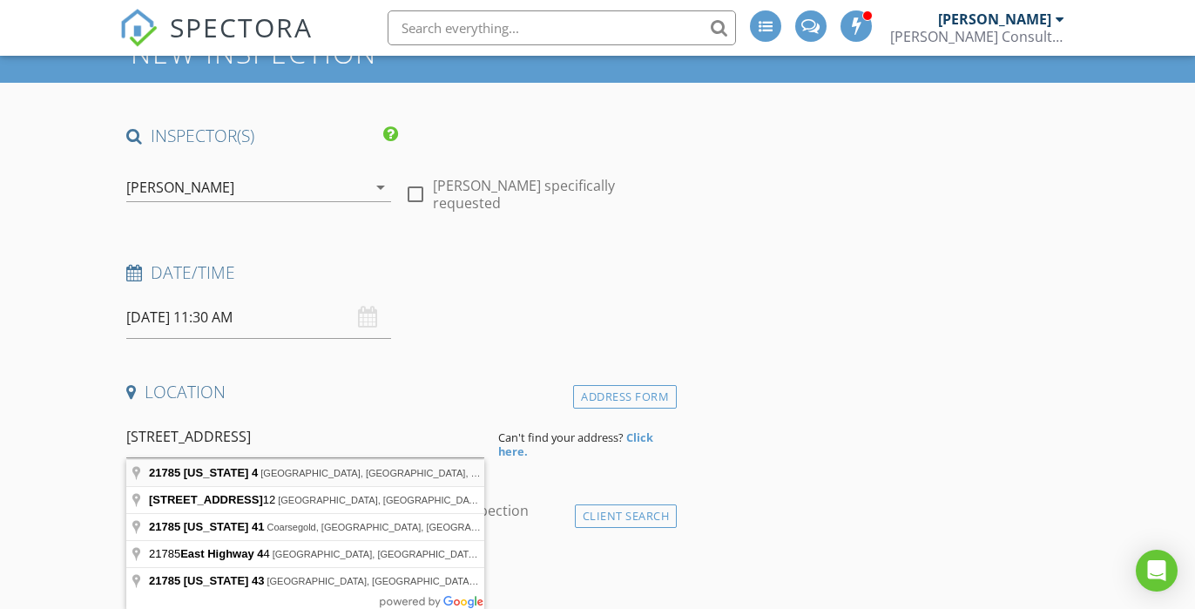
type input "21785 California 4, Stockton, CA, USA"
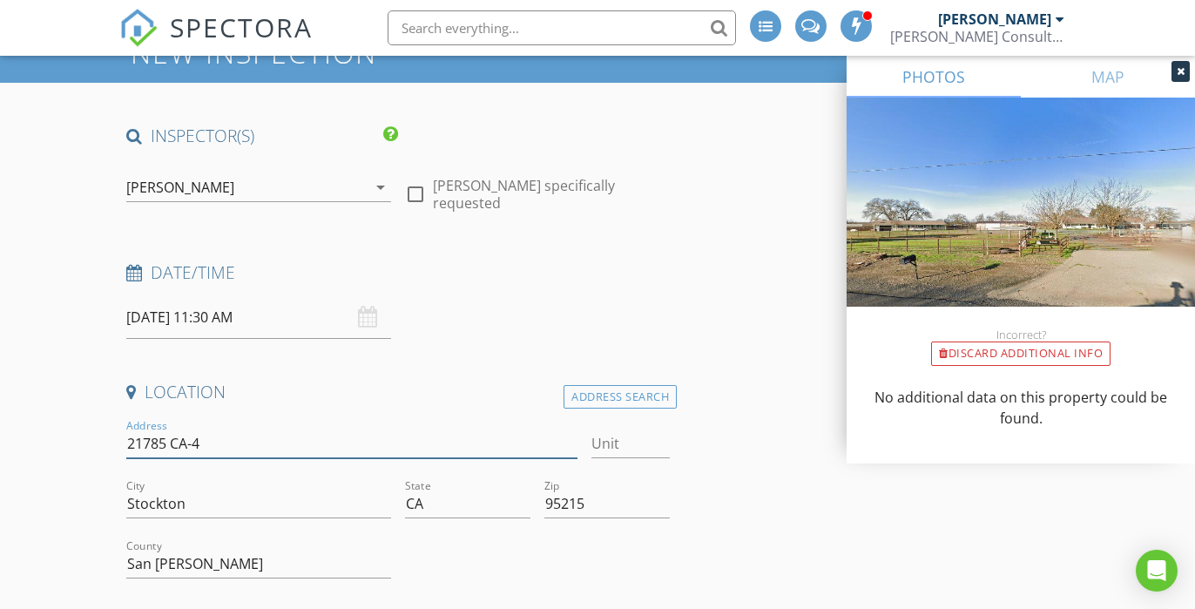
click at [226, 441] on input "21785 CA-4" at bounding box center [351, 443] width 451 height 29
type input "21"
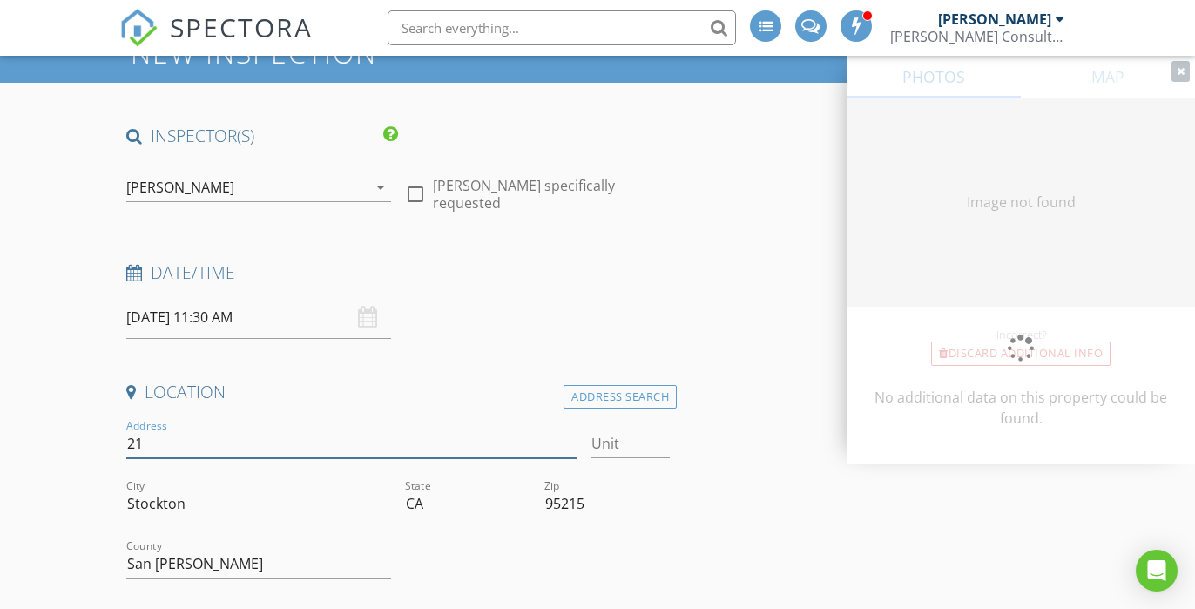
type input "0"
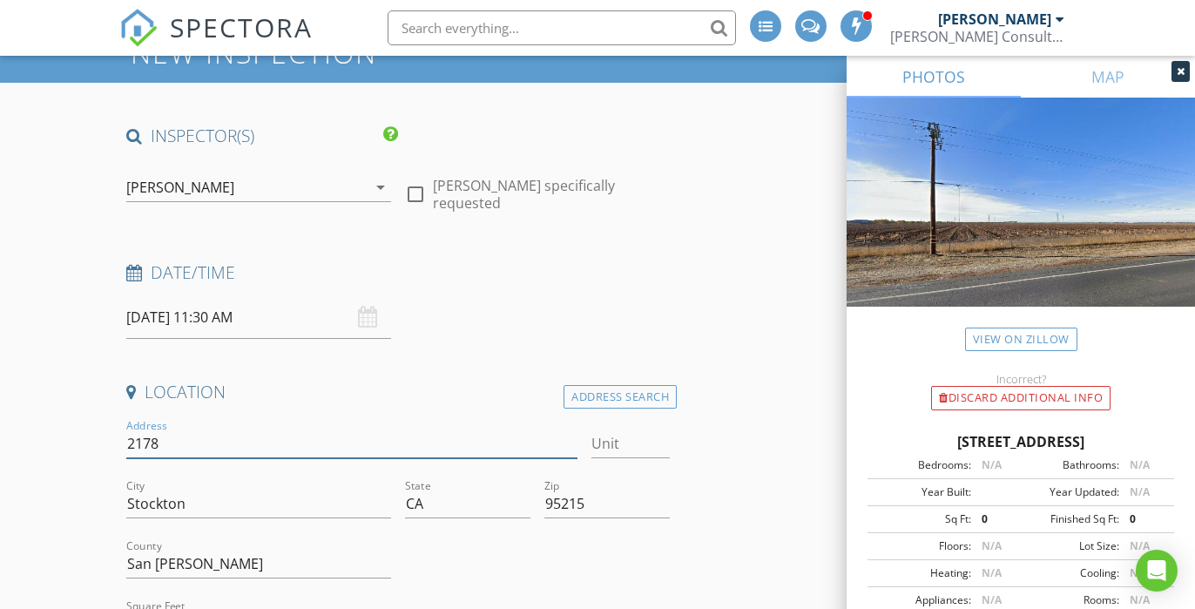
type input "21785"
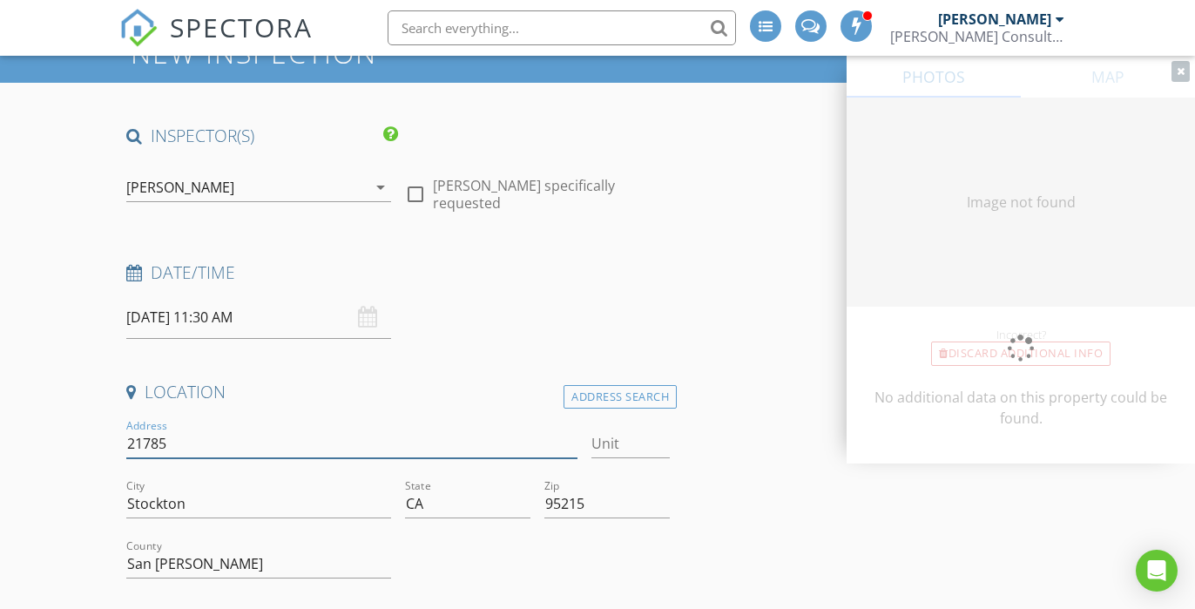
type input "0"
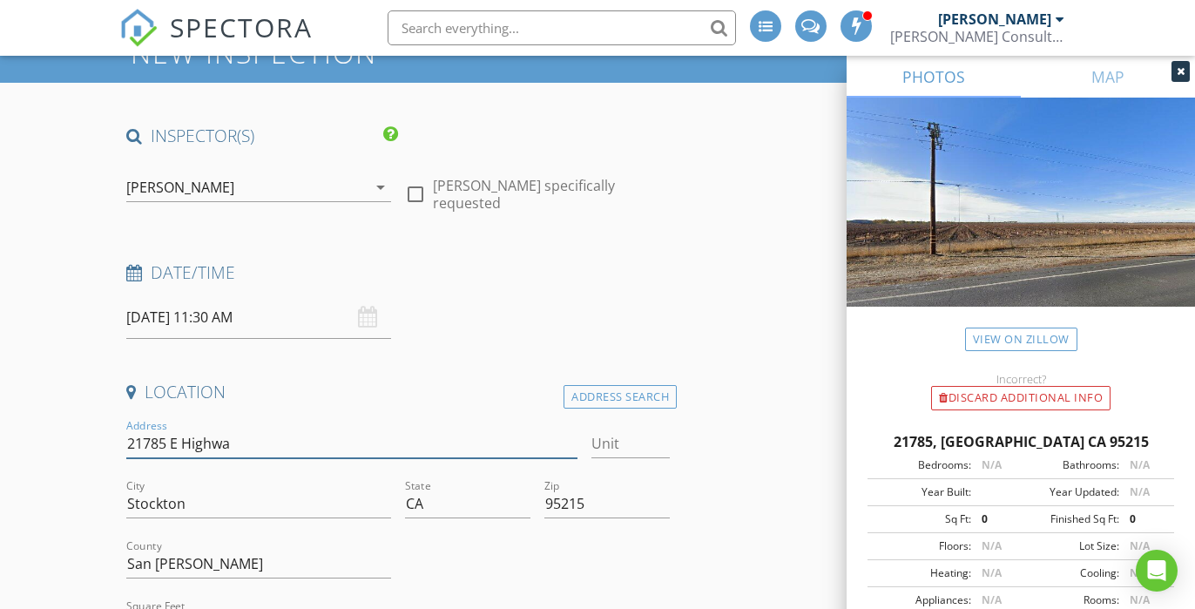
type input "21785 E Highway"
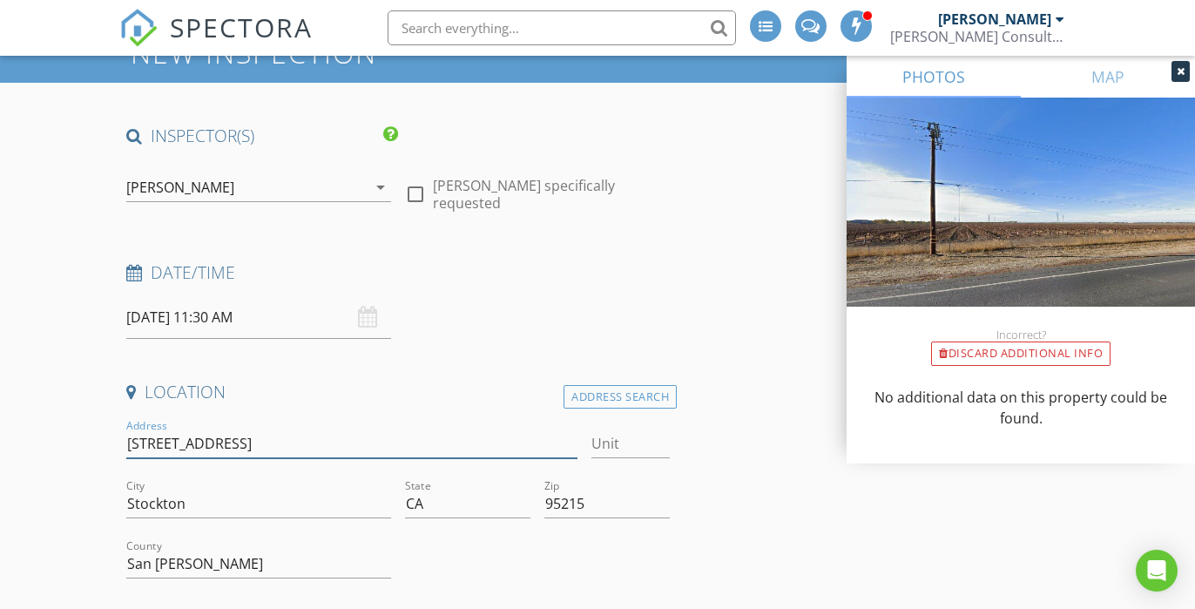
type input "[STREET_ADDRESS]"
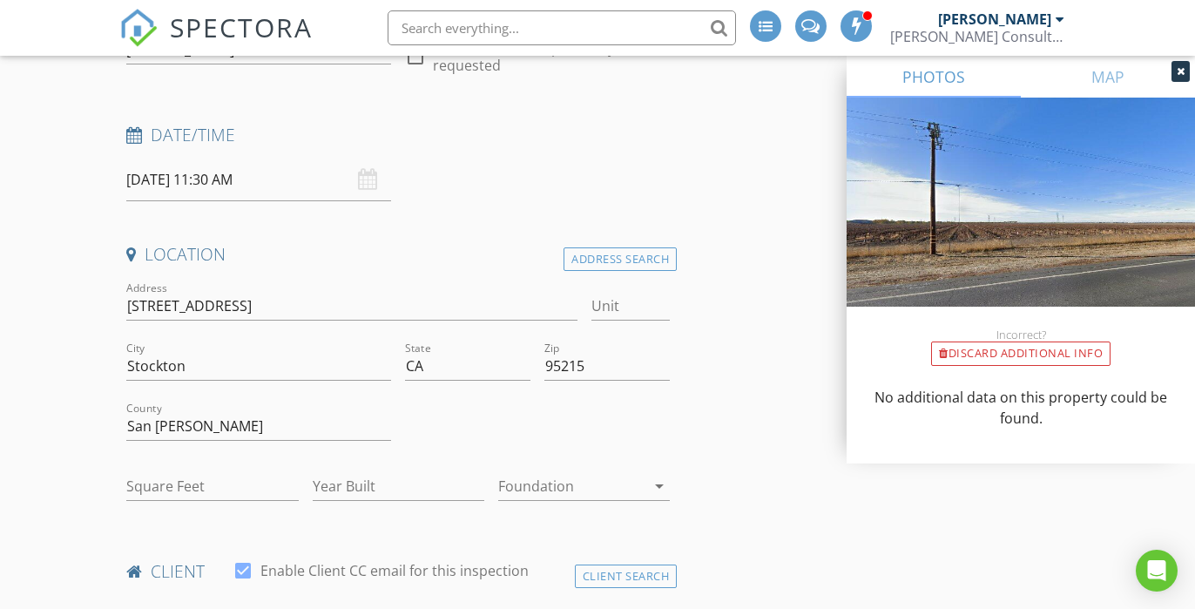
scroll to position [236, 0]
click at [659, 484] on icon "arrow_drop_down" at bounding box center [659, 483] width 21 height 21
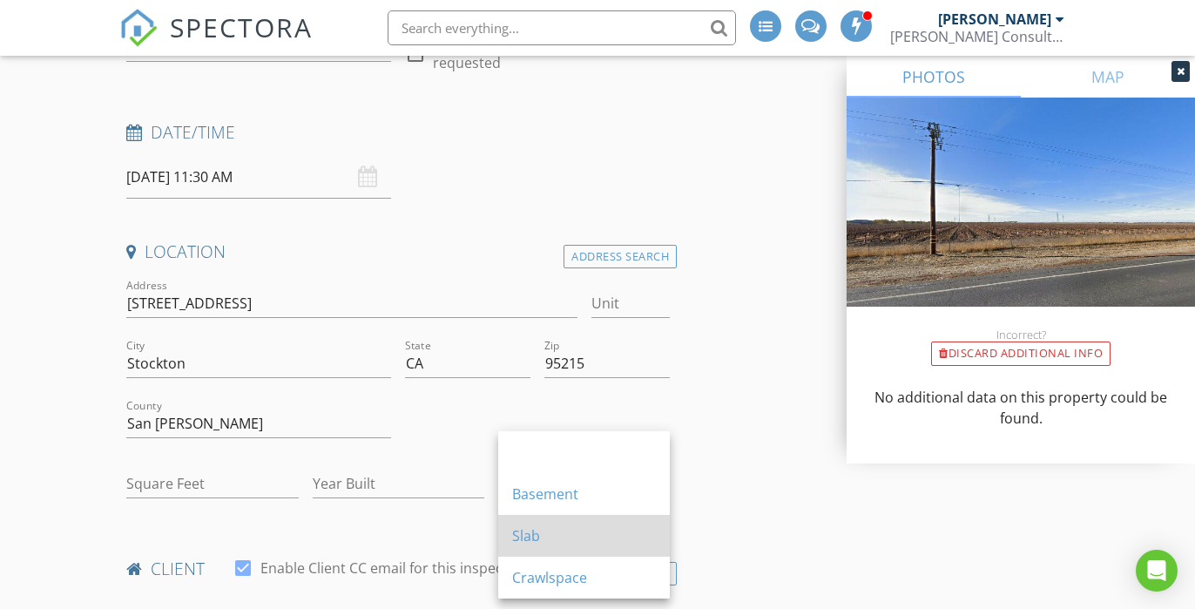
click at [626, 522] on div "Slab" at bounding box center [584, 536] width 144 height 42
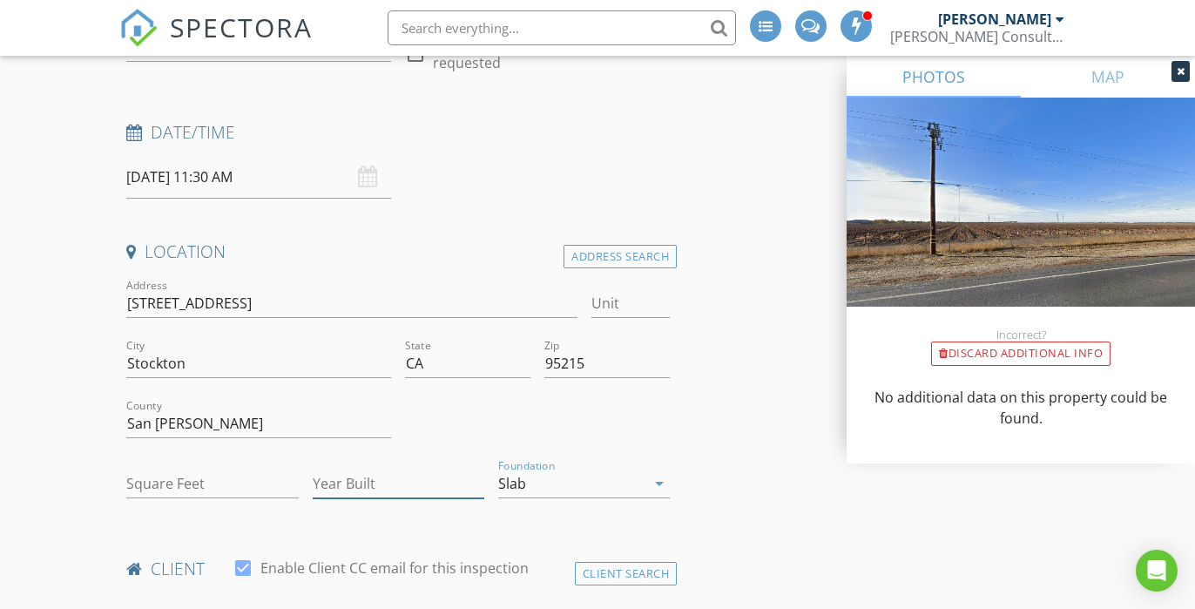
click at [365, 484] on input "Year Built" at bounding box center [399, 483] width 172 height 29
type input "2003"
click at [177, 485] on input "Square Feet" at bounding box center [212, 483] width 172 height 29
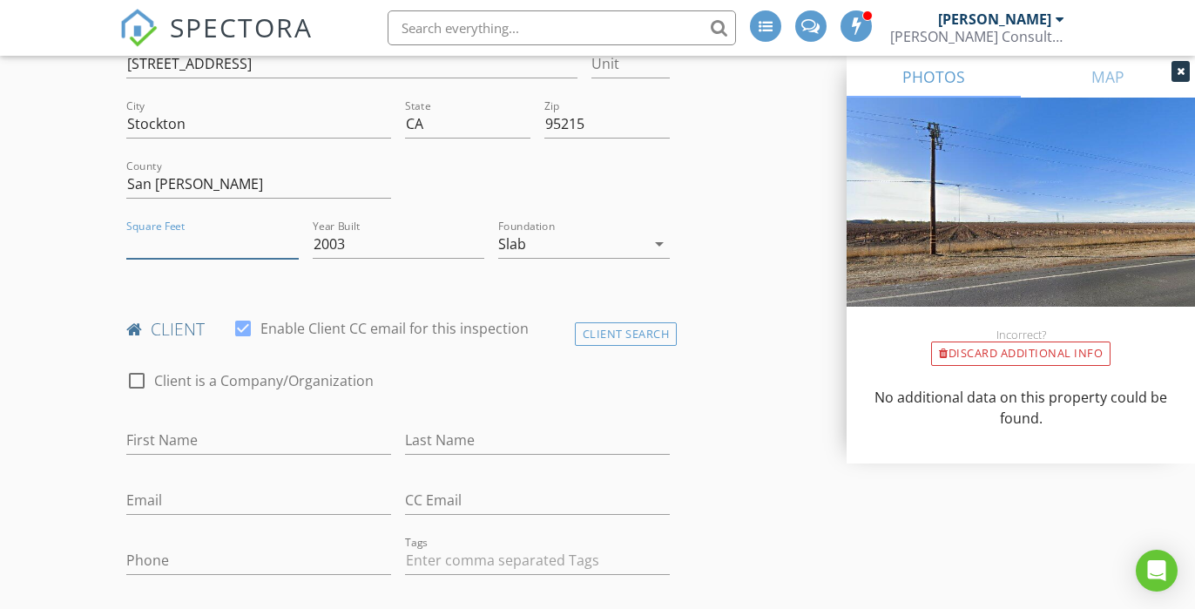
scroll to position [480, 0]
click at [291, 237] on input "1" at bounding box center [212, 240] width 172 height 29
click at [291, 243] on input "0" at bounding box center [212, 240] width 172 height 29
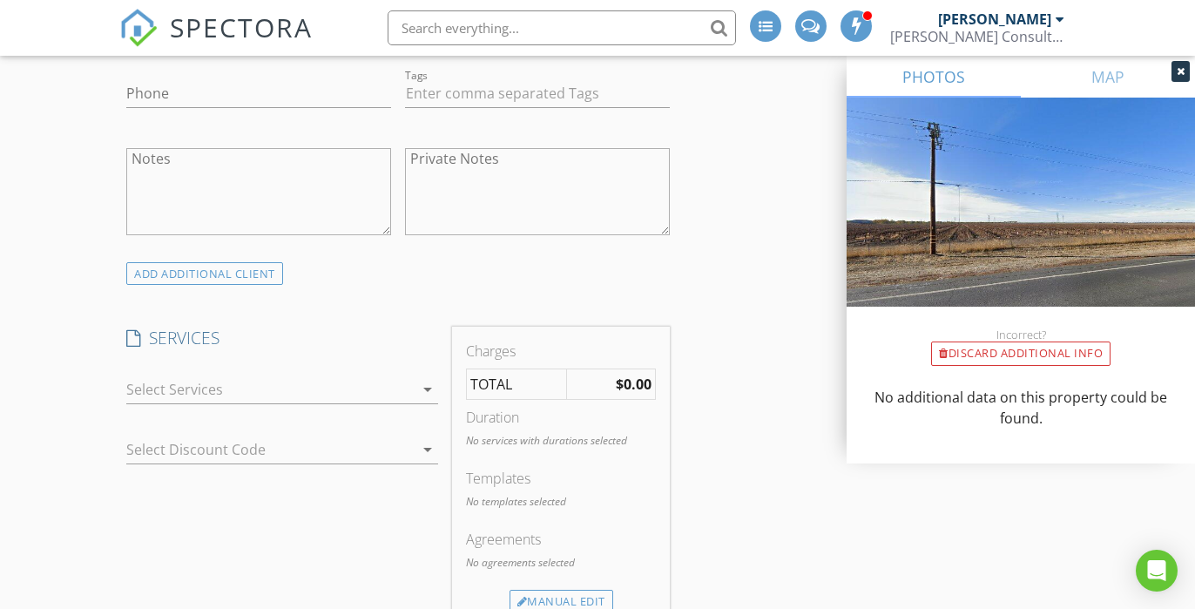
scroll to position [944, 0]
click at [432, 384] on icon "arrow_drop_down" at bounding box center [427, 387] width 21 height 21
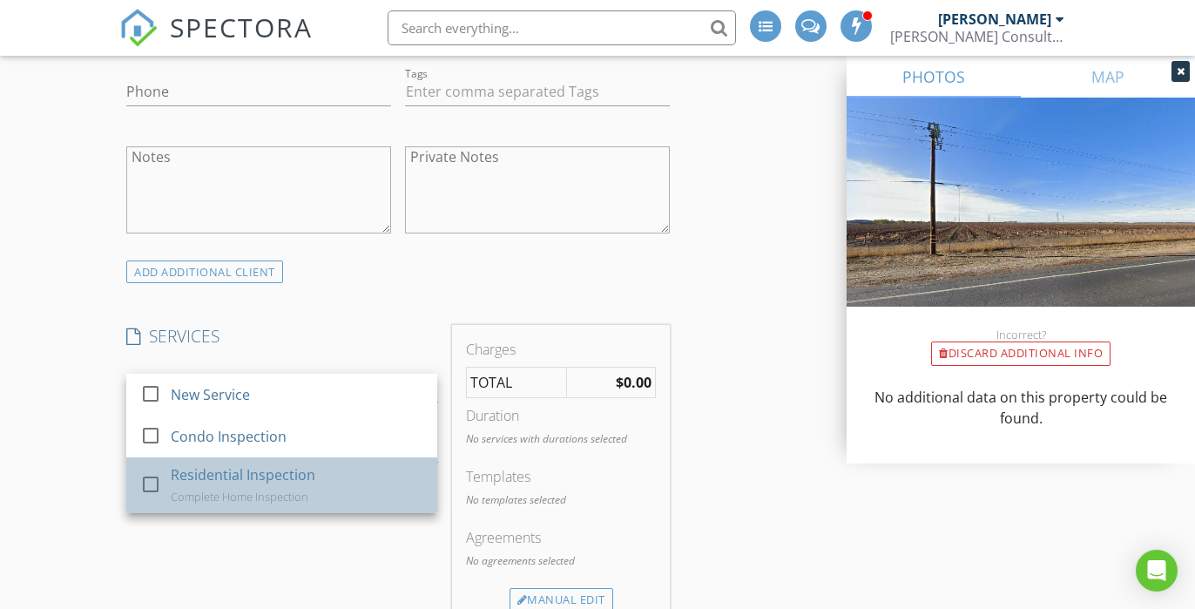
click at [287, 494] on div "Complete Home Inspection" at bounding box center [240, 496] width 138 height 14
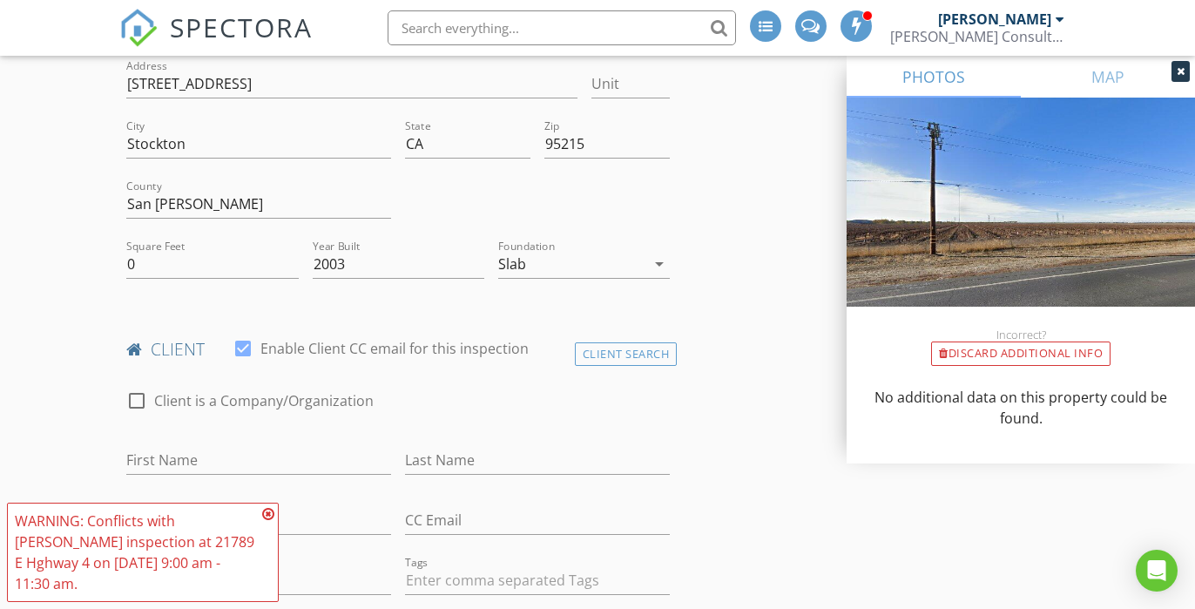
scroll to position [457, 0]
click at [217, 266] on input "0" at bounding box center [212, 262] width 172 height 29
type input "1000"
type input "2002"
click at [475, 271] on input "2002" at bounding box center [399, 262] width 172 height 29
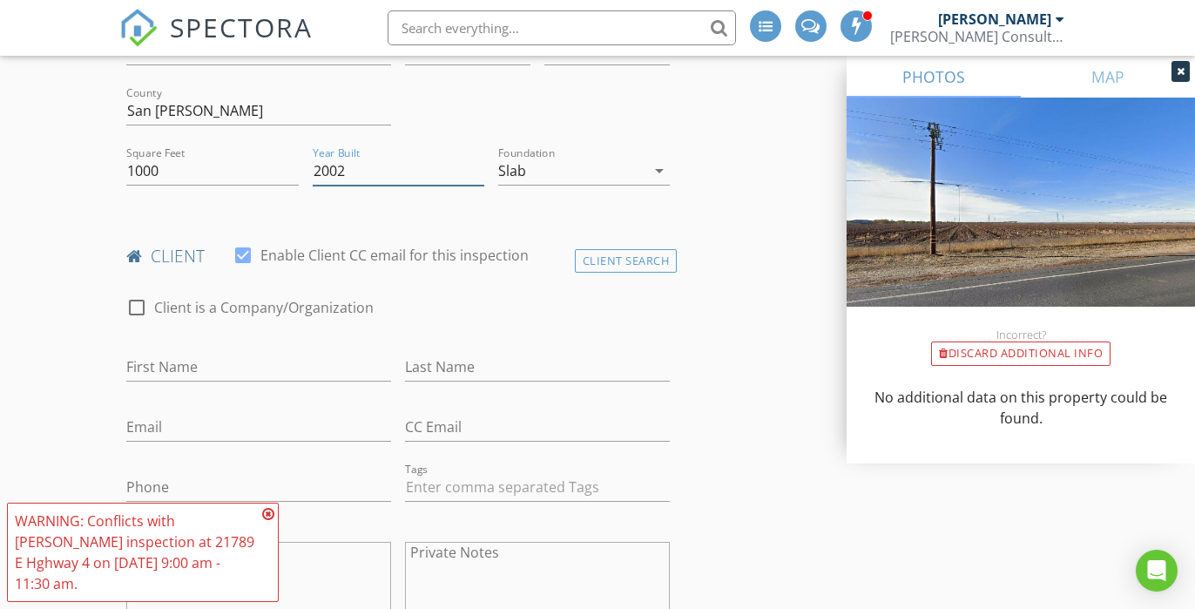
scroll to position [552, 0]
click at [268, 519] on icon at bounding box center [268, 514] width 12 height 14
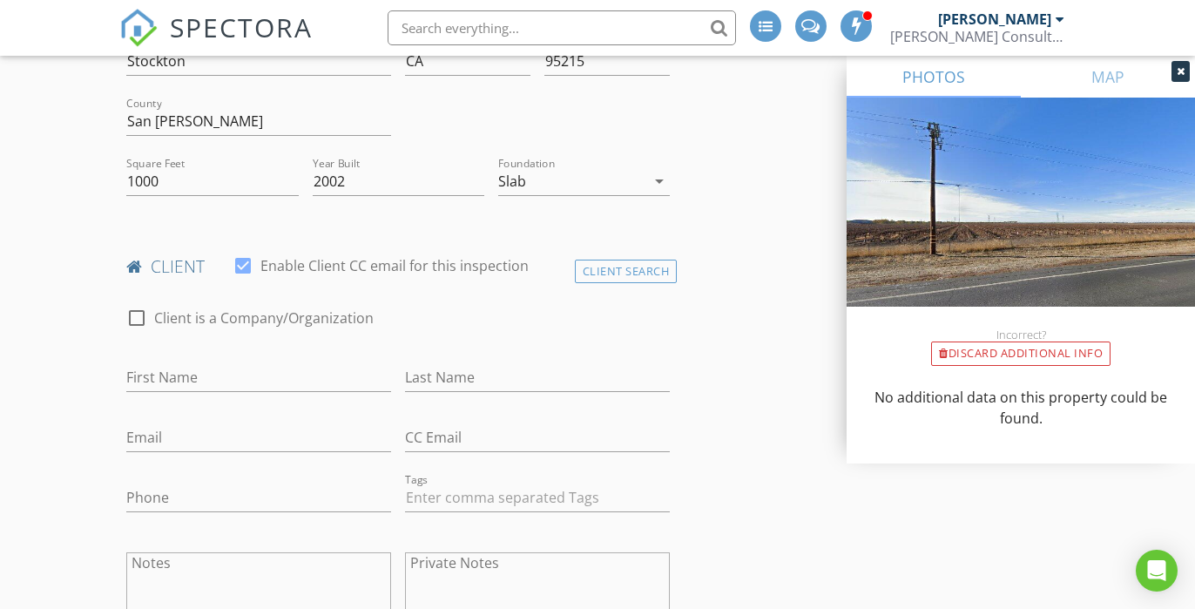
scroll to position [536, 0]
click at [192, 372] on input "First Name" at bounding box center [258, 380] width 265 height 29
type input "[PERSON_NAME]"
click at [440, 364] on div "Last Name" at bounding box center [537, 383] width 265 height 57
click at [441, 382] on input "Last Name" at bounding box center [537, 380] width 265 height 29
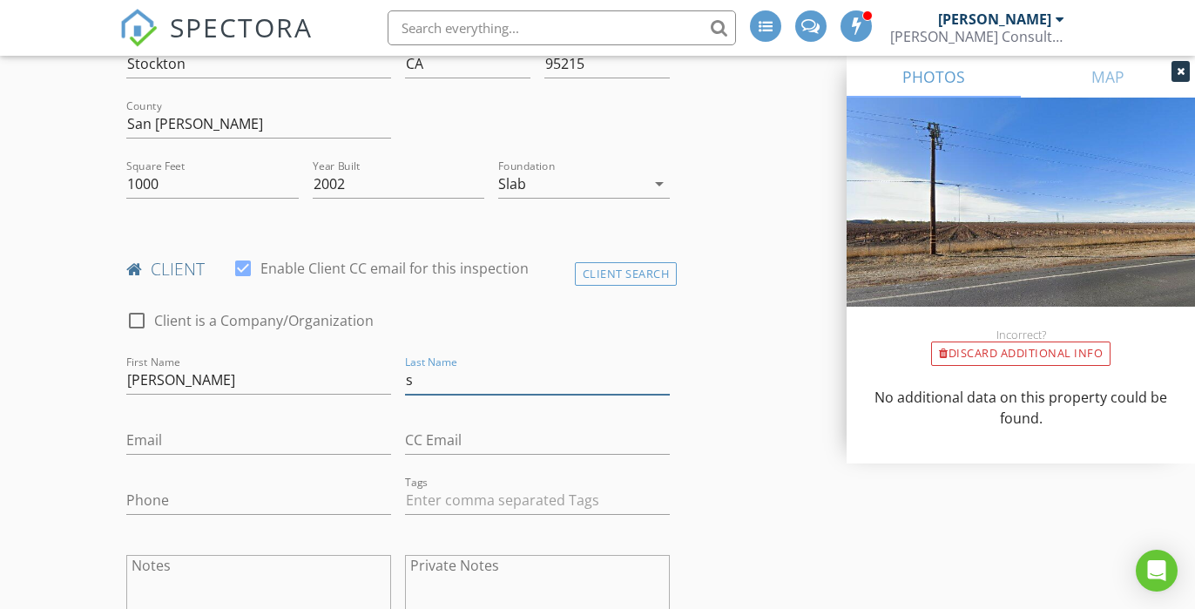
type input "[PERSON_NAME]"
click at [236, 429] on input "Email" at bounding box center [258, 440] width 265 height 29
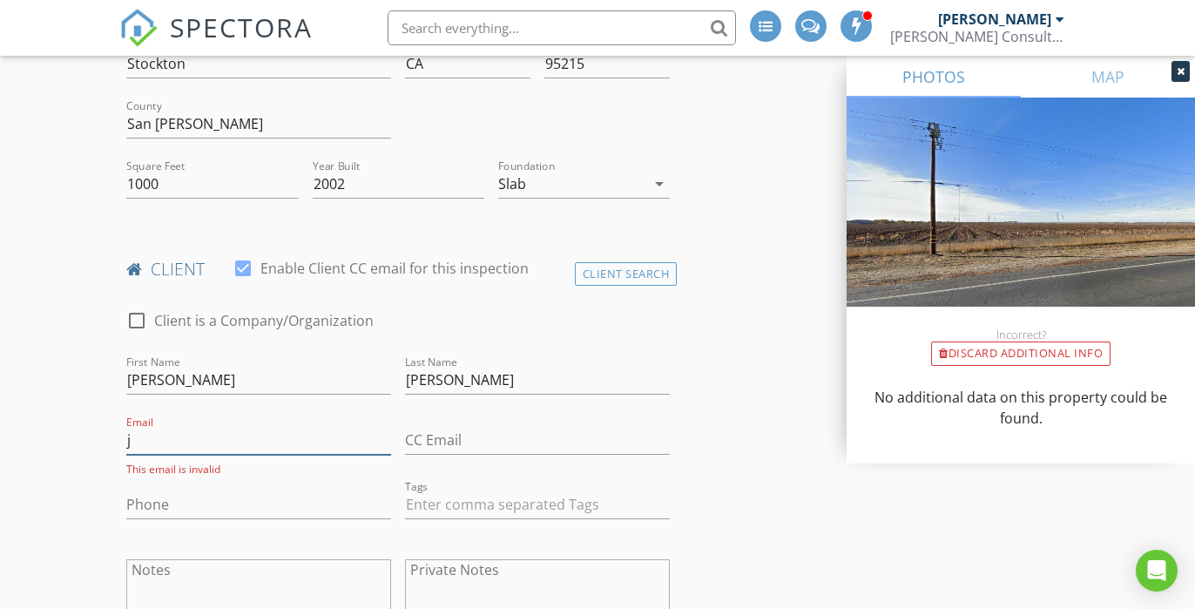
type input "[EMAIL_ADDRESS][DOMAIN_NAME]"
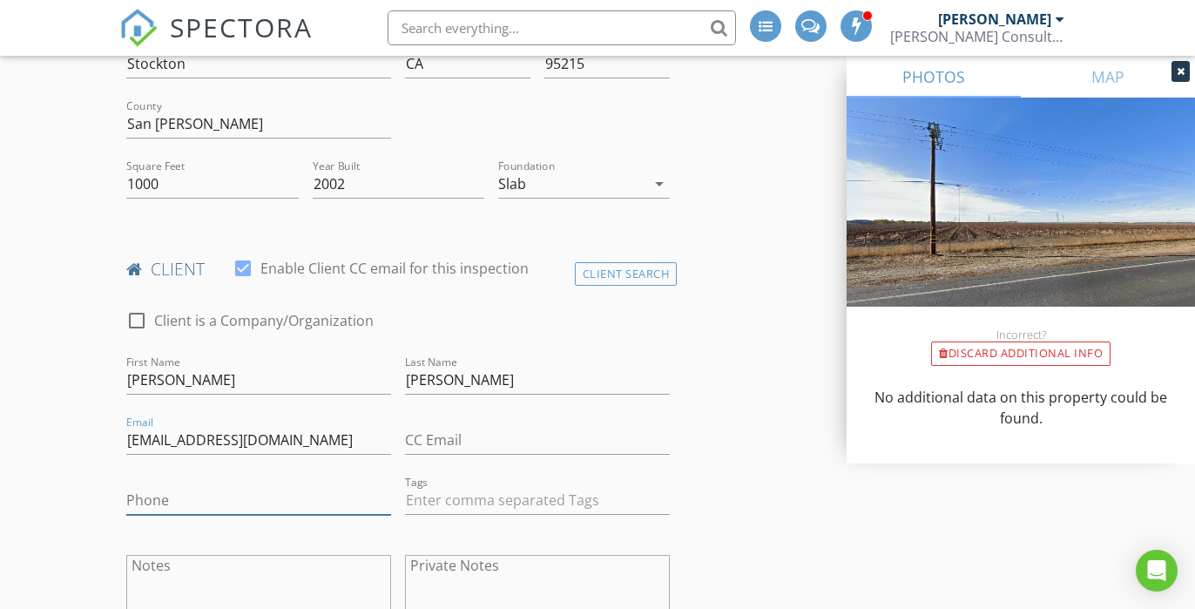
click at [218, 502] on input "Phone" at bounding box center [258, 500] width 265 height 29
type input "[PHONE_NUMBER]"
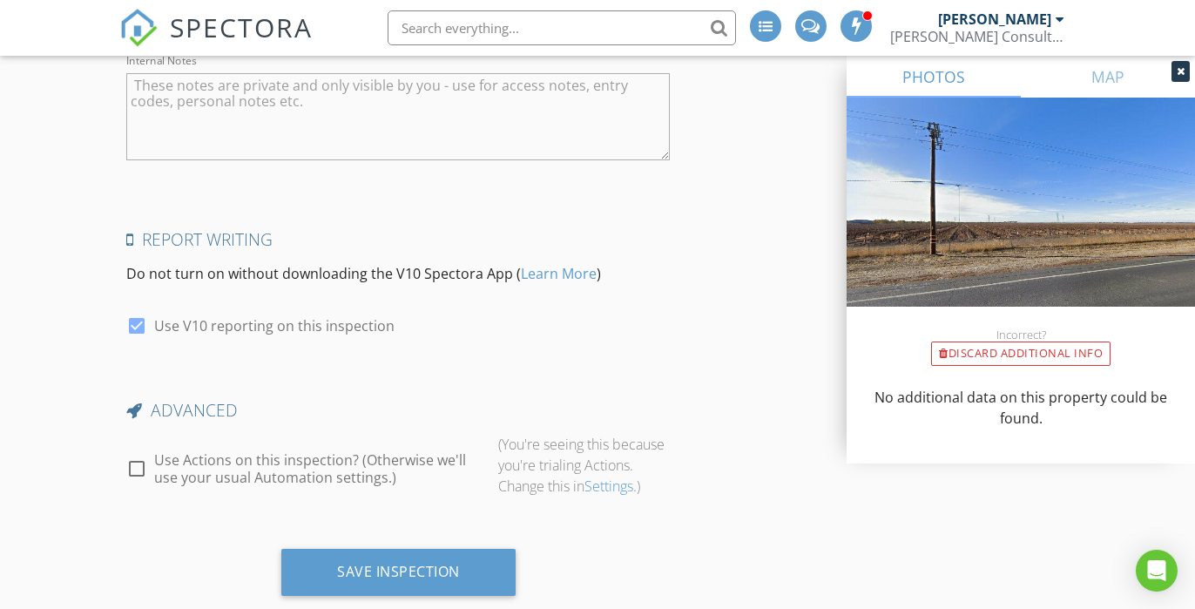
scroll to position [2591, 0]
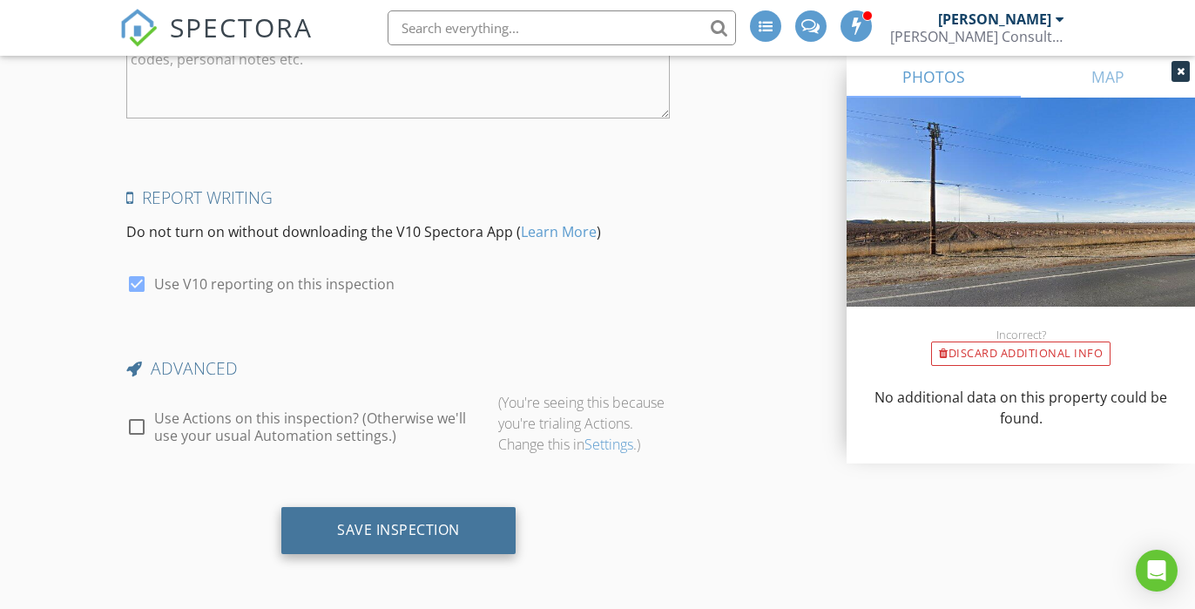
click at [407, 518] on div "Save Inspection" at bounding box center [398, 530] width 234 height 47
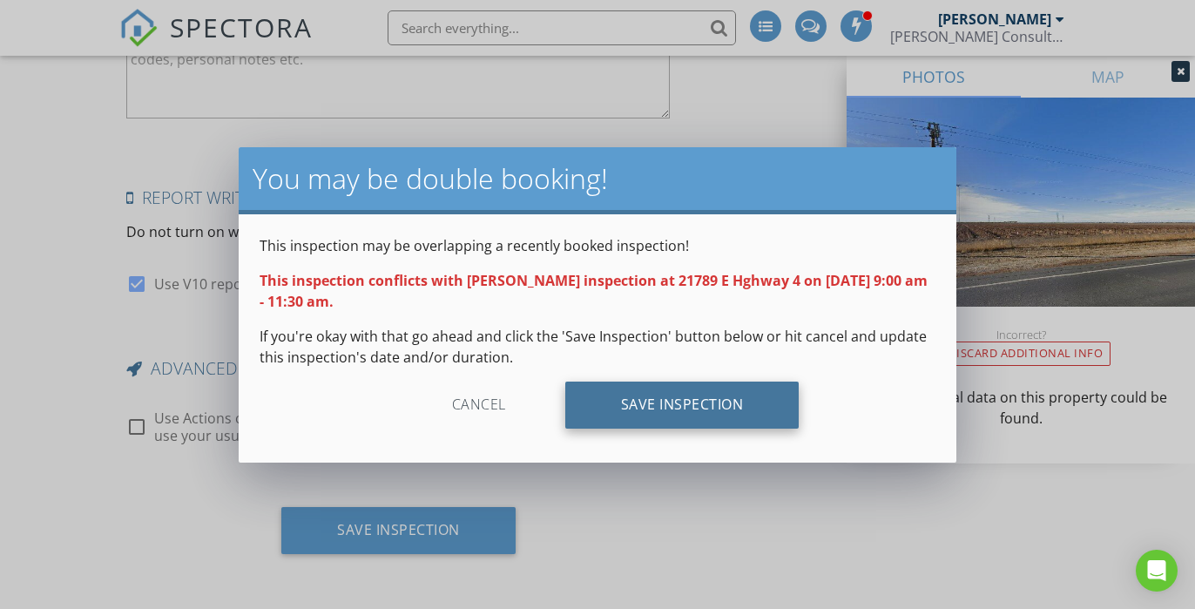
click at [658, 396] on div "Save Inspection" at bounding box center [682, 404] width 234 height 47
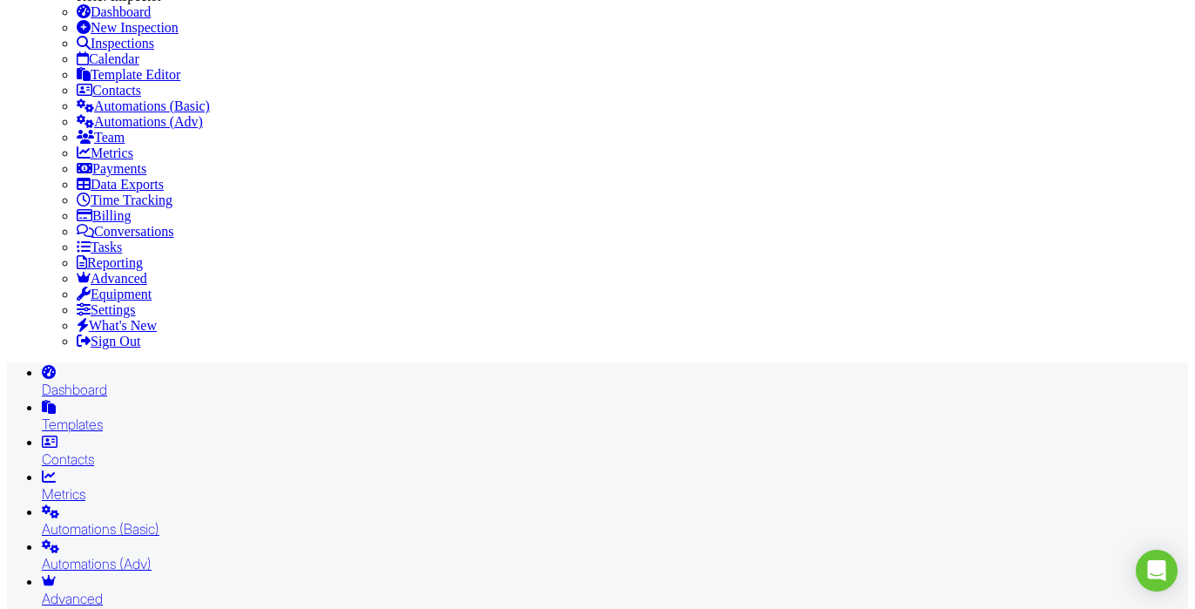
scroll to position [826, 0]
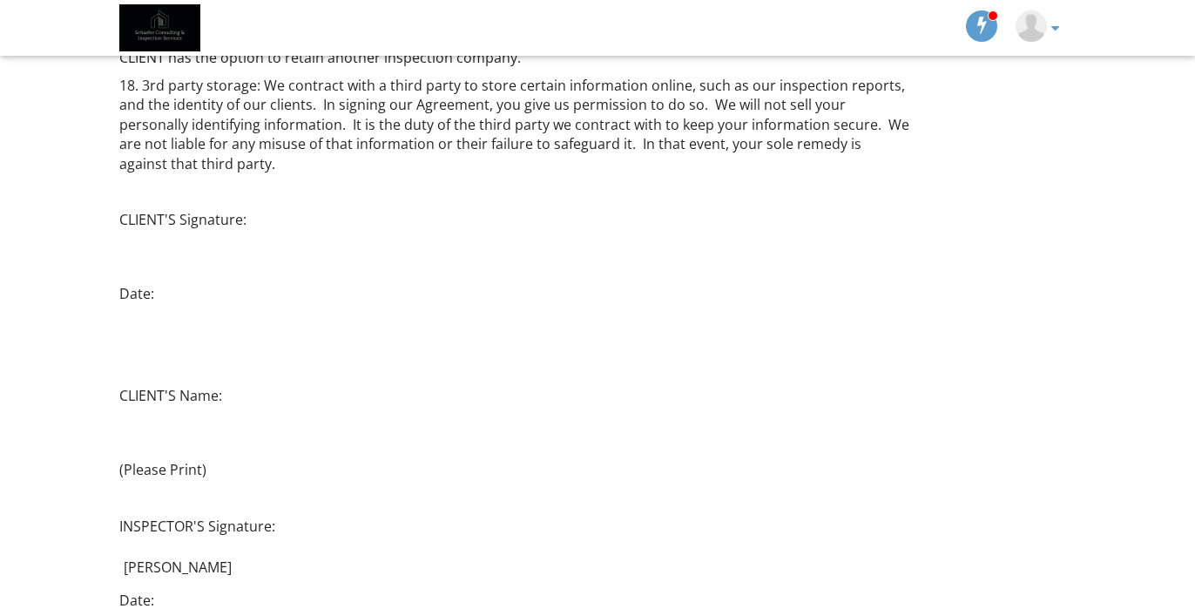
scroll to position [4025, 0]
